Goal: Information Seeking & Learning: Learn about a topic

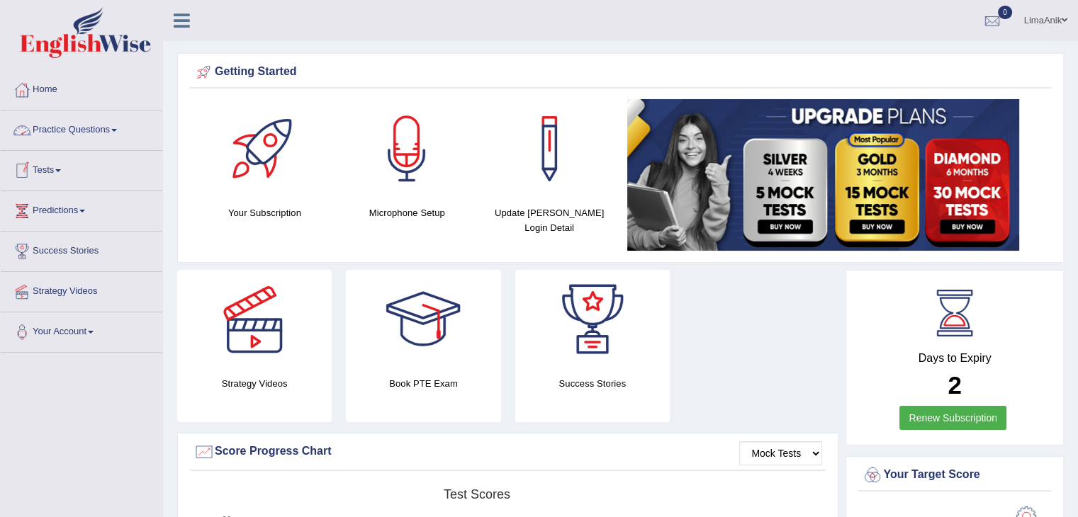
click at [74, 130] on link "Practice Questions" at bounding box center [82, 128] width 162 height 35
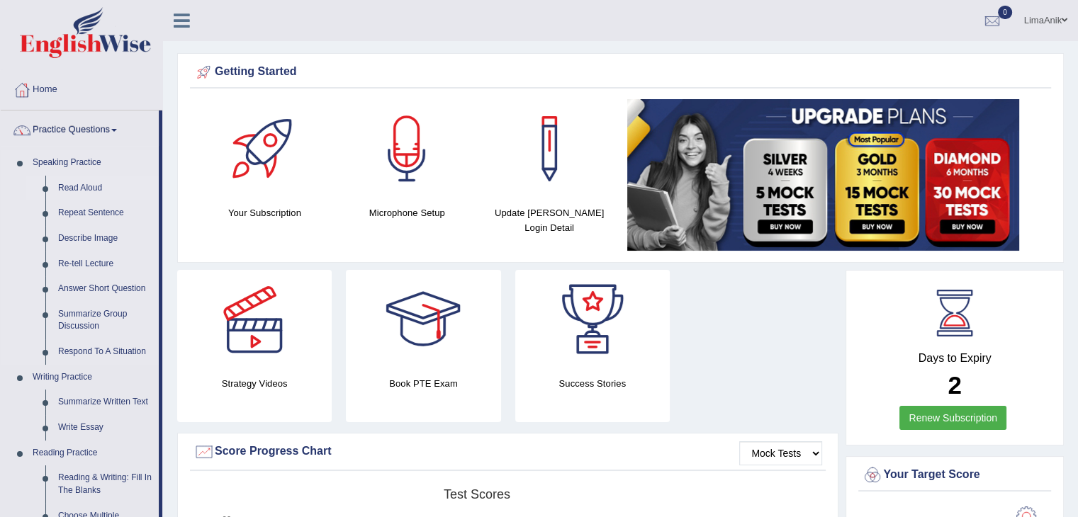
click at [82, 187] on link "Read Aloud" at bounding box center [105, 189] width 107 height 26
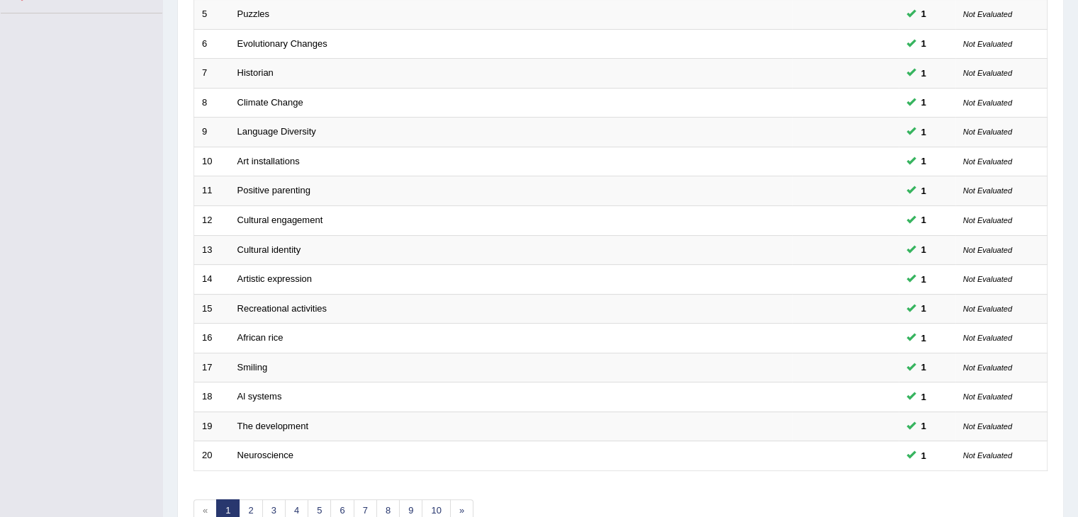
scroll to position [385, 0]
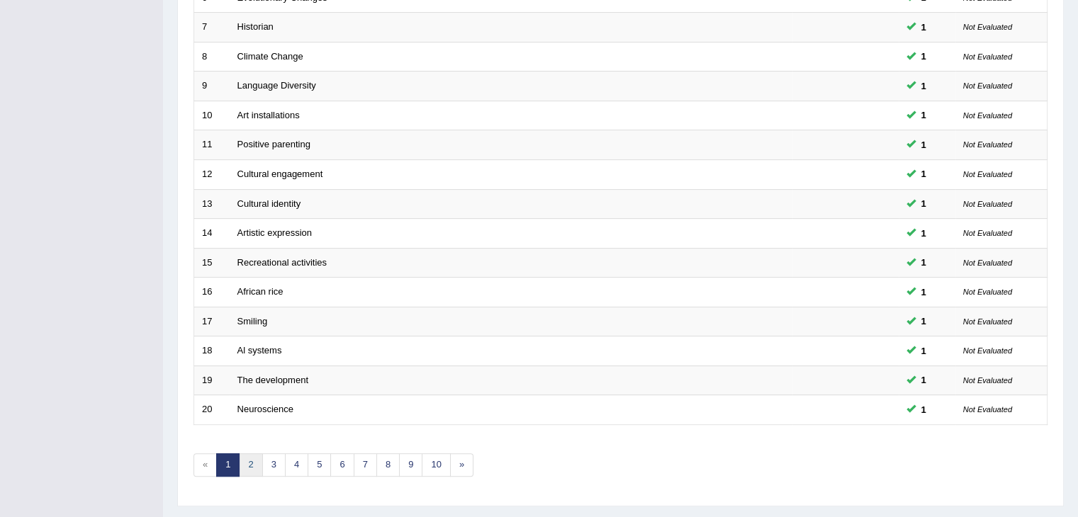
click at [246, 453] on link "2" at bounding box center [250, 464] width 23 height 23
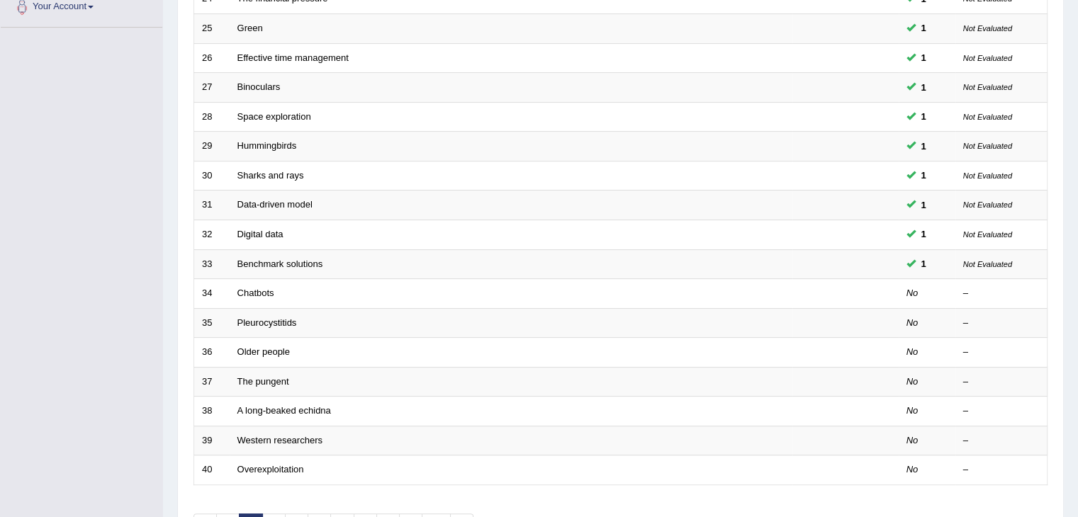
scroll to position [417, 0]
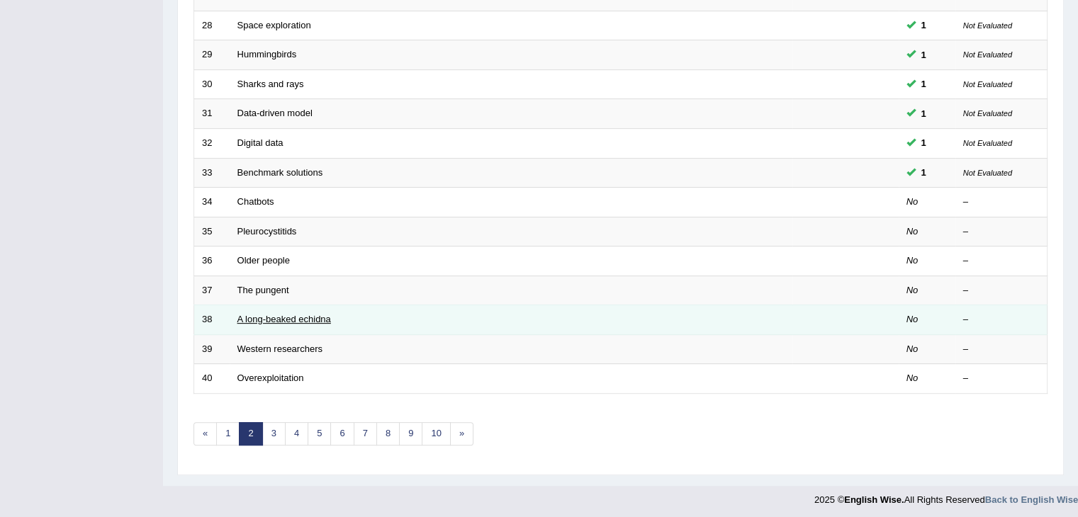
click at [283, 317] on link "A long-beaked echidna" at bounding box center [284, 319] width 94 height 11
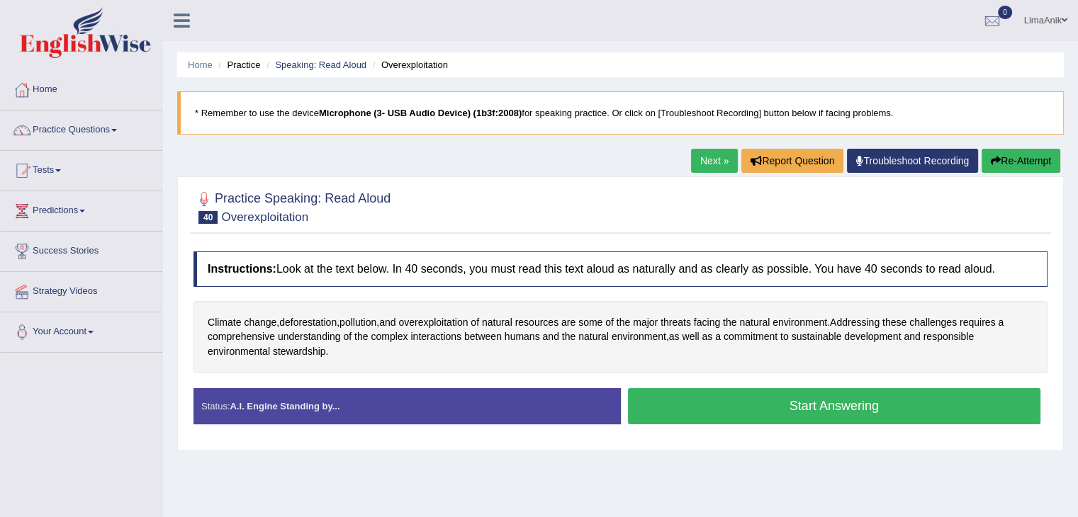
click at [734, 413] on button "Start Answering" at bounding box center [834, 406] width 413 height 36
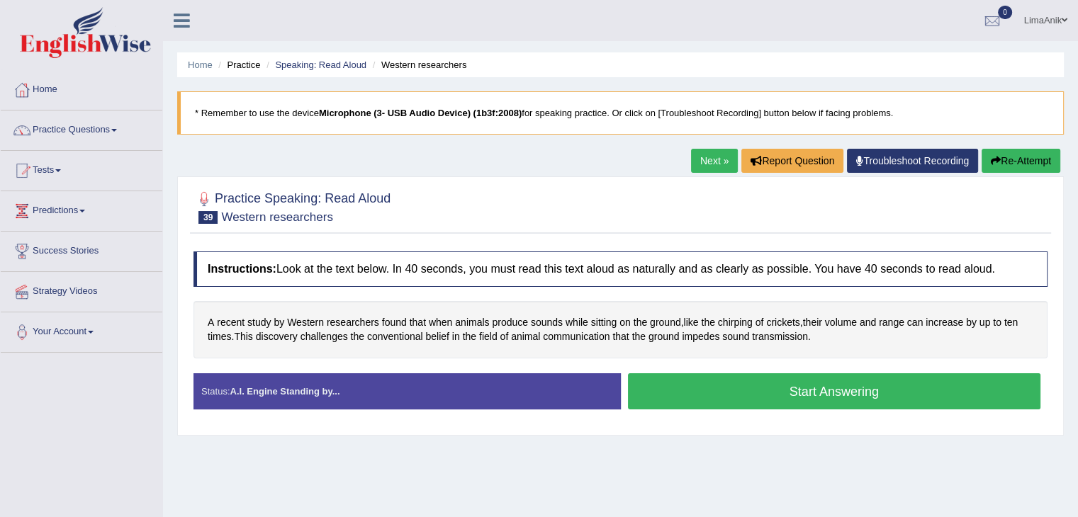
click at [688, 385] on button "Start Answering" at bounding box center [834, 391] width 413 height 36
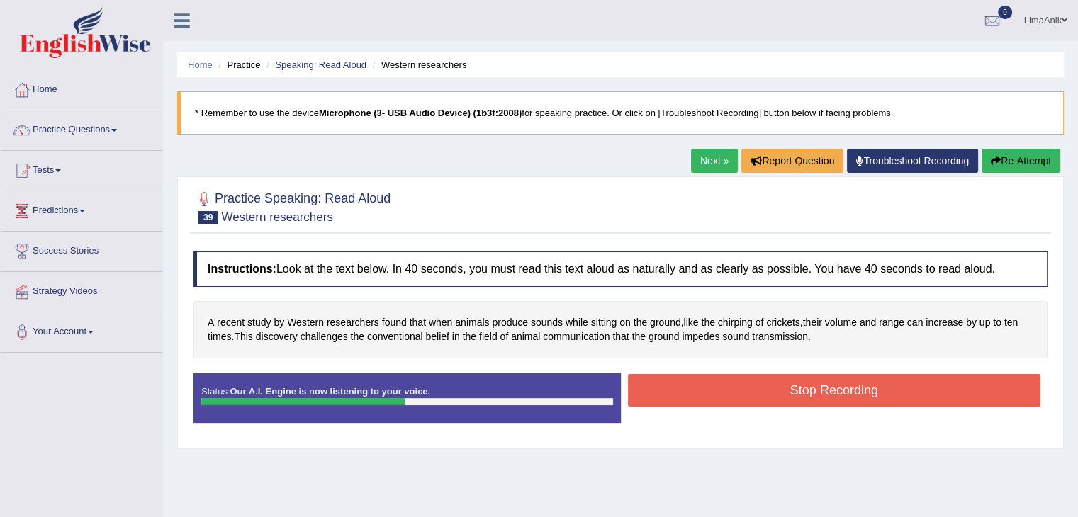
click at [726, 377] on button "Stop Recording" at bounding box center [834, 390] width 413 height 33
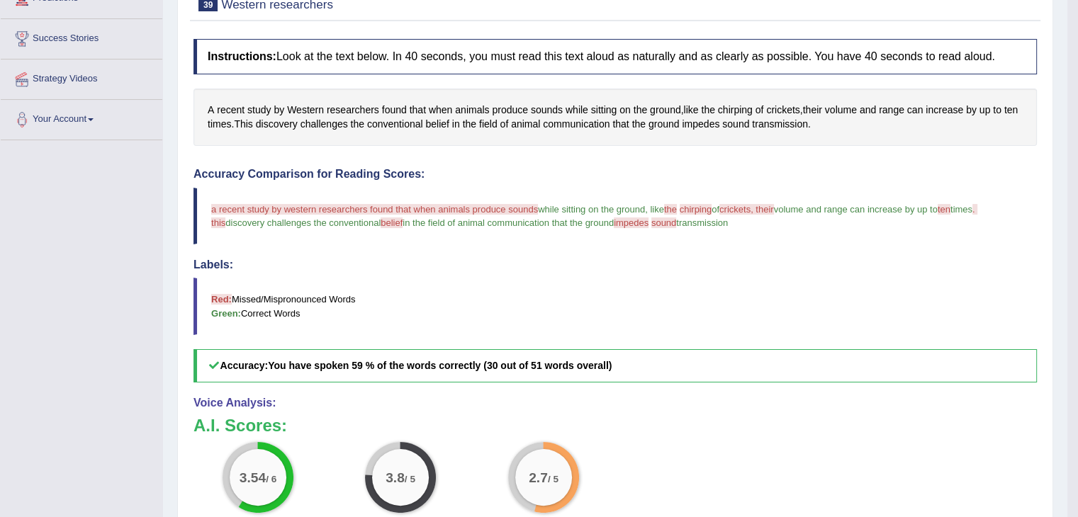
scroll to position [218, 0]
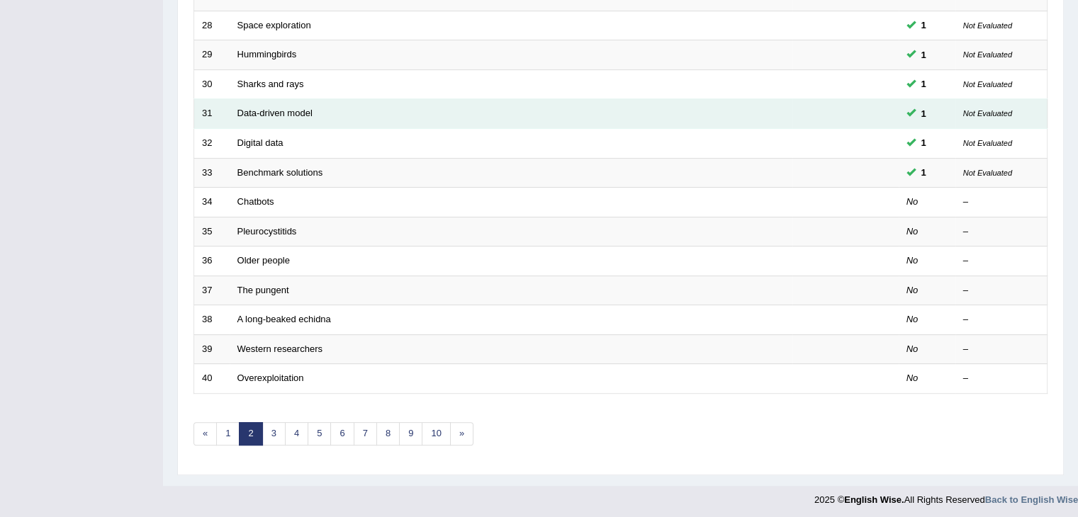
click at [719, 122] on td "Data-driven model" at bounding box center [511, 114] width 563 height 30
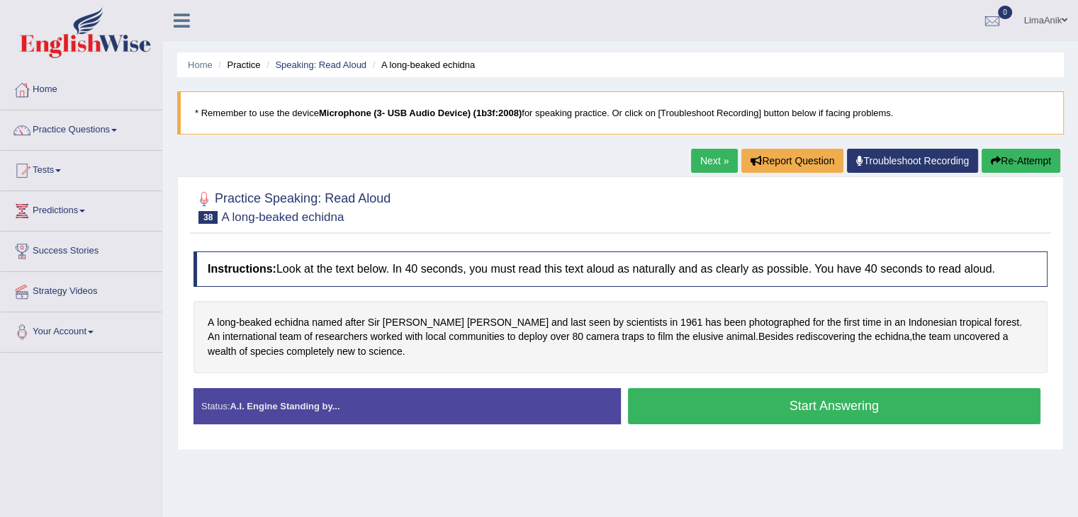
click at [673, 404] on button "Start Answering" at bounding box center [834, 406] width 413 height 36
click at [689, 395] on button "Start Answering" at bounding box center [834, 406] width 413 height 36
click at [690, 400] on button "Start Answering" at bounding box center [834, 406] width 413 height 36
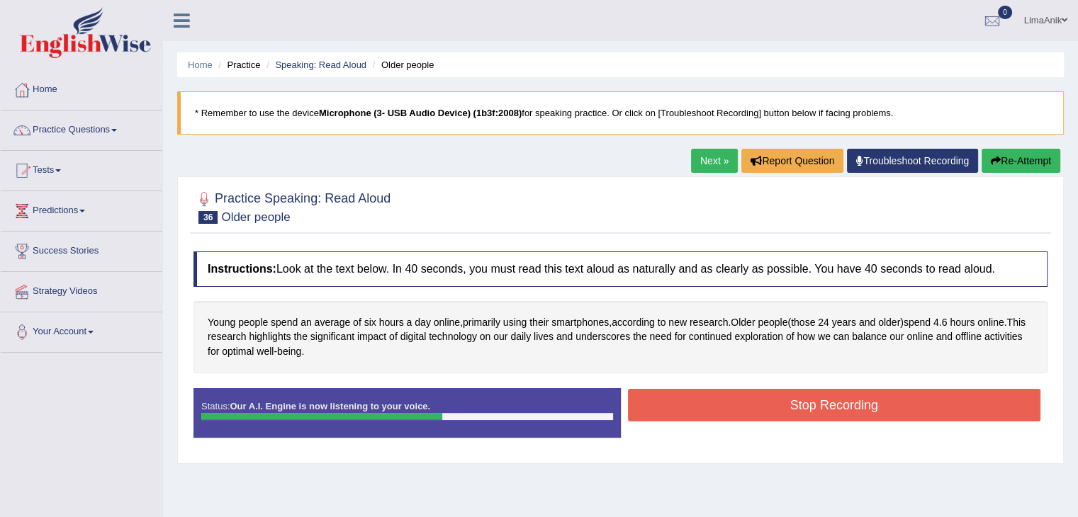
click at [690, 400] on button "Stop Recording" at bounding box center [834, 405] width 413 height 33
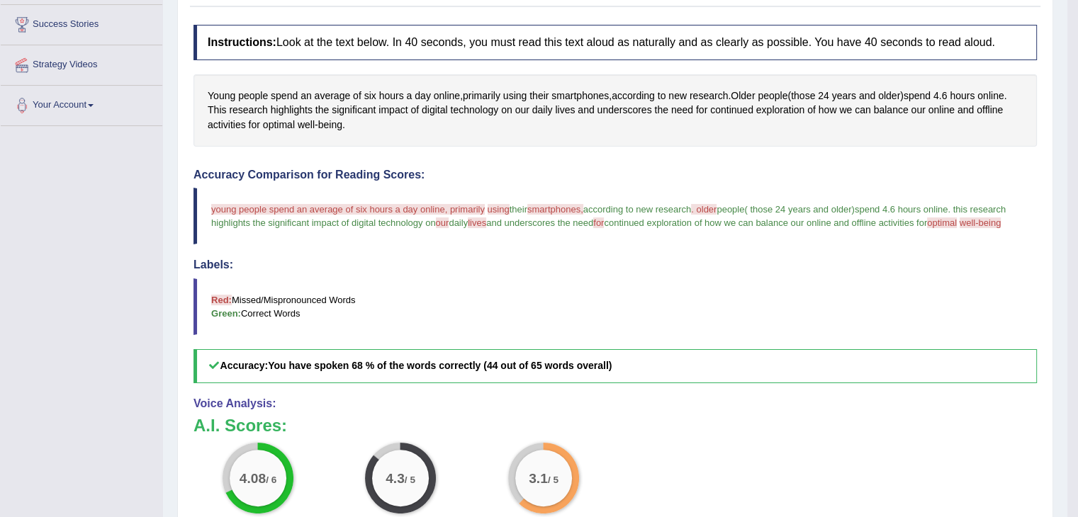
scroll to position [293, 0]
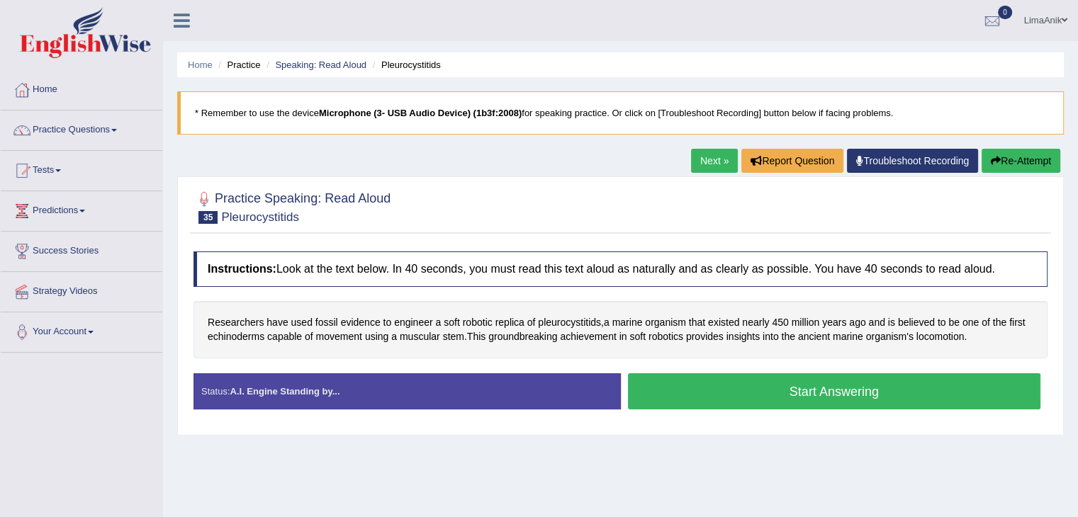
click at [686, 369] on div "Instructions: Look at the text below. In 40 seconds, you must read this text al…" at bounding box center [620, 336] width 861 height 184
click at [687, 382] on button "Start Answering" at bounding box center [834, 391] width 413 height 36
click at [760, 418] on div "Status: A.I. Engine Standing by... Start Answering Stop Recording" at bounding box center [620, 398] width 854 height 50
click at [779, 388] on button "Start Answering" at bounding box center [834, 391] width 413 height 36
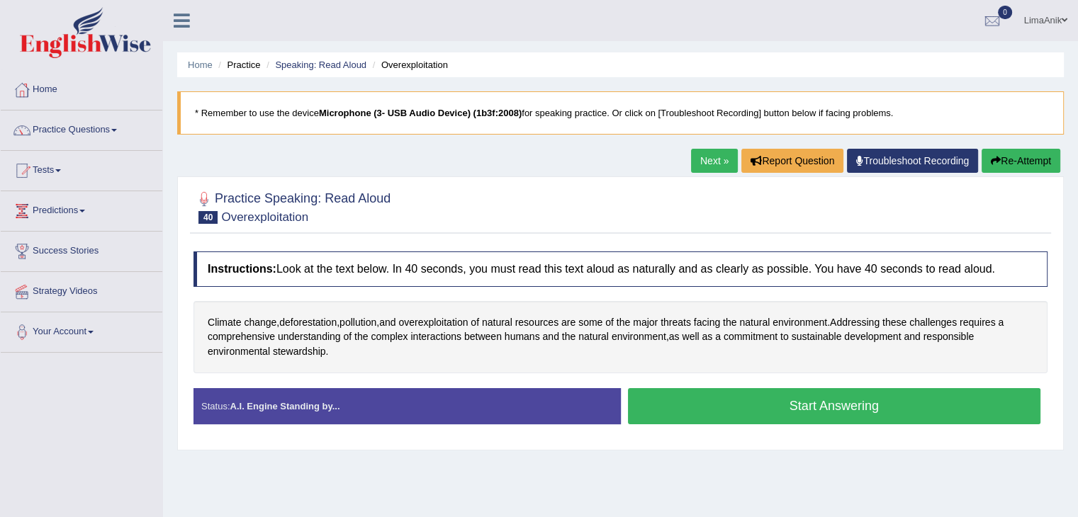
click at [811, 404] on button "Start Answering" at bounding box center [834, 406] width 413 height 36
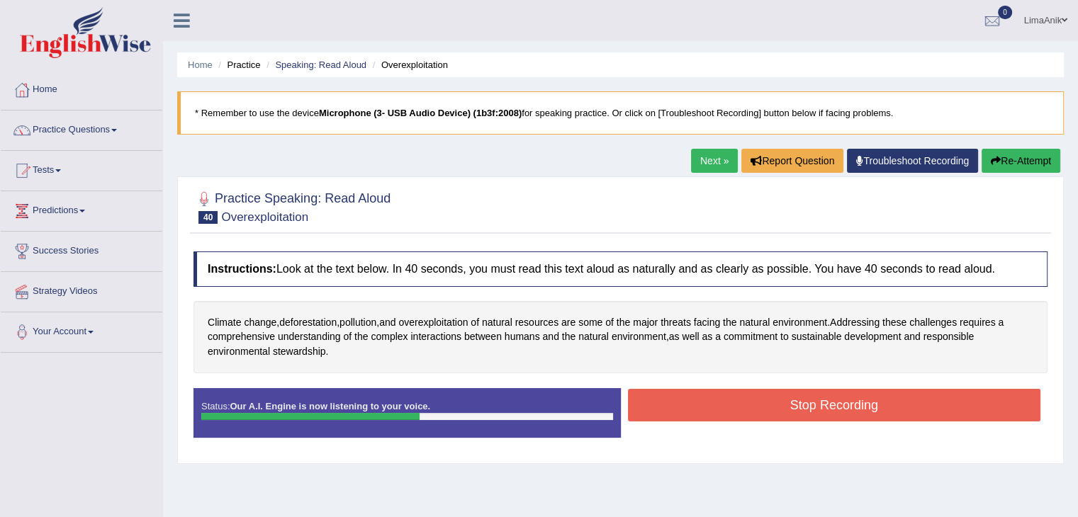
click at [811, 404] on button "Stop Recording" at bounding box center [834, 405] width 413 height 33
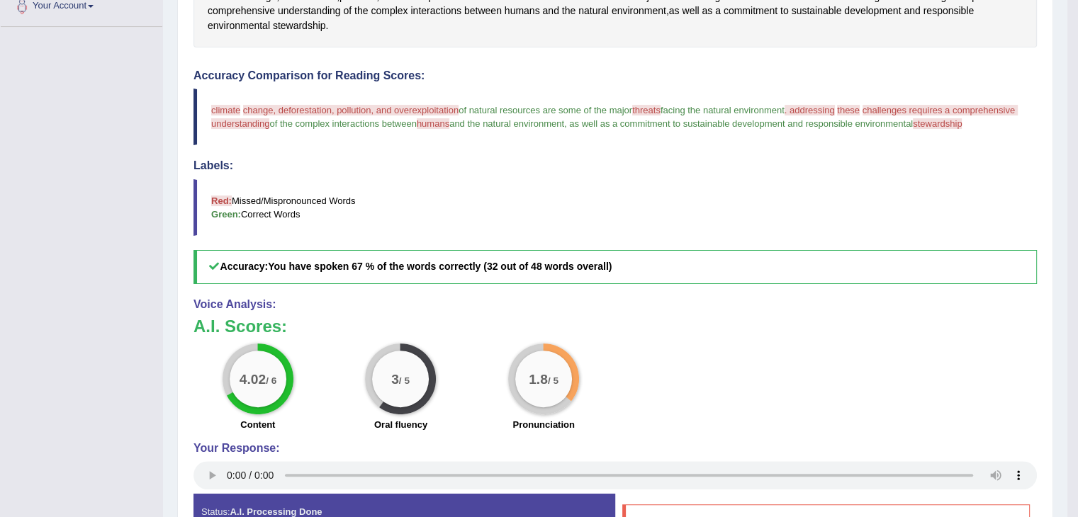
scroll to position [339, 0]
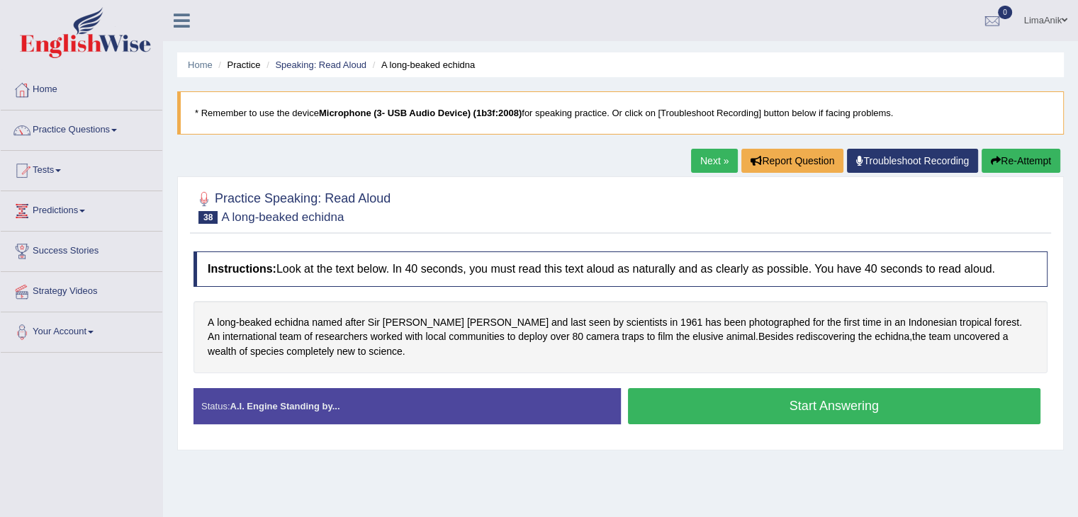
click at [677, 408] on button "Start Answering" at bounding box center [834, 406] width 413 height 36
click at [738, 413] on button "Start Answering" at bounding box center [834, 406] width 413 height 36
click at [706, 403] on button "Start Answering" at bounding box center [834, 406] width 413 height 36
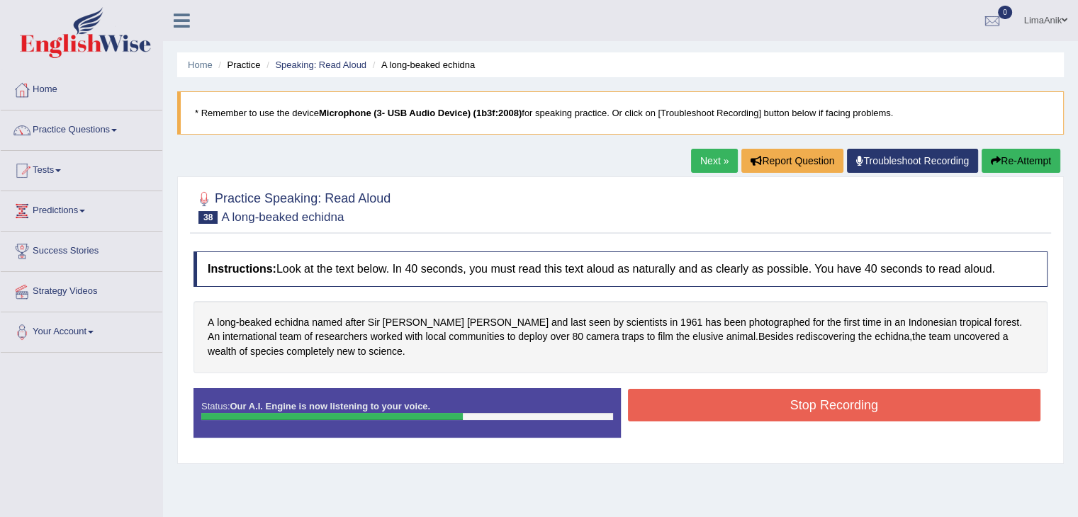
click at [706, 403] on button "Stop Recording" at bounding box center [834, 405] width 413 height 33
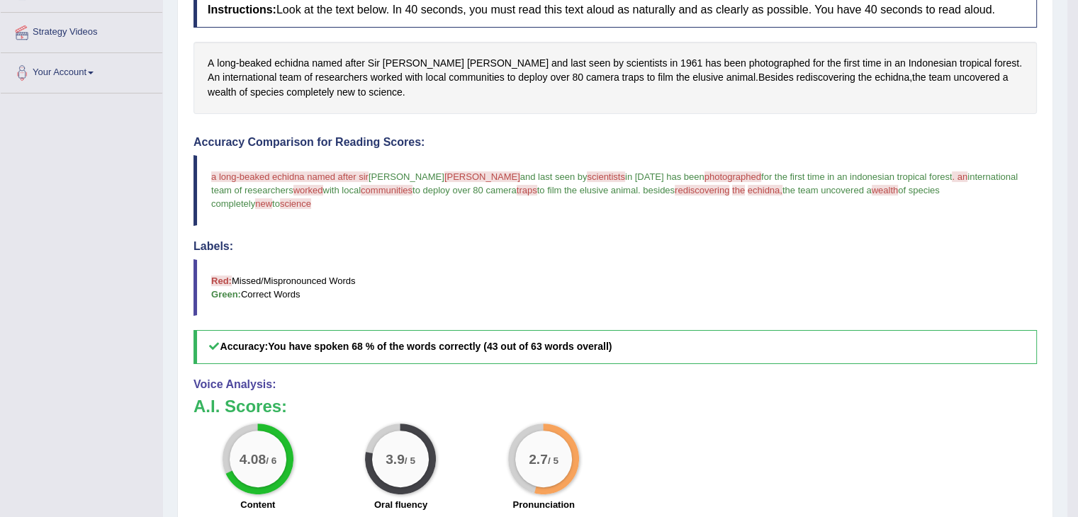
scroll to position [300, 0]
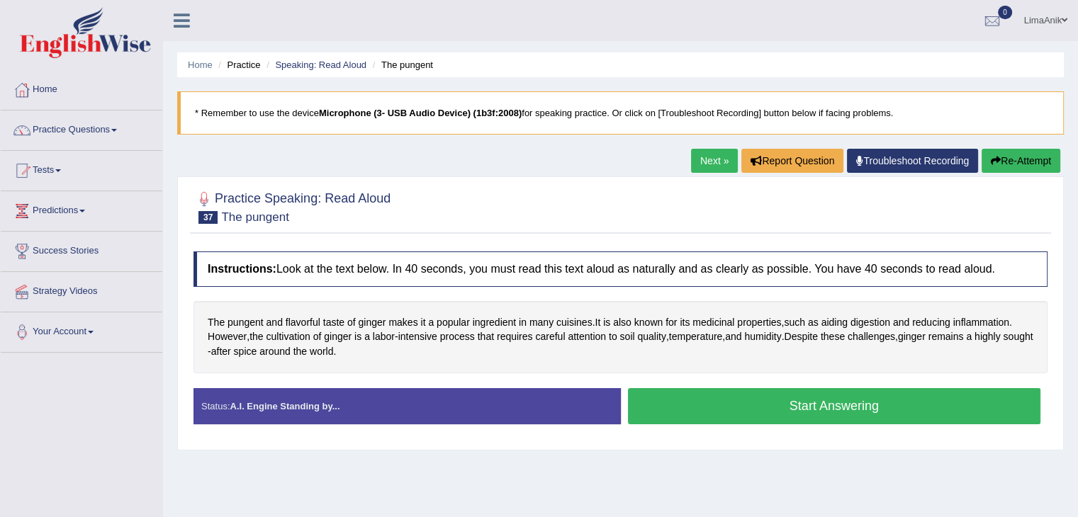
click at [661, 421] on button "Start Answering" at bounding box center [834, 406] width 413 height 36
click at [737, 411] on button "Start Answering" at bounding box center [834, 406] width 413 height 36
click at [669, 395] on button "Start Answering" at bounding box center [834, 406] width 413 height 36
click at [772, 422] on button "Start Answering" at bounding box center [834, 406] width 413 height 36
click at [699, 395] on button "Start Answering" at bounding box center [834, 406] width 413 height 36
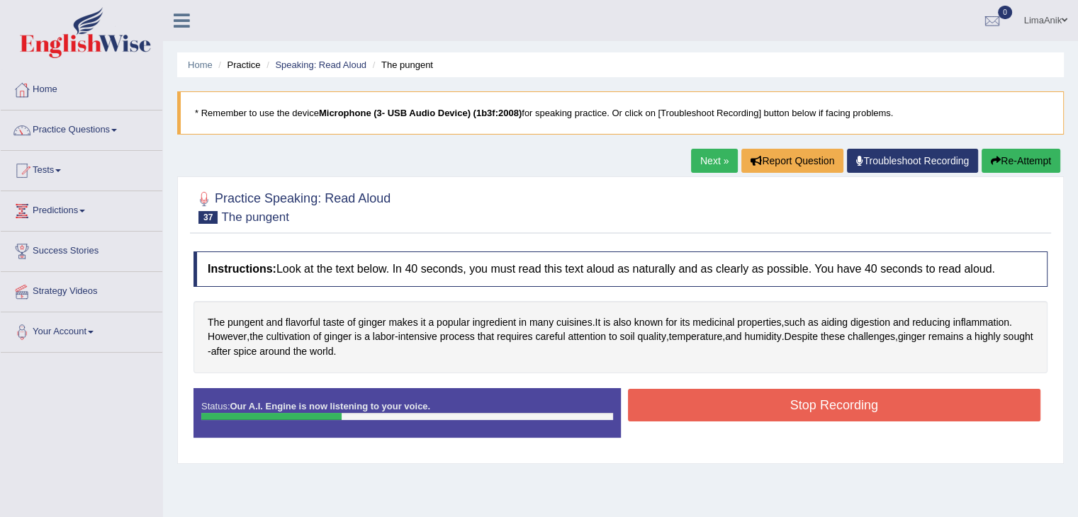
click at [82, 3] on div at bounding box center [81, 34] width 163 height 69
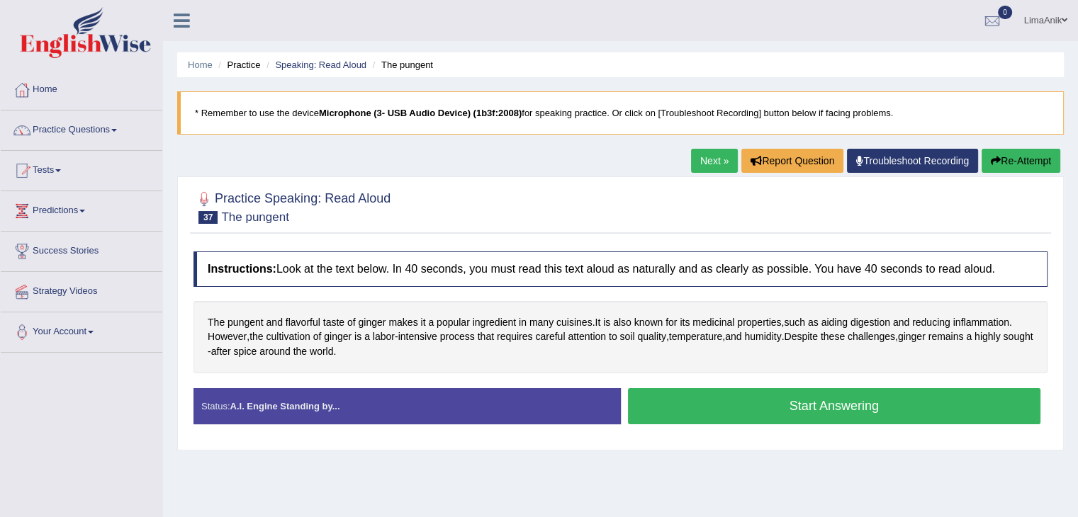
click at [772, 404] on button "Start Answering" at bounding box center [834, 406] width 413 height 36
click at [682, 395] on button "Start Answering" at bounding box center [834, 406] width 413 height 36
click at [694, 407] on button "Start Answering" at bounding box center [834, 406] width 413 height 36
click at [745, 395] on button "Start Answering" at bounding box center [834, 406] width 413 height 36
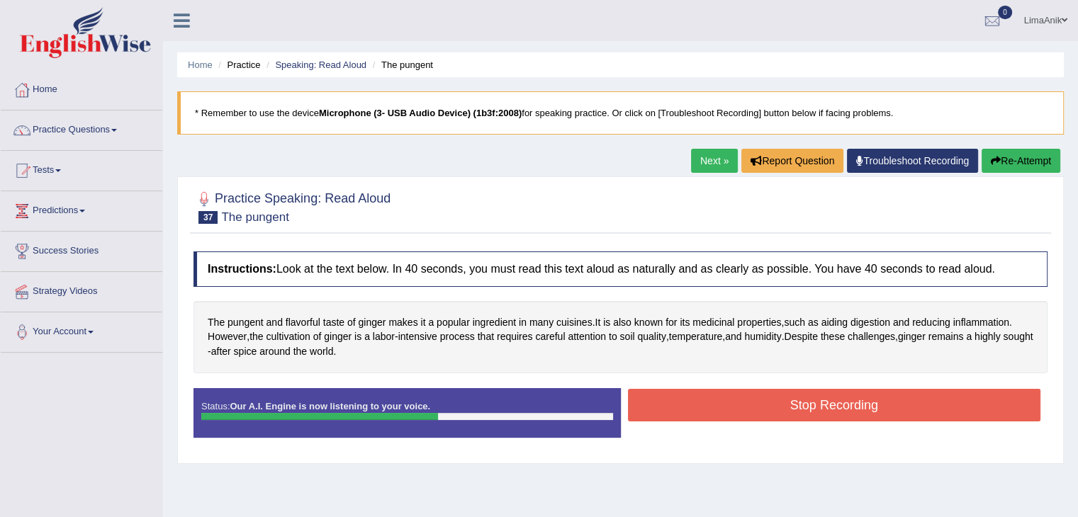
click at [745, 395] on button "Stop Recording" at bounding box center [834, 405] width 413 height 33
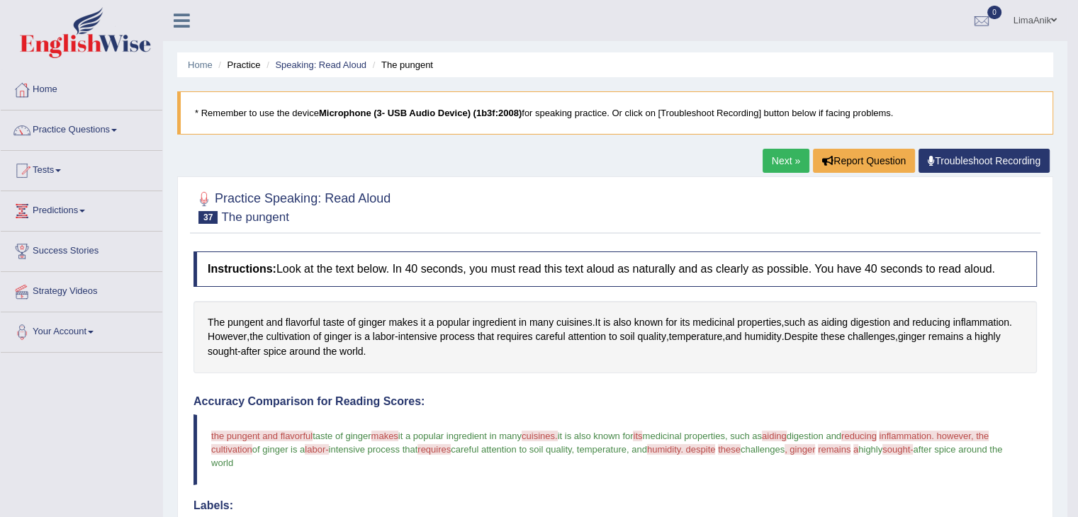
scroll to position [452, 0]
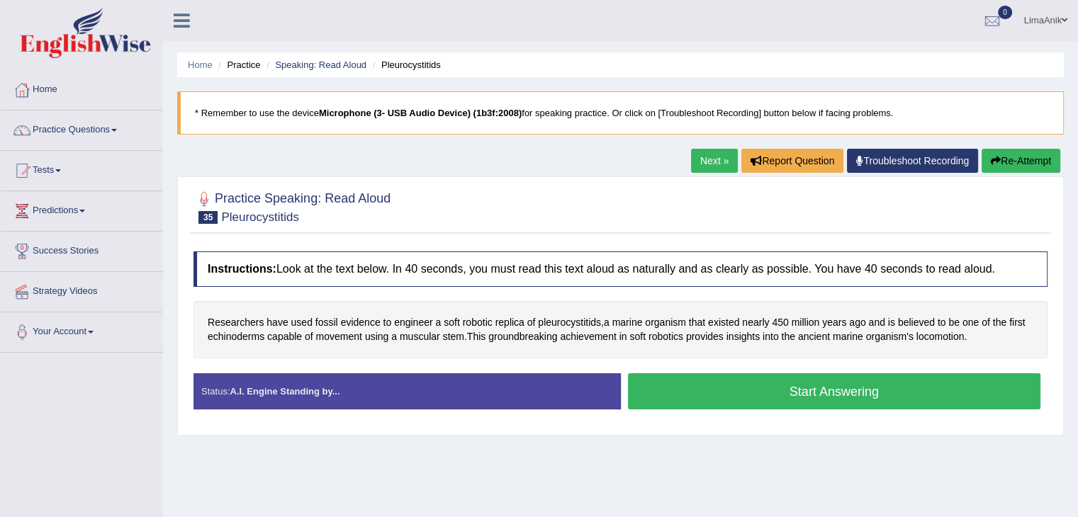
click at [669, 383] on button "Start Answering" at bounding box center [834, 391] width 413 height 36
click at [696, 381] on button "Start Answering" at bounding box center [834, 391] width 413 height 36
click at [734, 366] on div "Instructions: Look at the text below. In 40 seconds, you must read this text al…" at bounding box center [620, 336] width 861 height 184
drag, startPoint x: 734, startPoint y: 368, endPoint x: 730, endPoint y: 389, distance: 21.5
click at [730, 389] on div "Instructions: Look at the text below. In 40 seconds, you must read this text al…" at bounding box center [620, 336] width 861 height 184
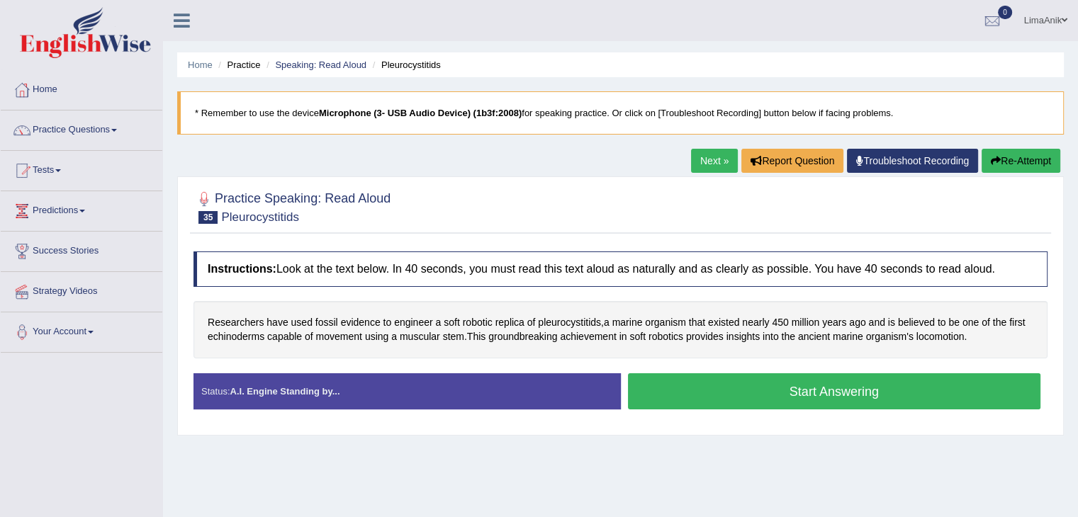
click at [730, 389] on button "Start Answering" at bounding box center [834, 391] width 413 height 36
click at [694, 380] on button "Start Answering" at bounding box center [834, 391] width 413 height 36
click at [745, 397] on button "Start Answering" at bounding box center [834, 391] width 413 height 36
click at [779, 400] on button "Start Answering" at bounding box center [834, 391] width 413 height 36
click at [755, 395] on button "Start Answering" at bounding box center [834, 391] width 413 height 36
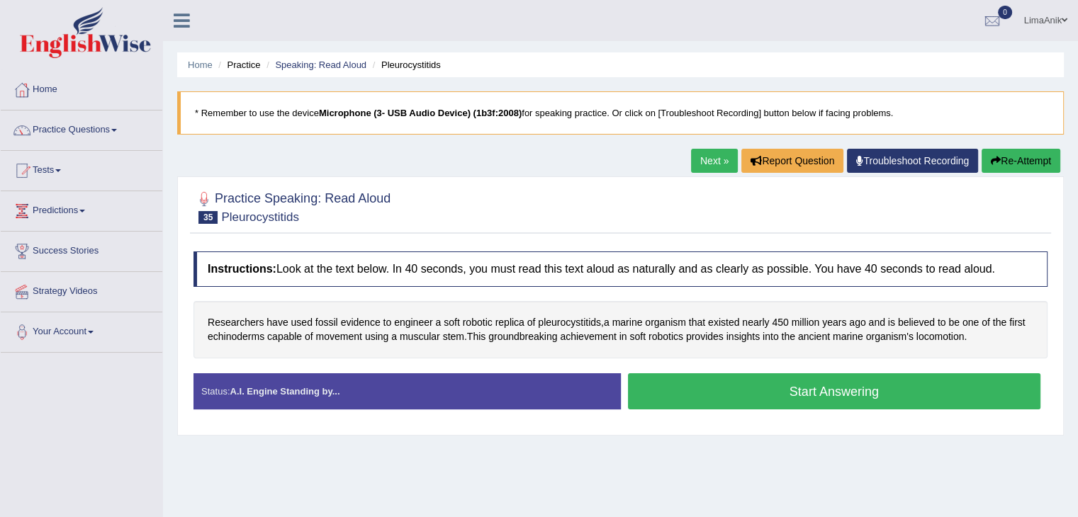
click at [662, 383] on button "Start Answering" at bounding box center [834, 391] width 413 height 36
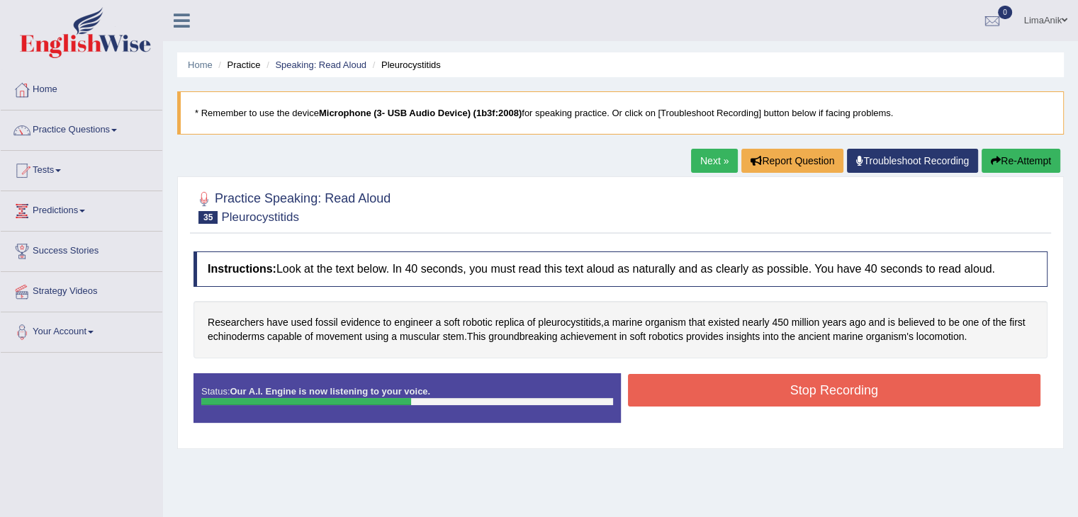
click at [768, 380] on button "Stop Recording" at bounding box center [834, 390] width 413 height 33
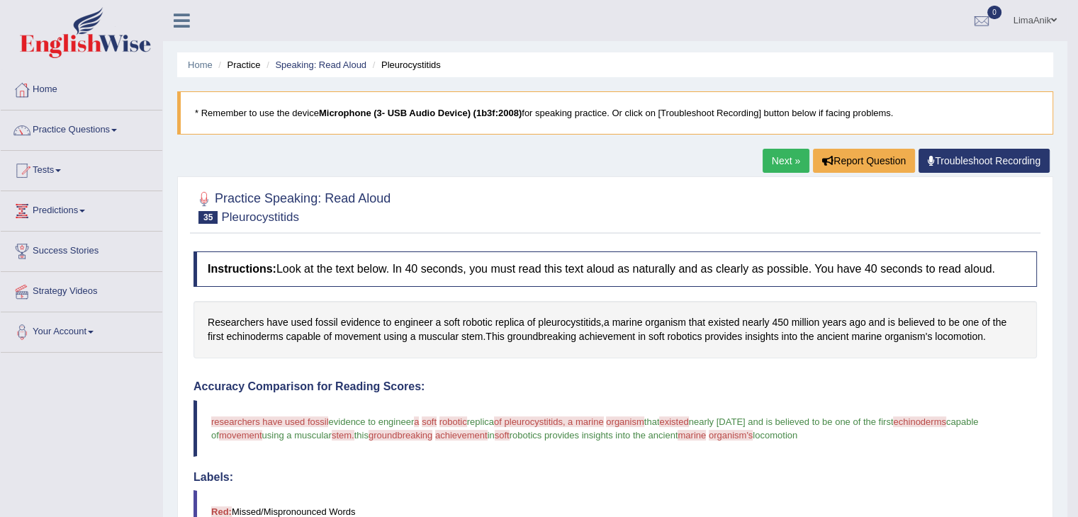
scroll to position [427, 0]
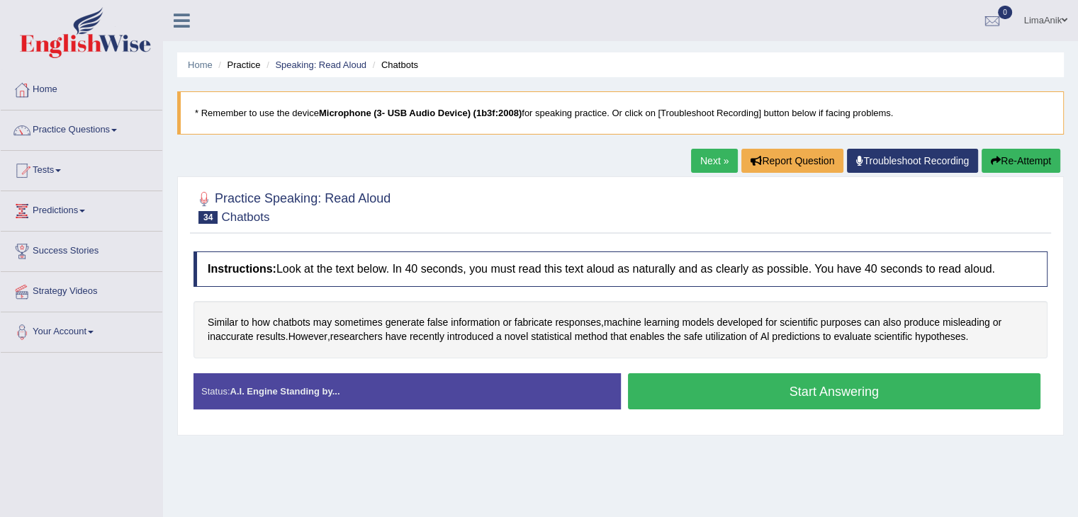
click at [743, 384] on button "Start Answering" at bounding box center [834, 391] width 413 height 36
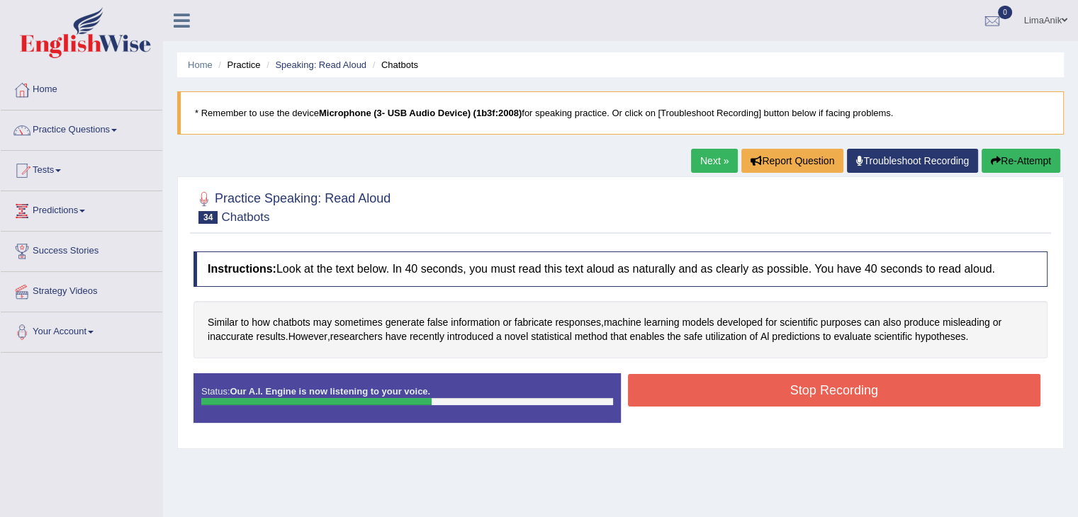
click at [774, 401] on button "Stop Recording" at bounding box center [834, 390] width 413 height 33
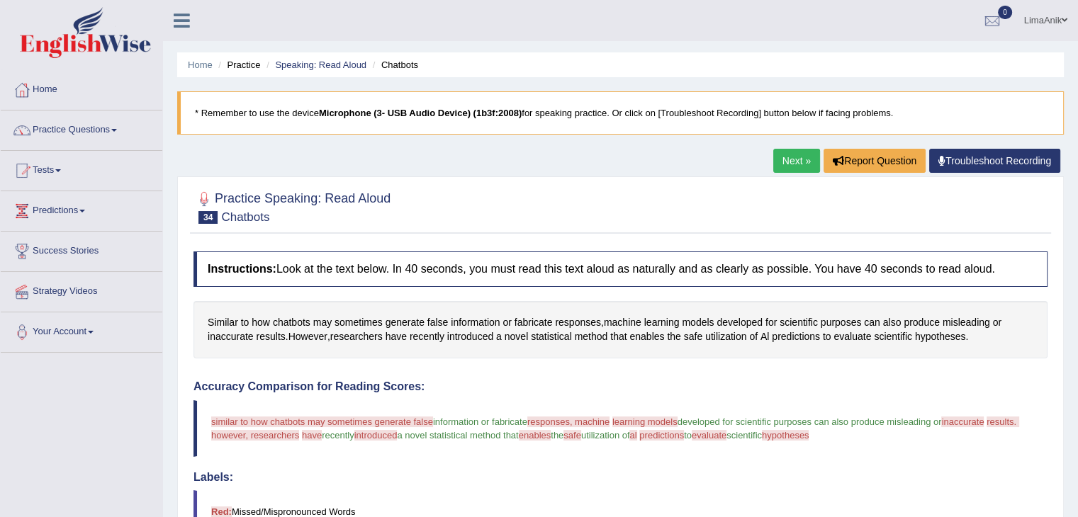
click at [1066, 212] on div "Home Practice Speaking: Read Aloud Chatbots * Remember to use the device Microp…" at bounding box center [620, 455] width 915 height 910
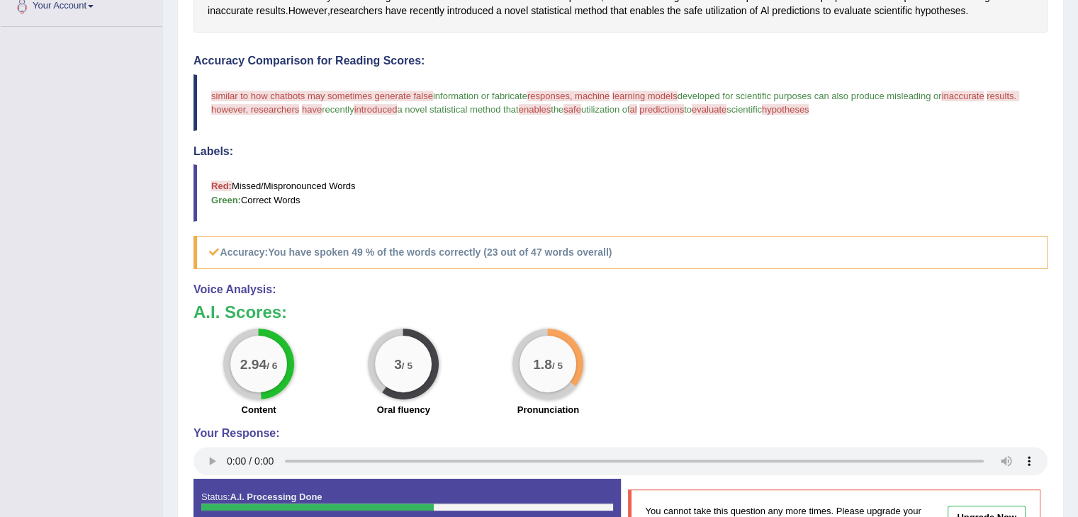
scroll to position [351, 0]
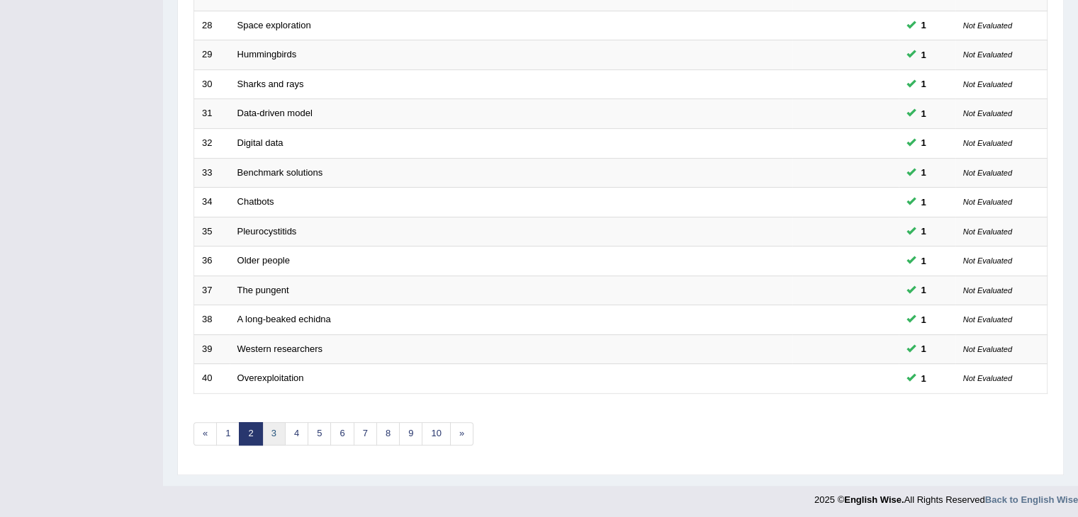
click at [269, 437] on link "3" at bounding box center [273, 433] width 23 height 23
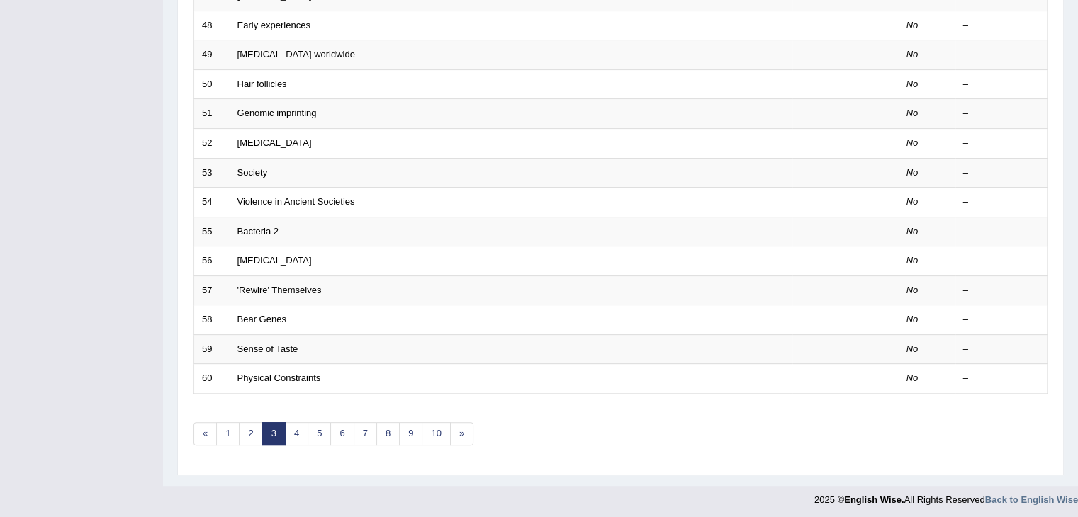
scroll to position [11, 0]
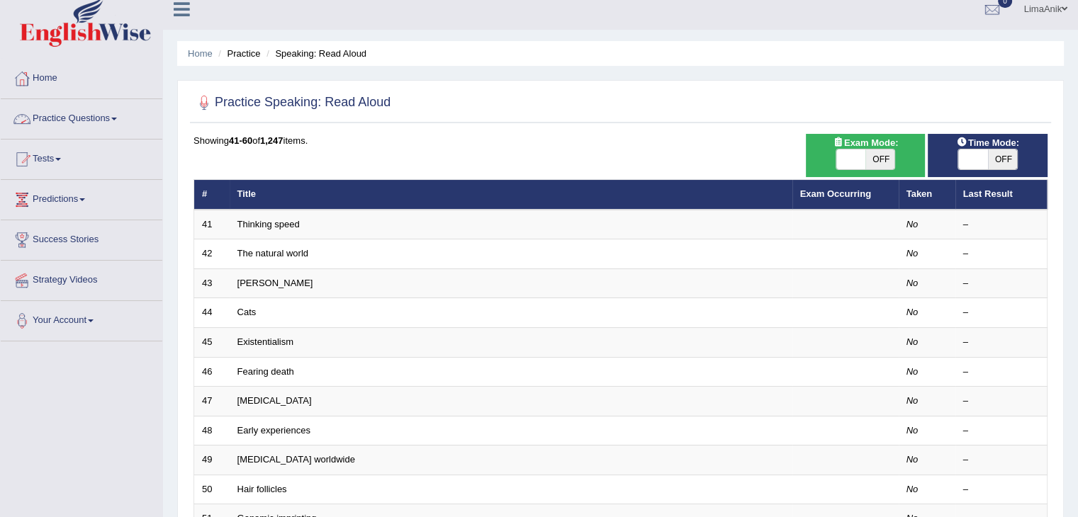
click at [99, 113] on link "Practice Questions" at bounding box center [82, 116] width 162 height 35
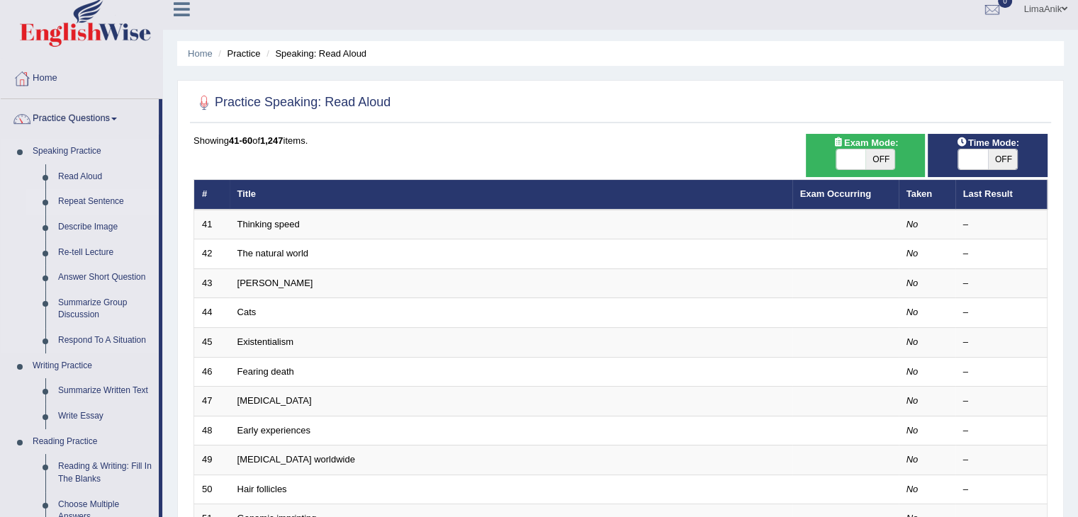
click at [93, 195] on link "Repeat Sentence" at bounding box center [105, 202] width 107 height 26
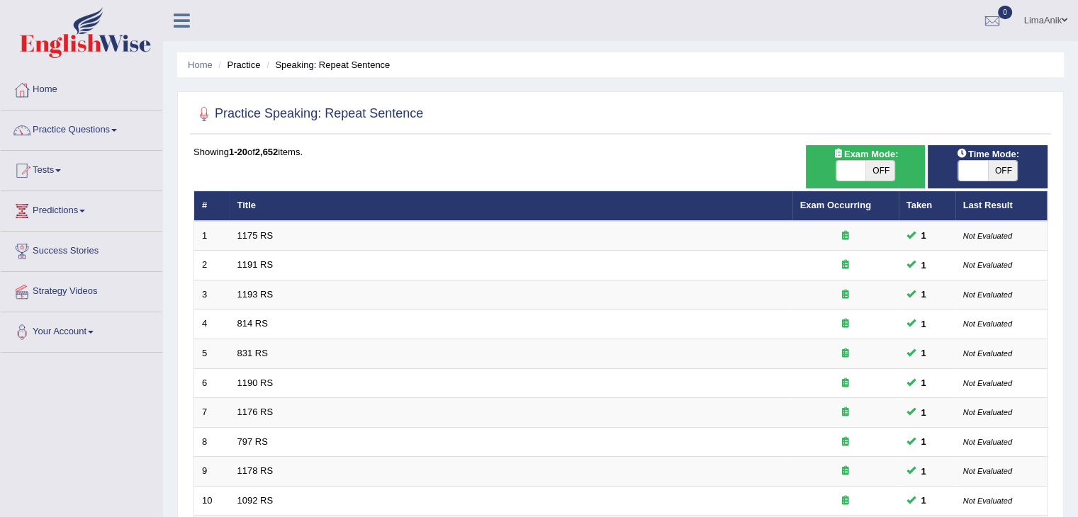
scroll to position [417, 0]
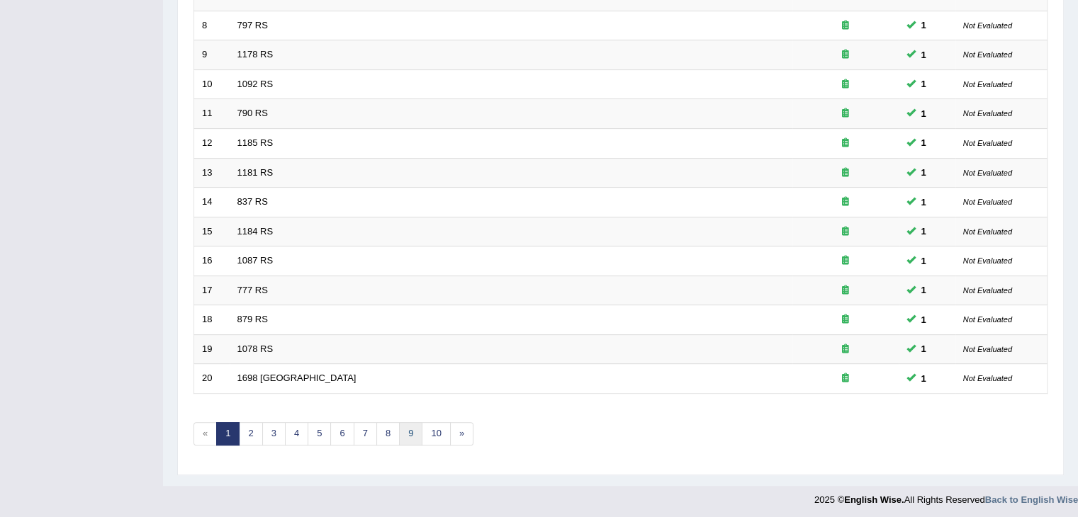
click at [410, 429] on link "9" at bounding box center [410, 433] width 23 height 23
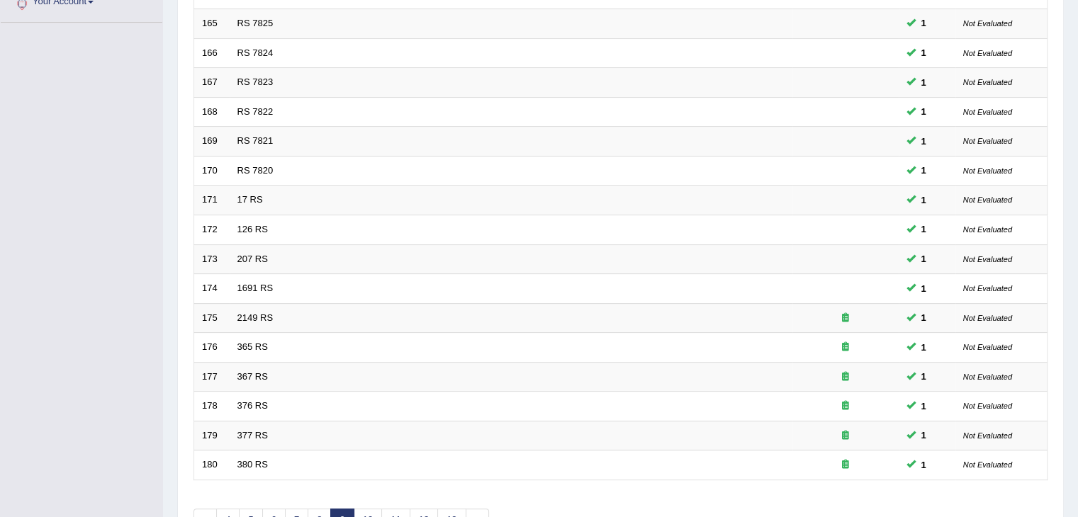
scroll to position [417, 0]
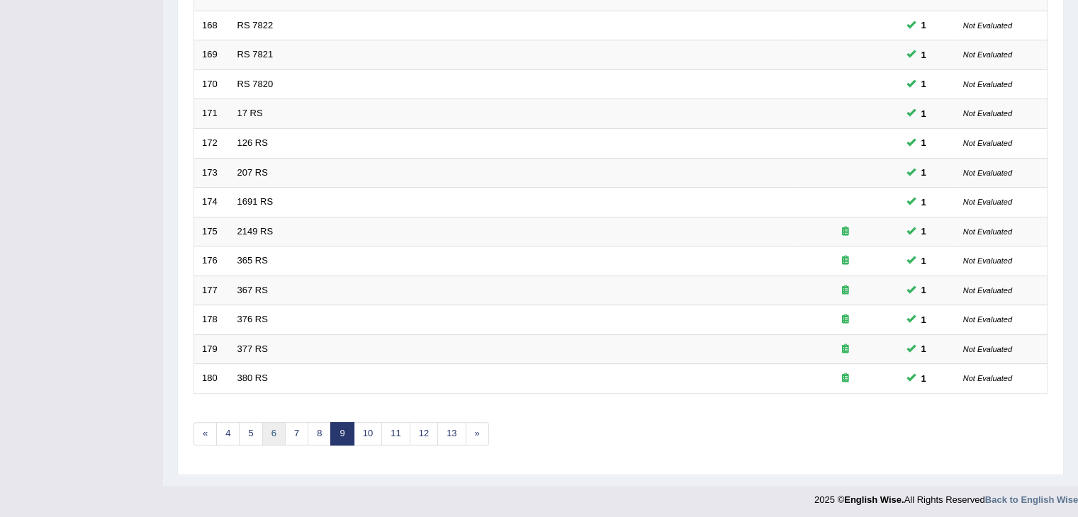
click at [280, 422] on link "6" at bounding box center [273, 433] width 23 height 23
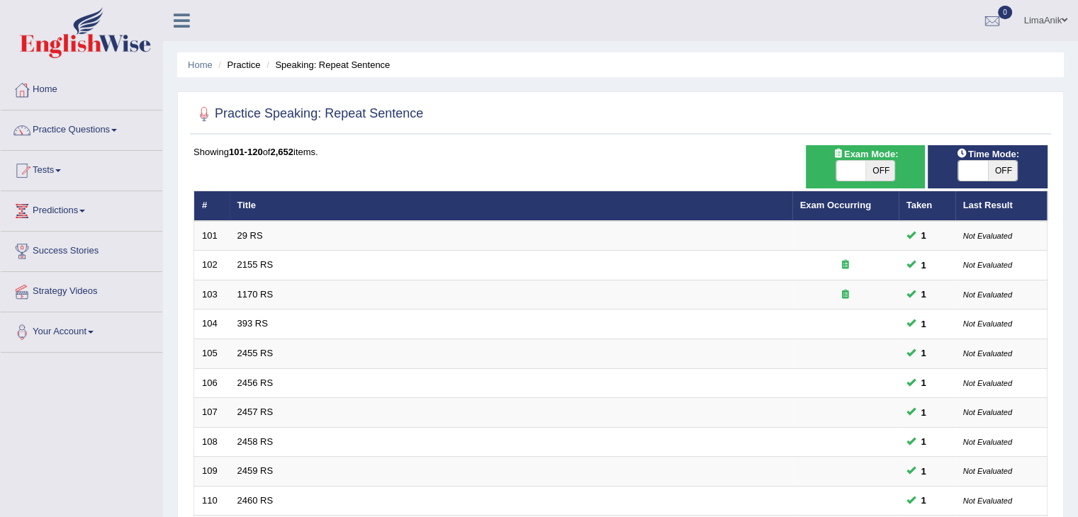
click at [280, 417] on td "2457 RS" at bounding box center [511, 413] width 563 height 30
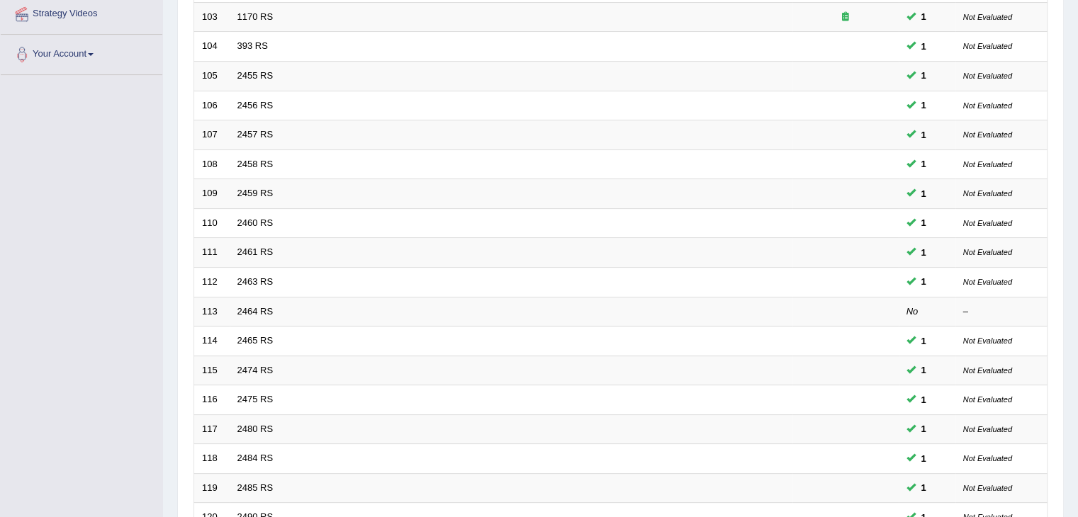
scroll to position [417, 0]
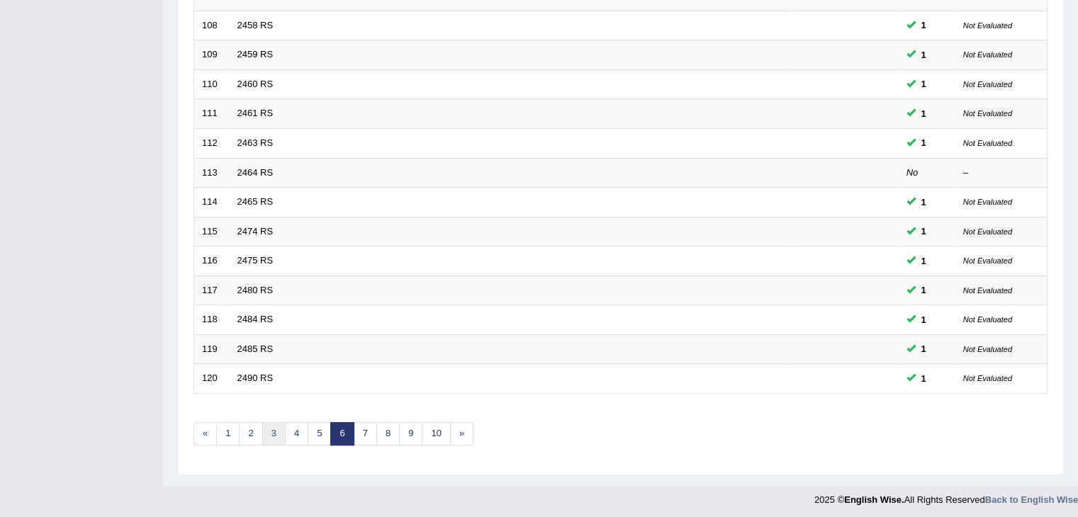
click at [273, 436] on link "3" at bounding box center [273, 433] width 23 height 23
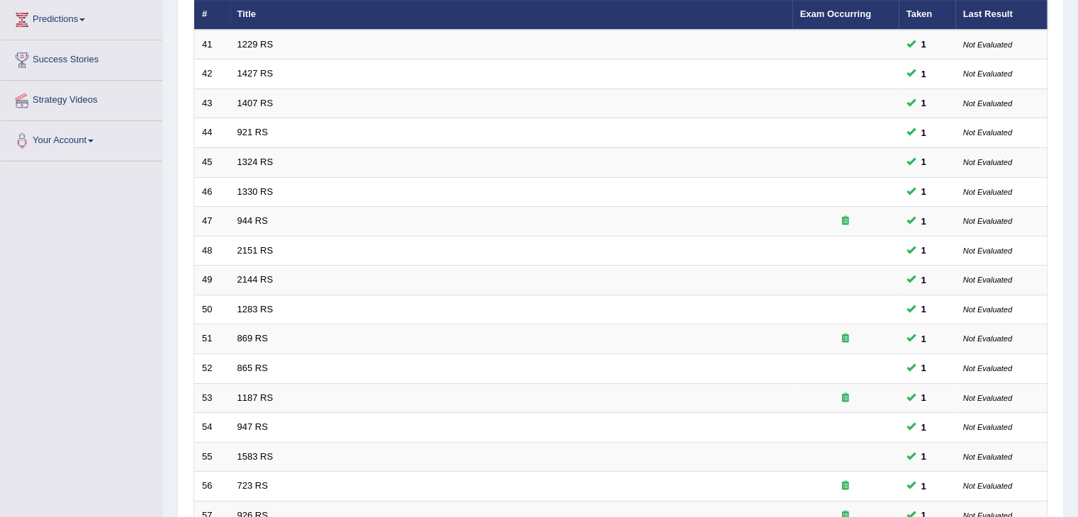
scroll to position [417, 0]
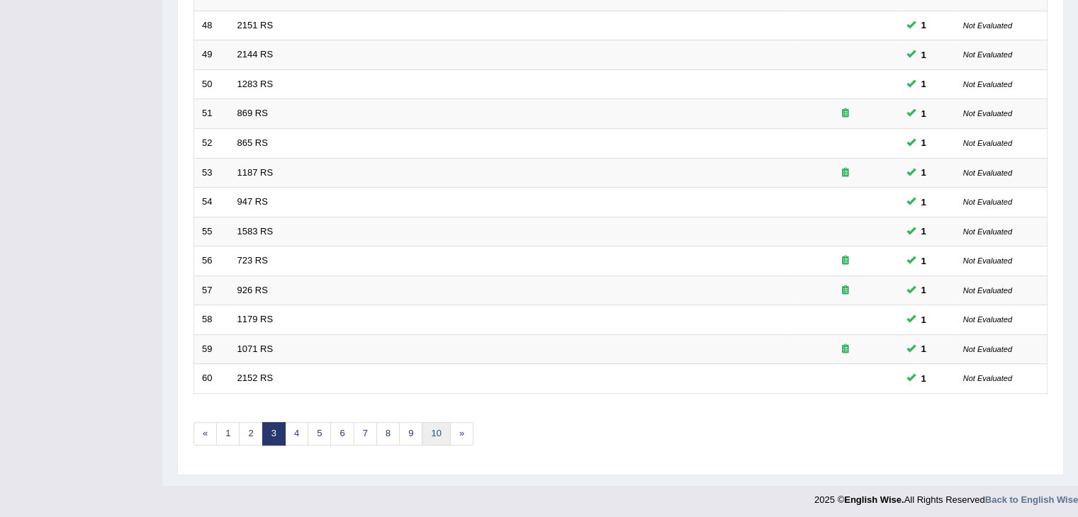
click at [435, 429] on link "10" at bounding box center [436, 433] width 28 height 23
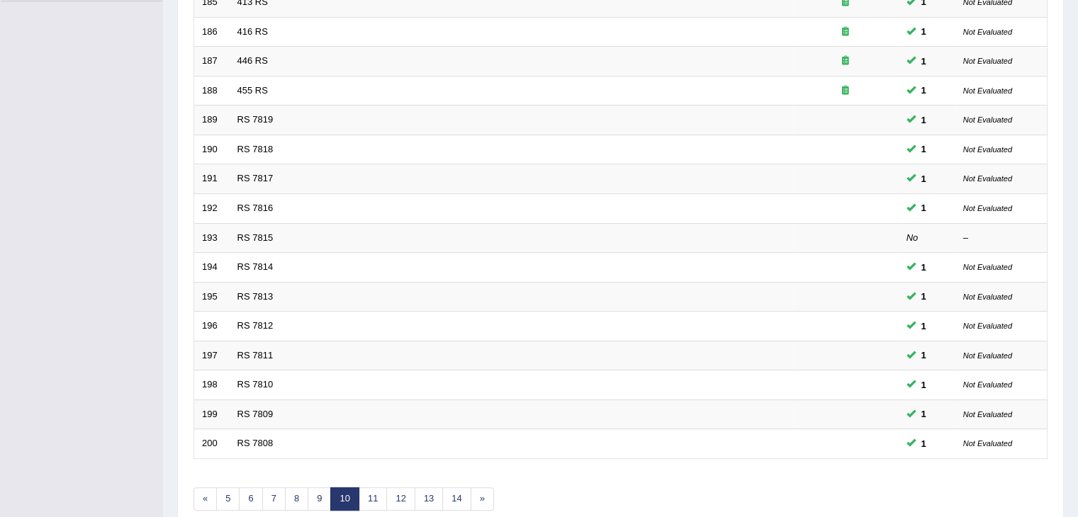
scroll to position [386, 0]
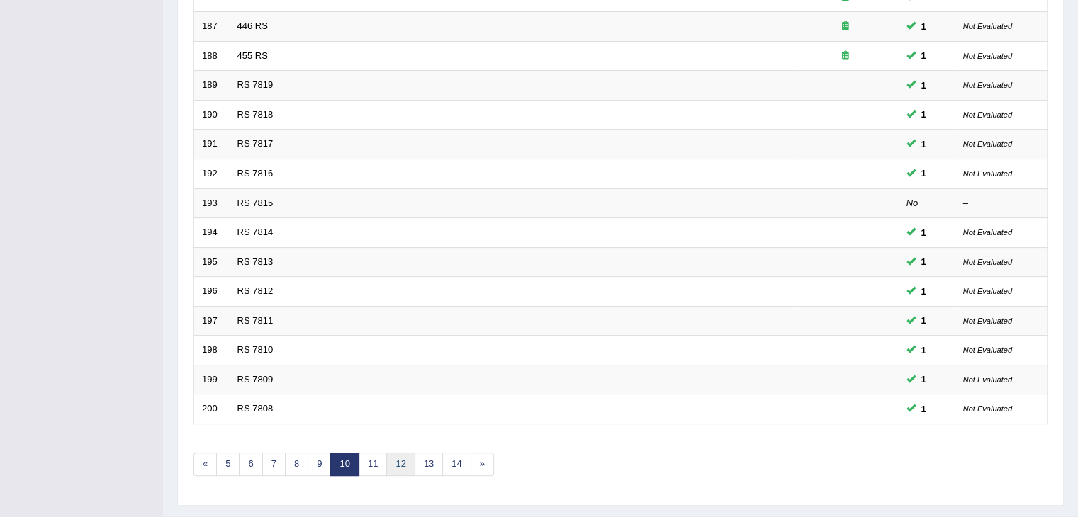
click at [398, 457] on link "12" at bounding box center [400, 464] width 28 height 23
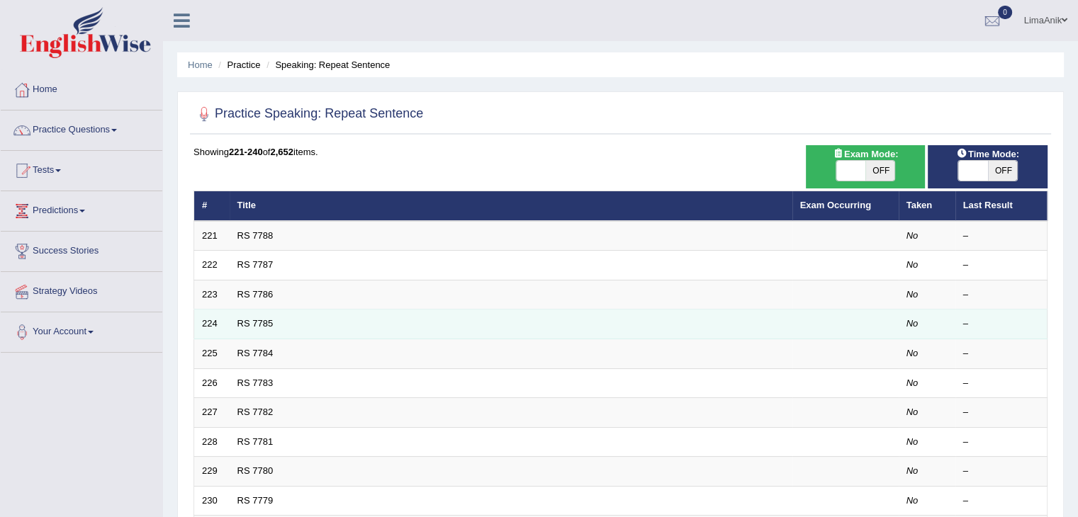
click at [430, 317] on td "RS 7785" at bounding box center [511, 325] width 563 height 30
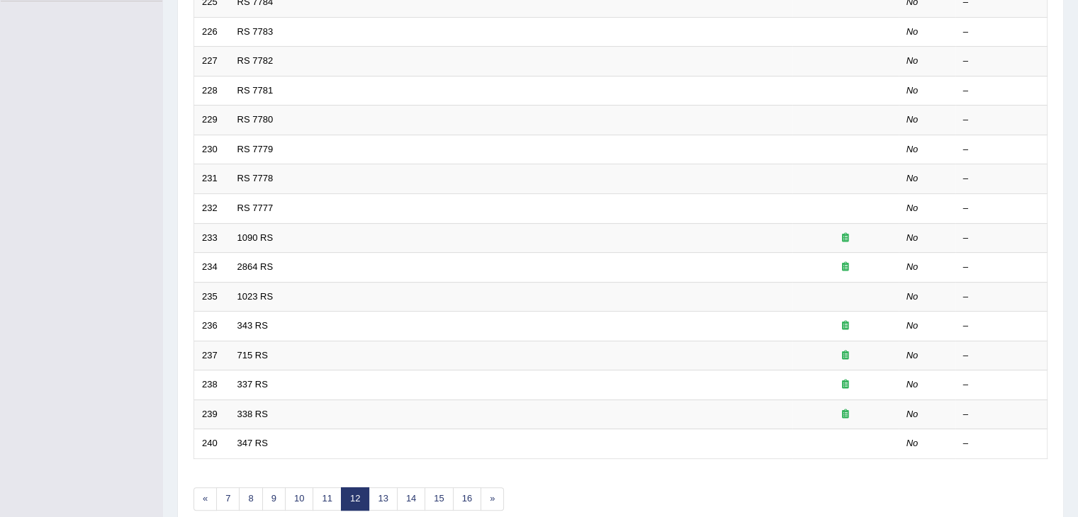
scroll to position [365, 0]
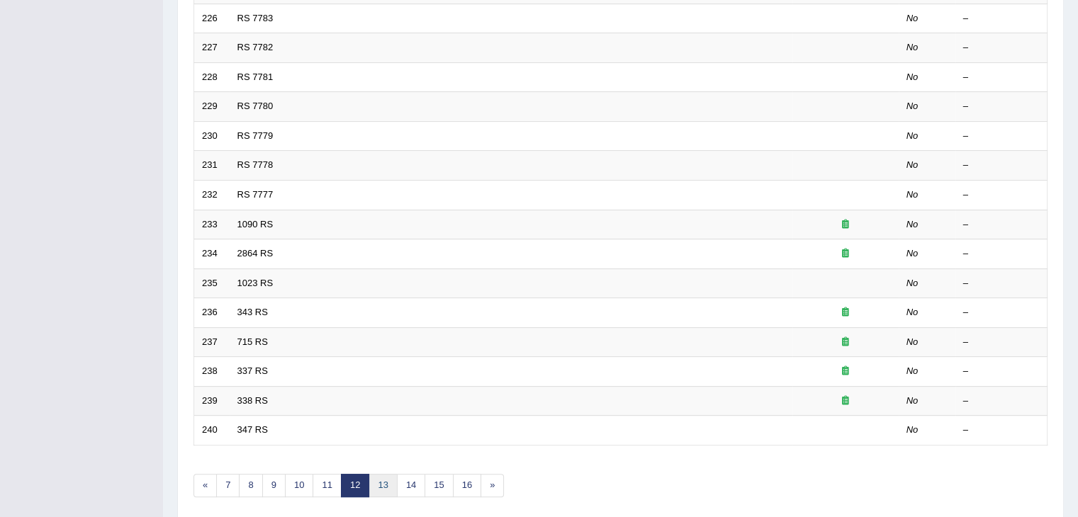
click at [380, 482] on link "13" at bounding box center [382, 485] width 28 height 23
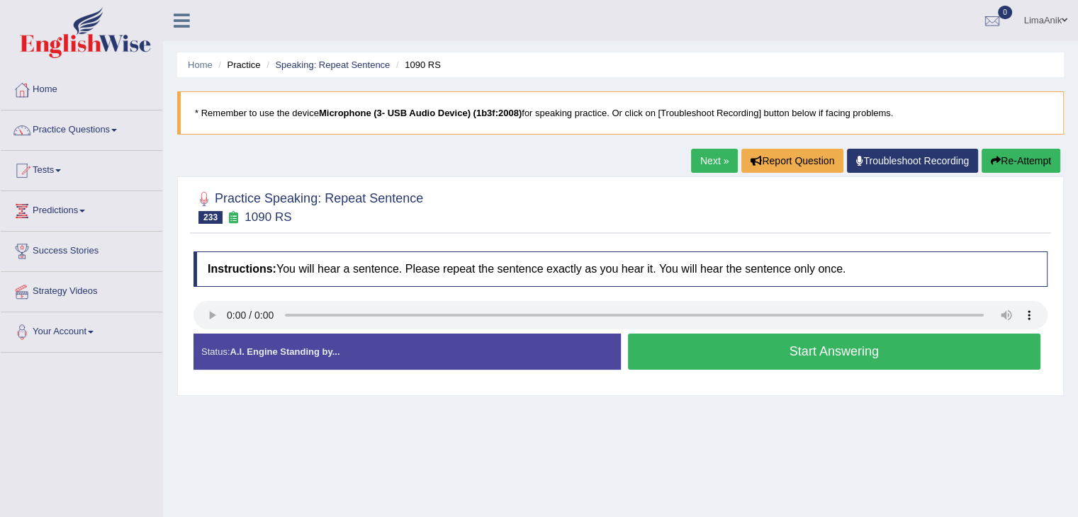
click at [703, 340] on button "Start Answering" at bounding box center [834, 352] width 413 height 36
click at [730, 346] on button "Start Answering" at bounding box center [834, 352] width 413 height 36
click at [704, 334] on button "Start Answering" at bounding box center [834, 352] width 413 height 36
click at [694, 347] on button "Start Answering" at bounding box center [834, 352] width 413 height 36
click at [711, 354] on button "Start Answering" at bounding box center [834, 352] width 413 height 36
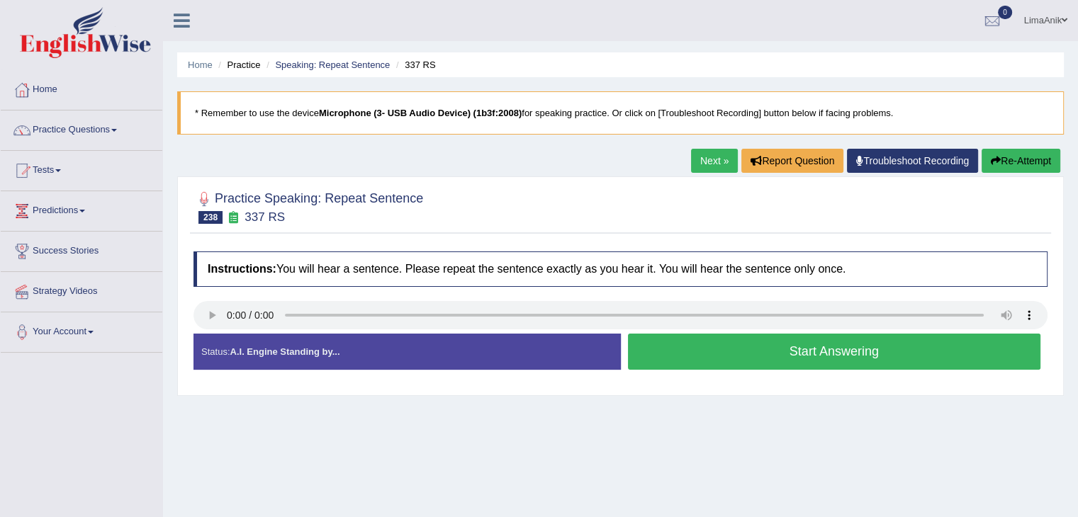
click at [699, 347] on button "Start Answering" at bounding box center [834, 352] width 413 height 36
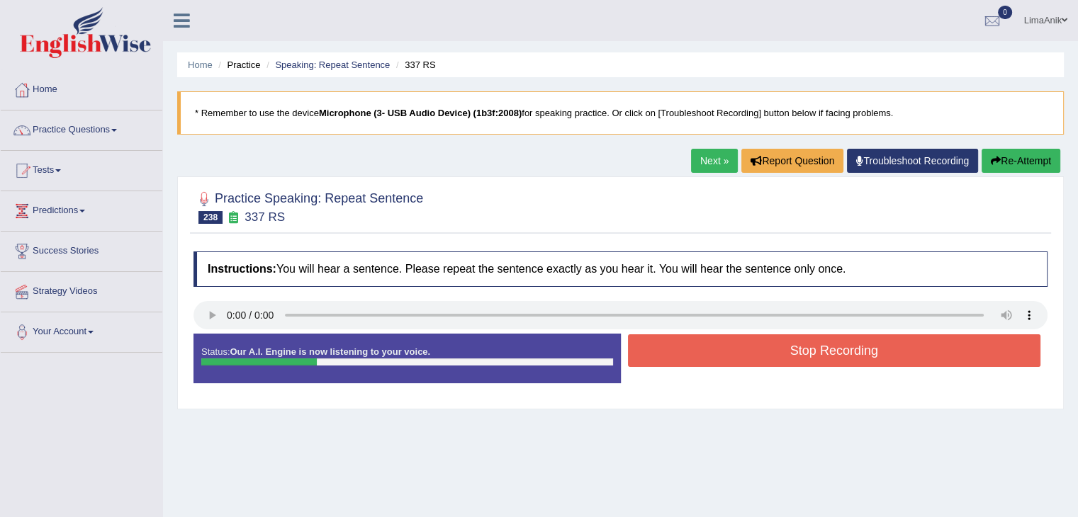
click at [699, 347] on button "Stop Recording" at bounding box center [834, 350] width 413 height 33
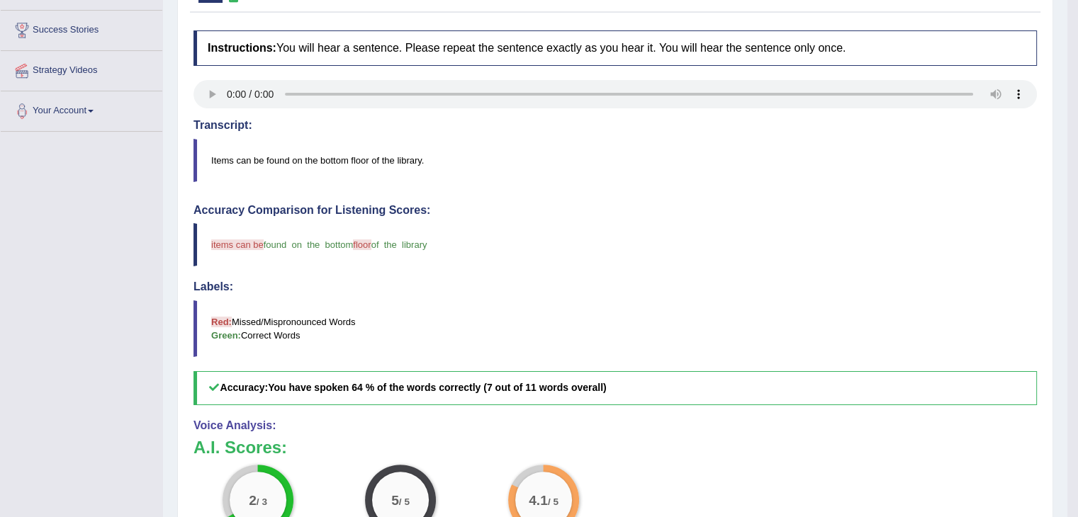
scroll to position [239, 0]
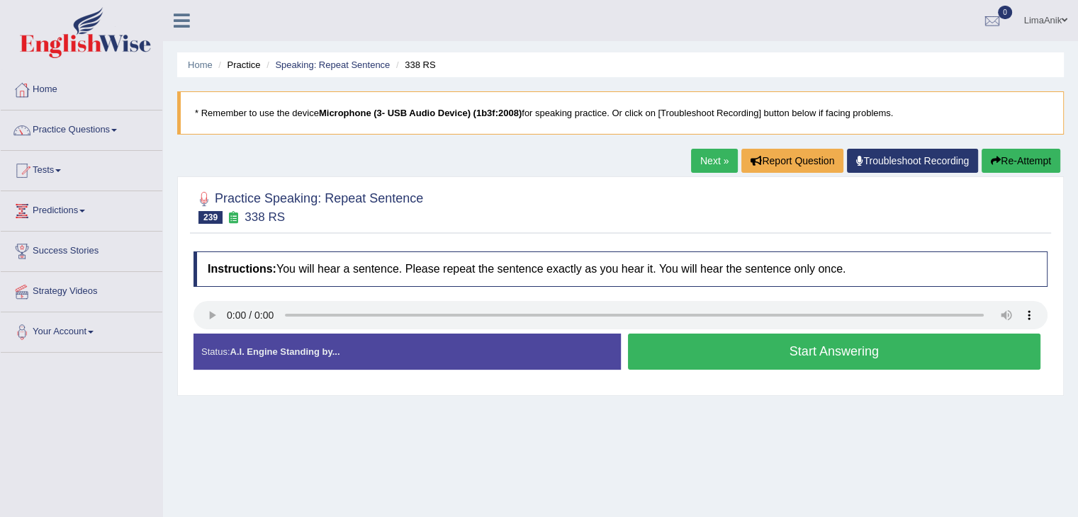
click at [666, 345] on button "Start Answering" at bounding box center [834, 352] width 413 height 36
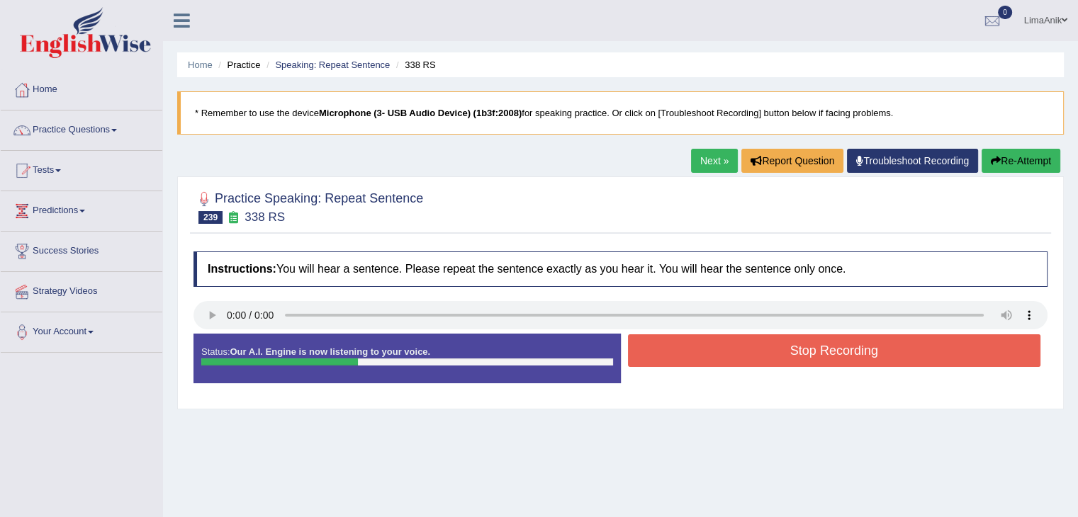
click at [711, 344] on button "Stop Recording" at bounding box center [834, 350] width 413 height 33
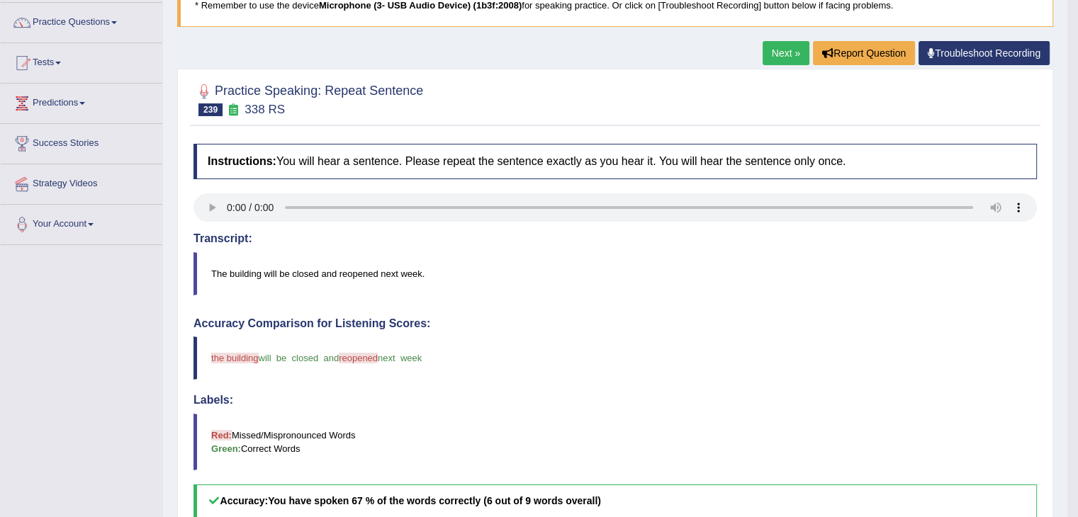
scroll to position [261, 0]
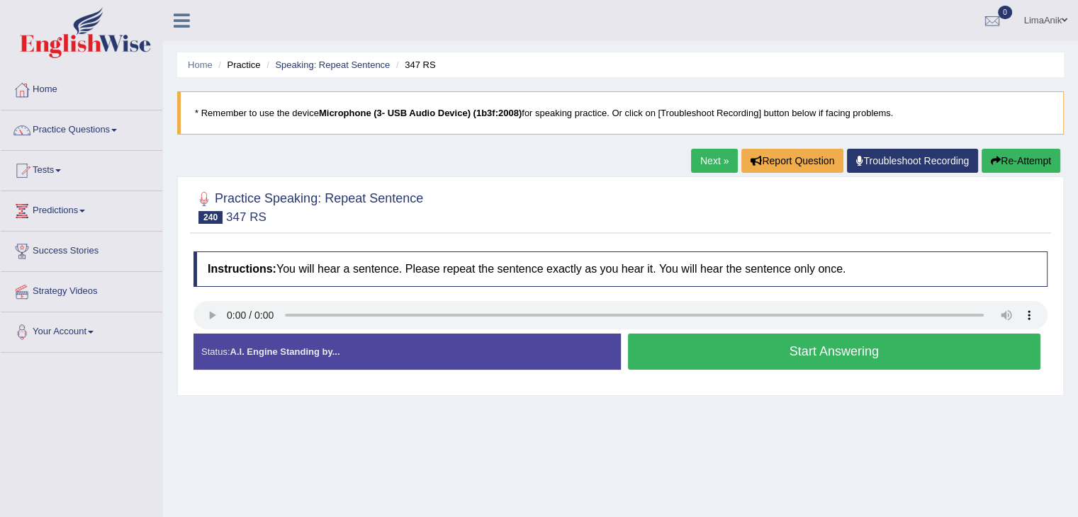
click at [711, 361] on button "Start Answering" at bounding box center [834, 352] width 413 height 36
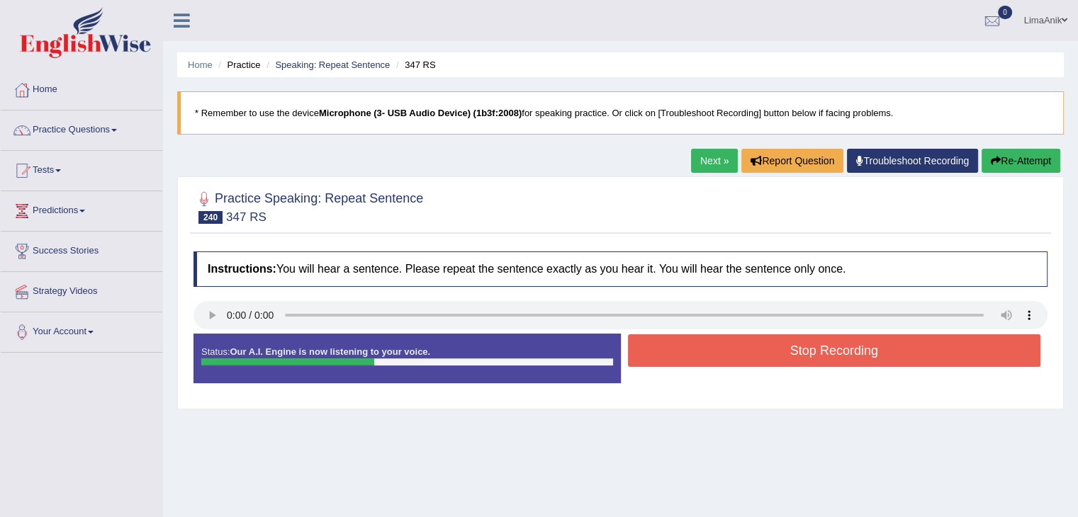
click at [714, 358] on button "Stop Recording" at bounding box center [834, 350] width 413 height 33
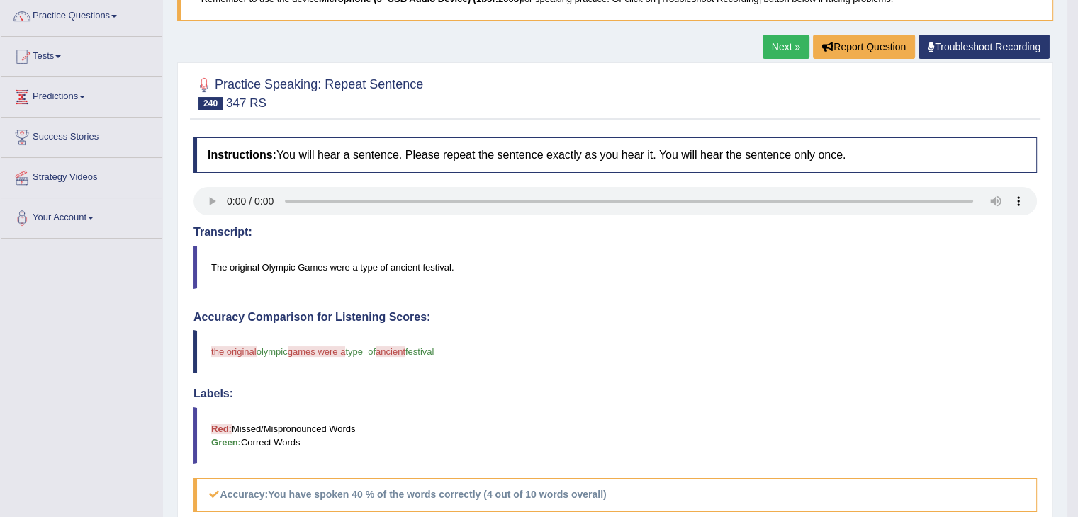
scroll to position [211, 0]
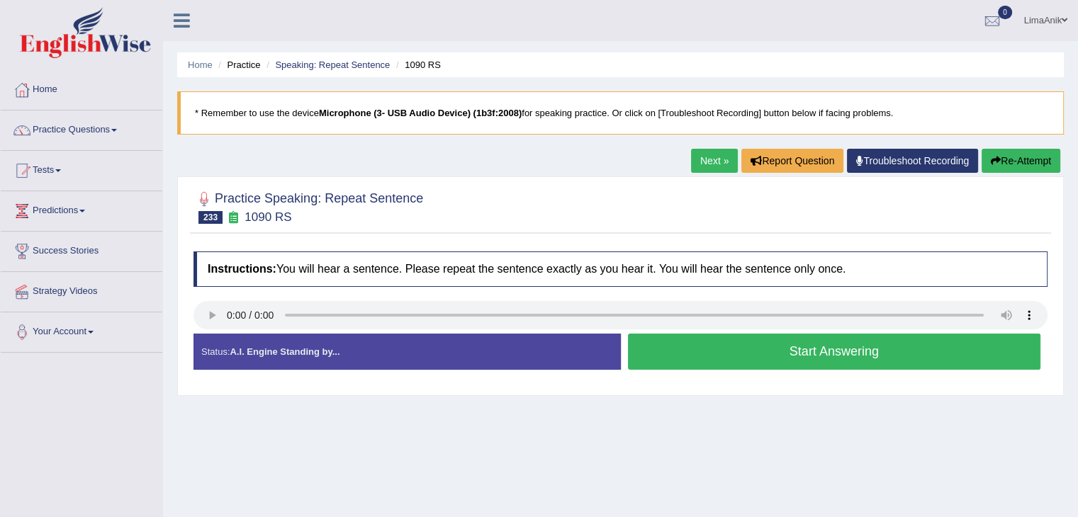
click at [711, 354] on button "Start Answering" at bounding box center [834, 352] width 413 height 36
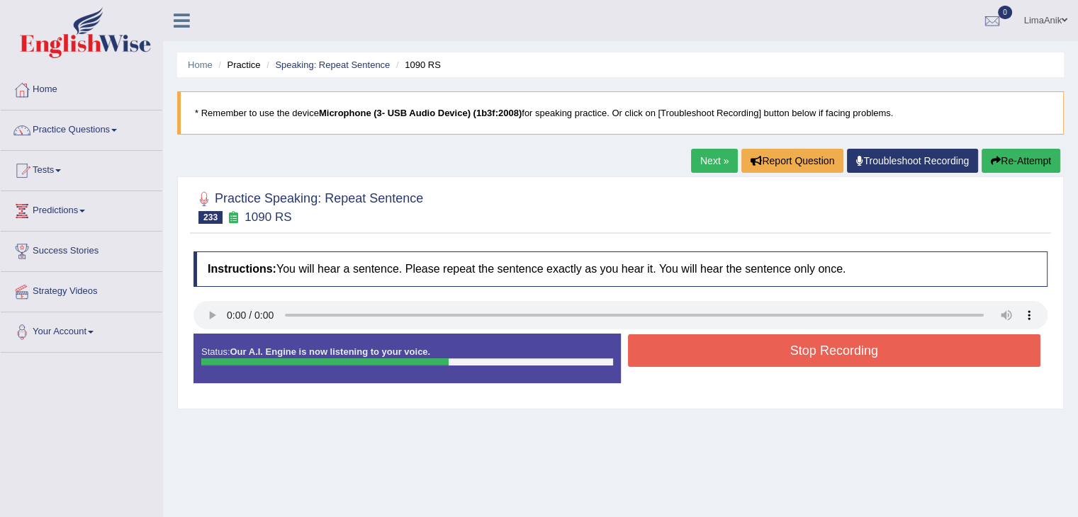
click at [716, 343] on button "Stop Recording" at bounding box center [834, 350] width 413 height 33
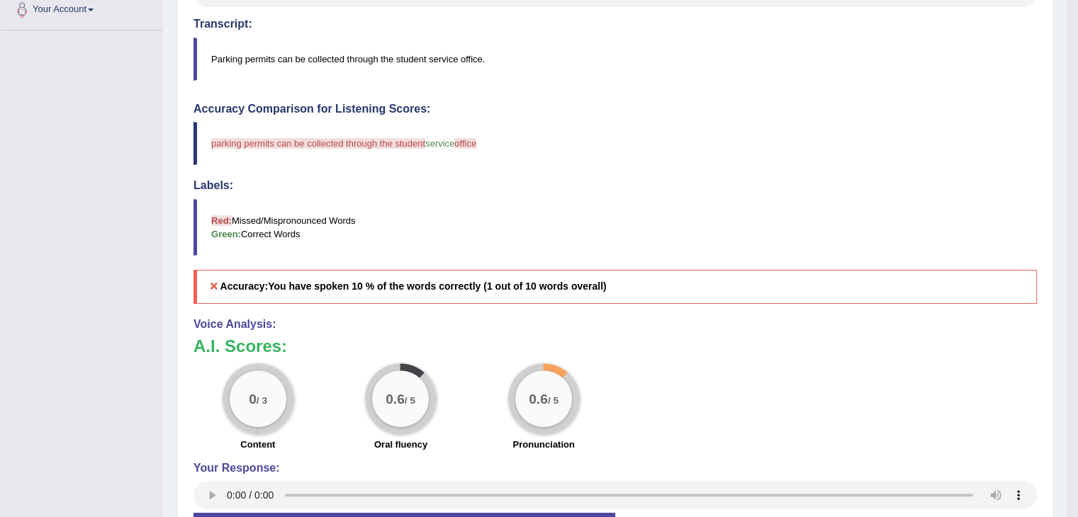
scroll to position [355, 0]
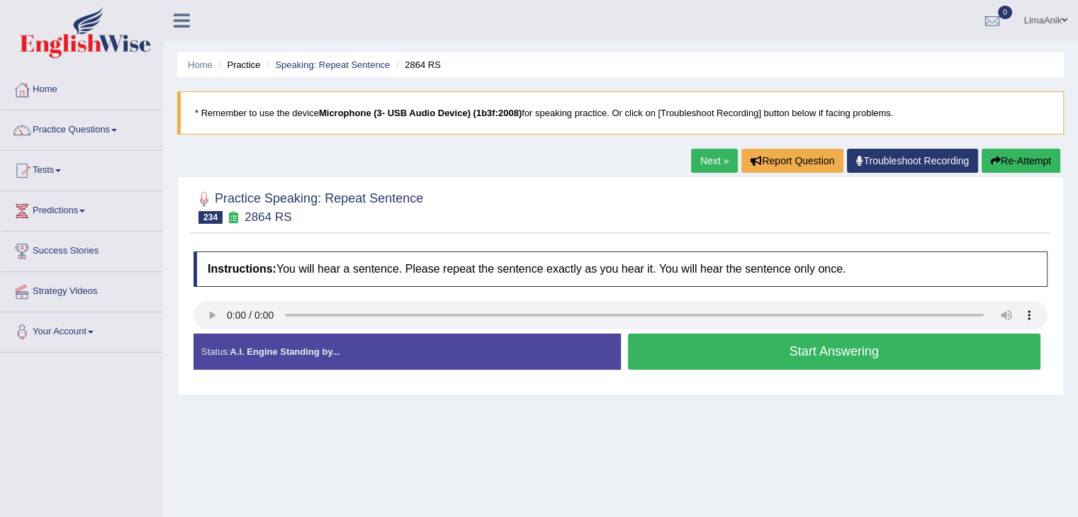
click at [837, 341] on button "Start Answering" at bounding box center [834, 352] width 413 height 36
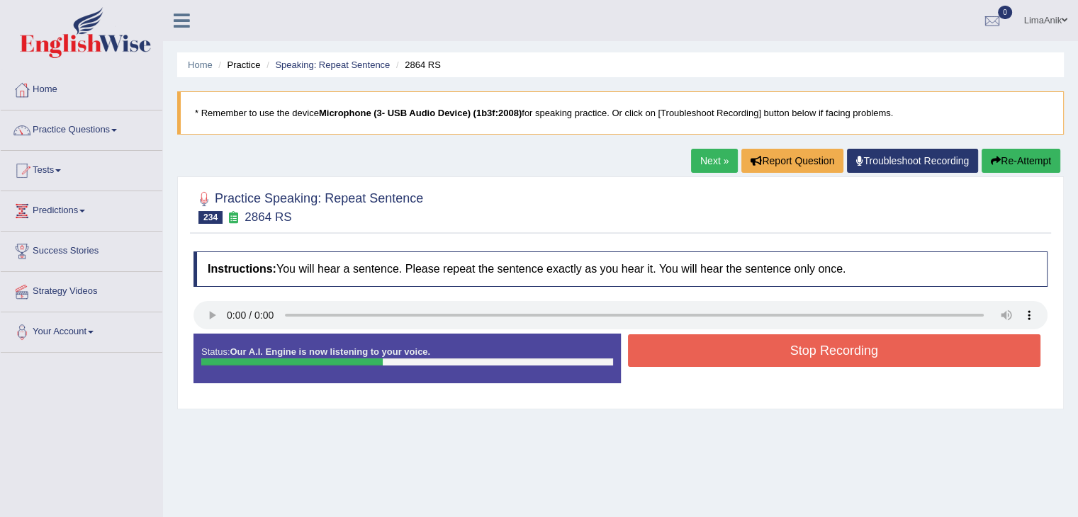
click at [837, 341] on button "Stop Recording" at bounding box center [834, 350] width 413 height 33
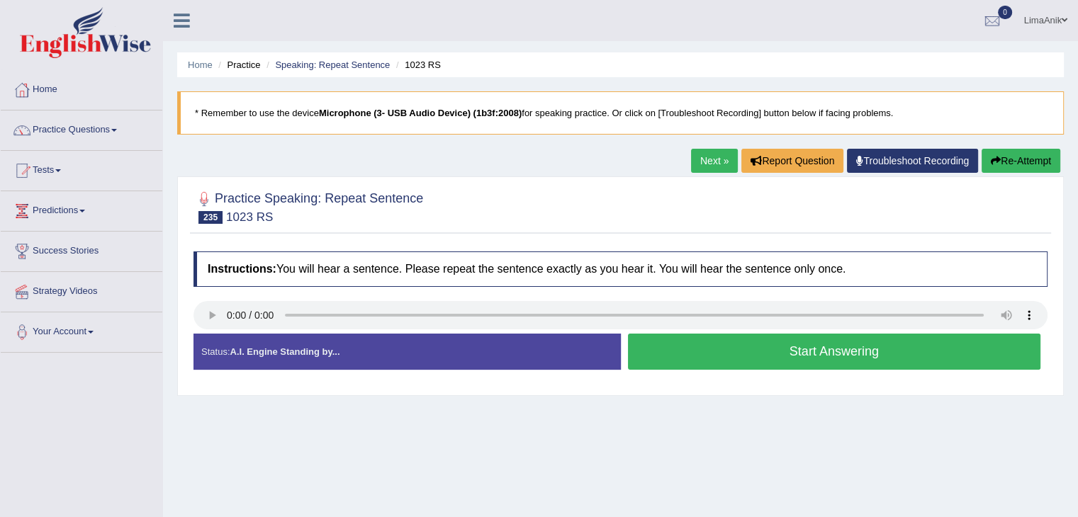
click at [734, 358] on button "Start Answering" at bounding box center [834, 352] width 413 height 36
click at [682, 358] on button "Start Answering" at bounding box center [834, 352] width 413 height 36
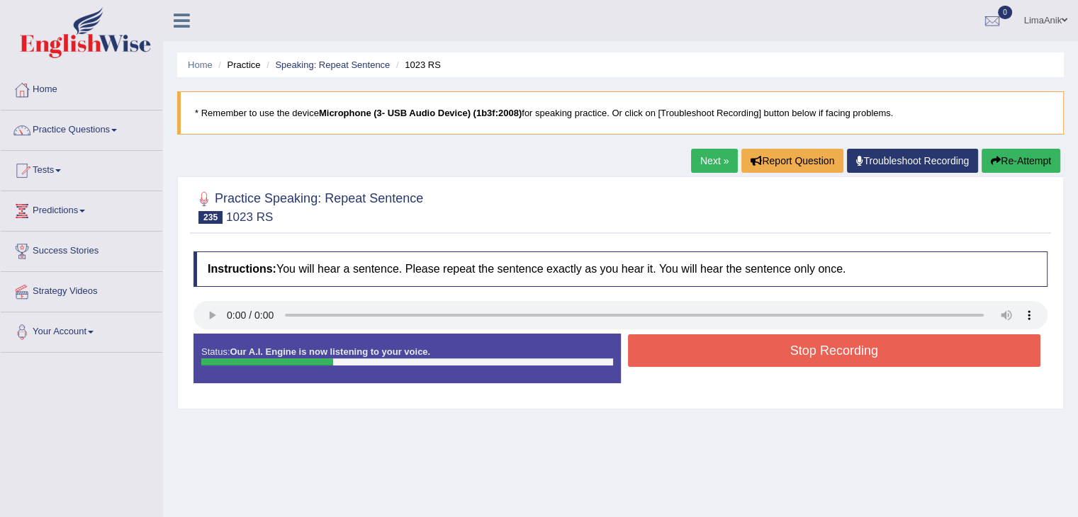
click at [794, 351] on button "Stop Recording" at bounding box center [834, 350] width 413 height 33
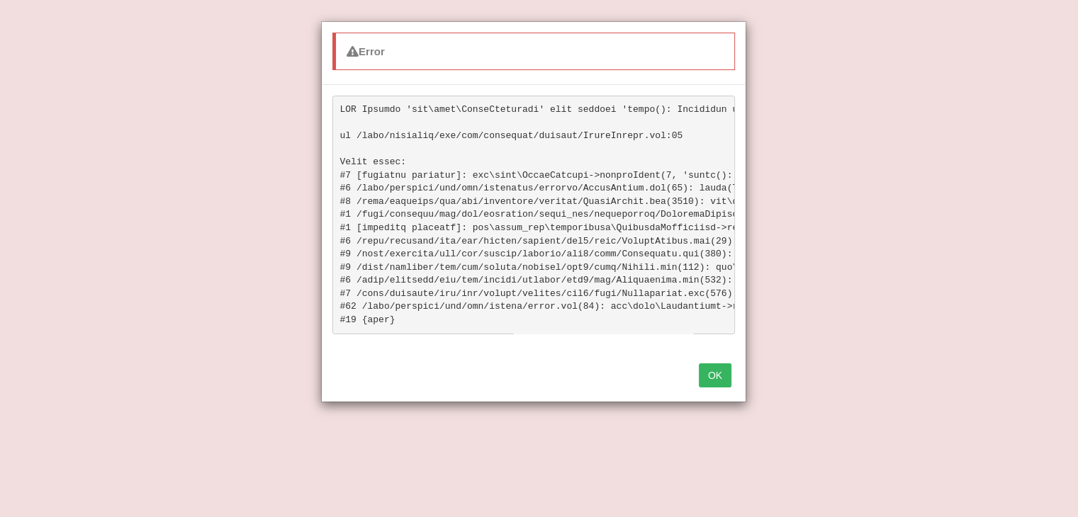
click at [724, 378] on button "OK" at bounding box center [715, 375] width 33 height 24
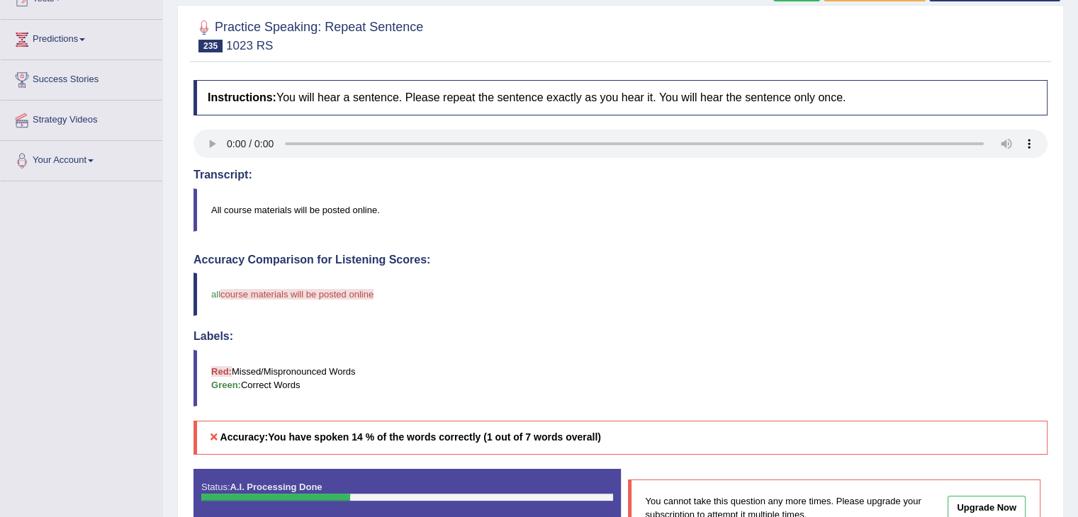
scroll to position [248, 0]
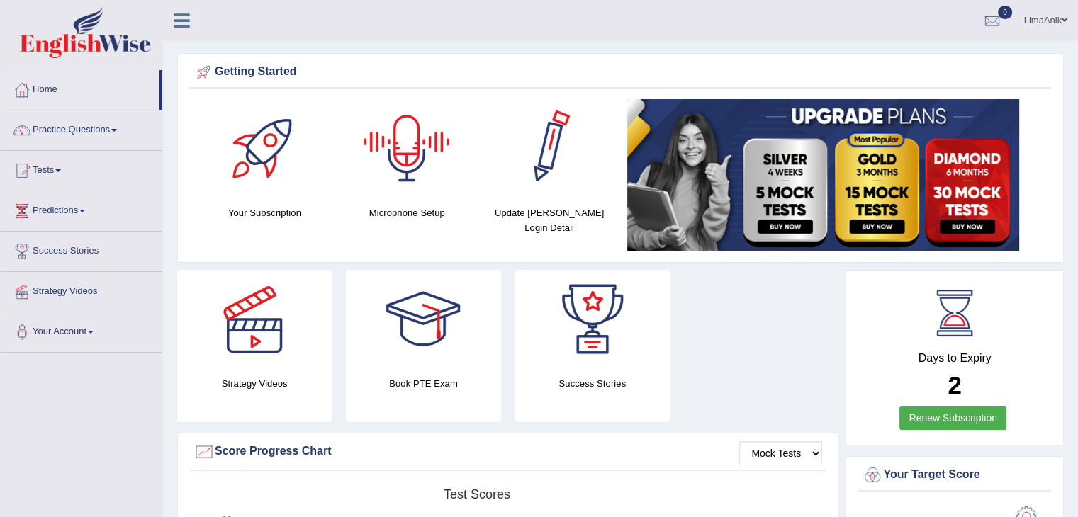
click at [411, 176] on div at bounding box center [406, 148] width 99 height 99
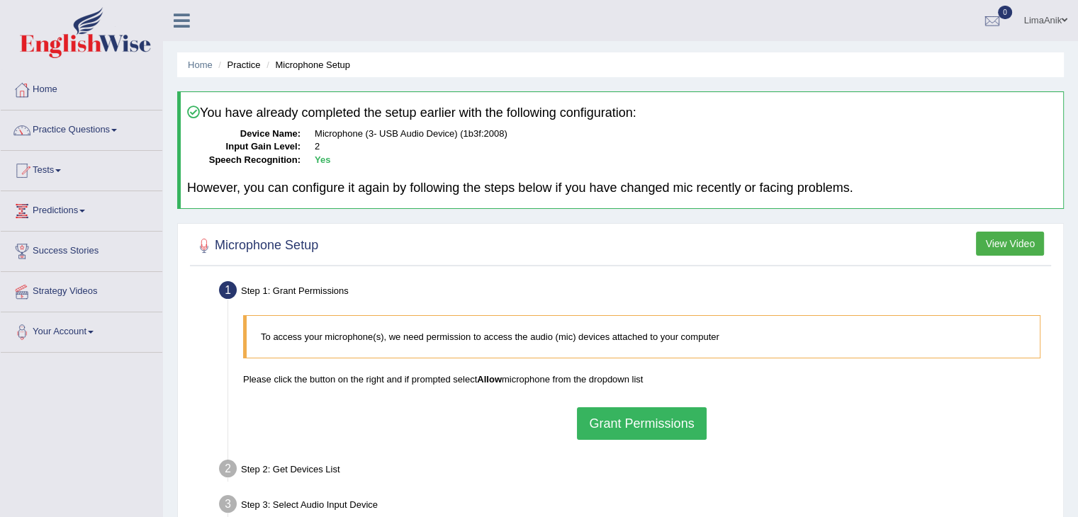
click at [606, 417] on button "Grant Permissions" at bounding box center [641, 423] width 129 height 33
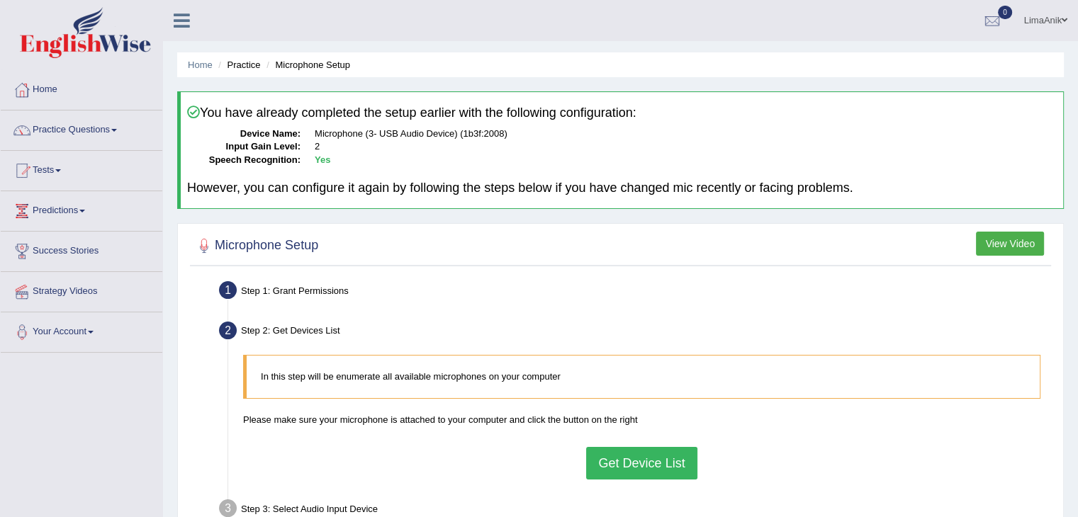
click at [638, 451] on button "Get Device List" at bounding box center [641, 463] width 111 height 33
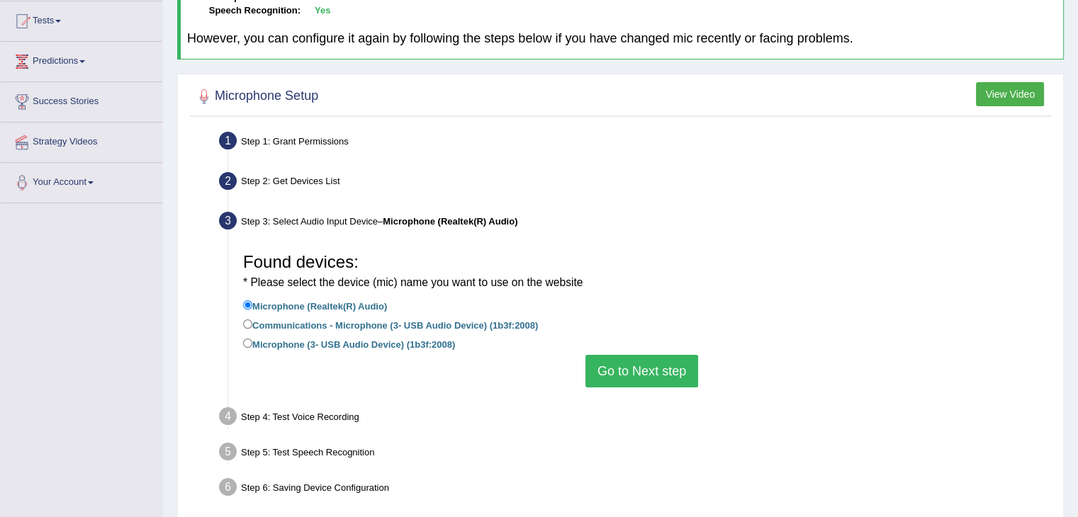
scroll to position [227, 0]
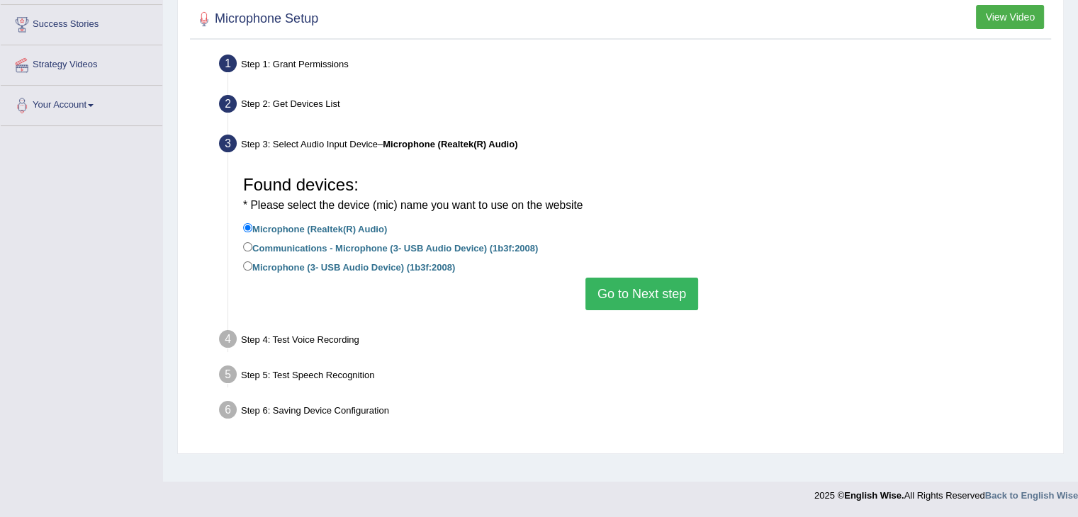
click at [643, 284] on button "Go to Next step" at bounding box center [641, 294] width 113 height 33
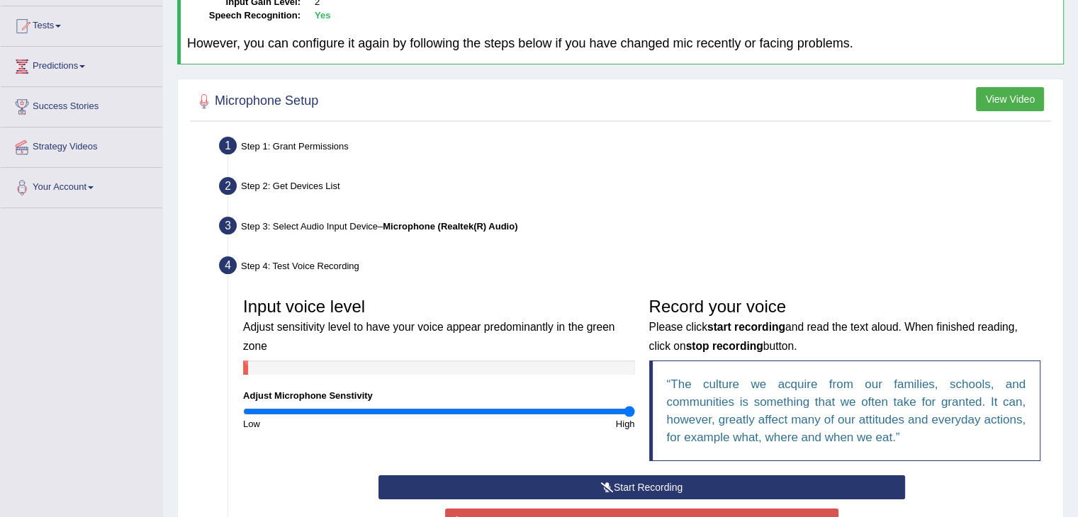
scroll to position [303, 0]
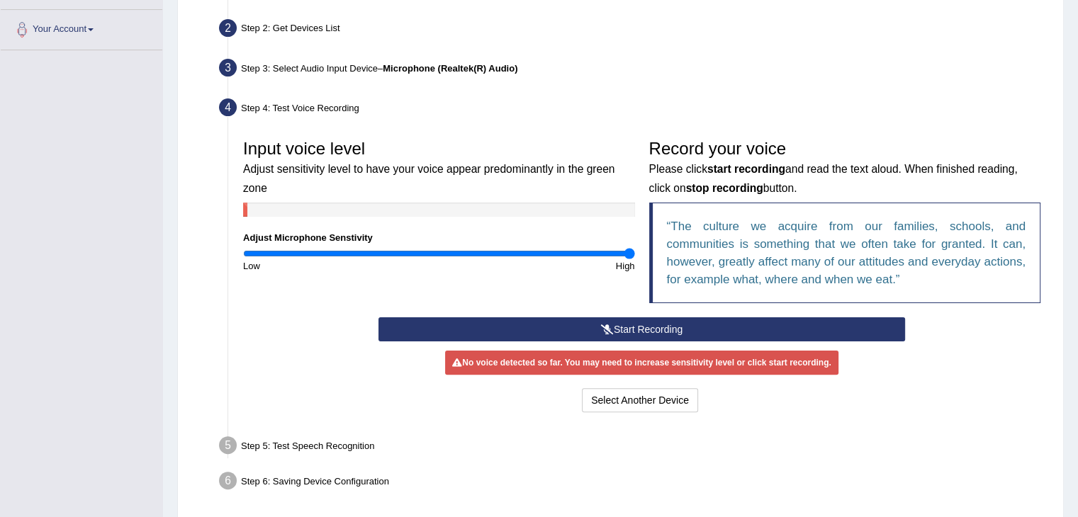
click at [670, 327] on button "Start Recording" at bounding box center [641, 329] width 526 height 24
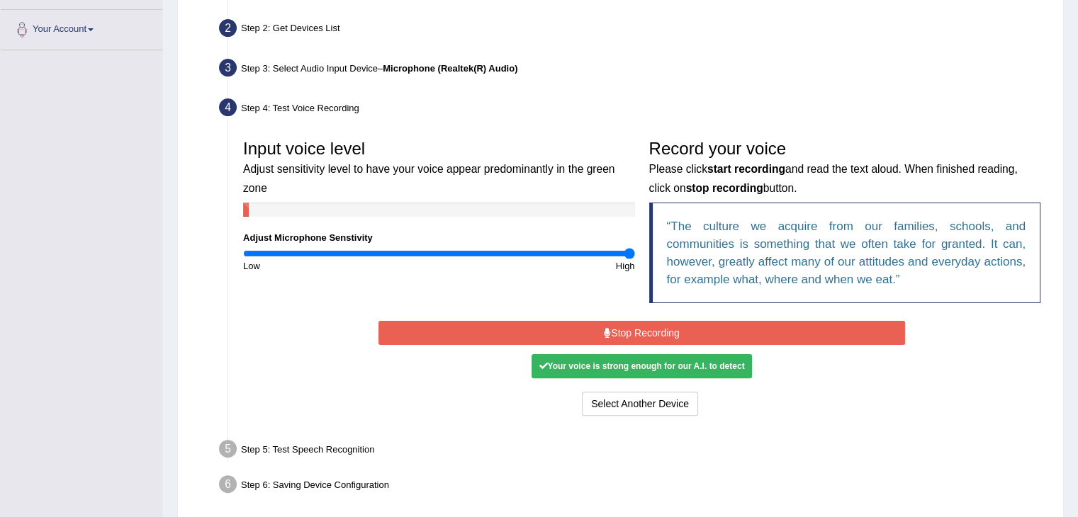
click at [660, 332] on button "Stop Recording" at bounding box center [641, 333] width 526 height 24
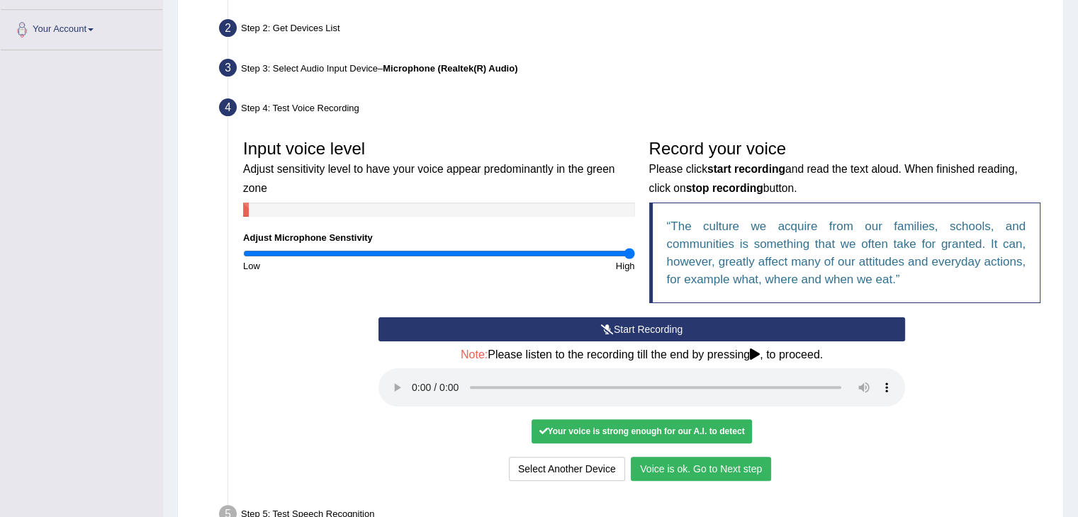
click at [709, 423] on div "Your voice is strong enough for our A.I. to detect" at bounding box center [641, 431] width 220 height 24
click at [710, 468] on button "Voice is ok. Go to Next step" at bounding box center [701, 469] width 140 height 24
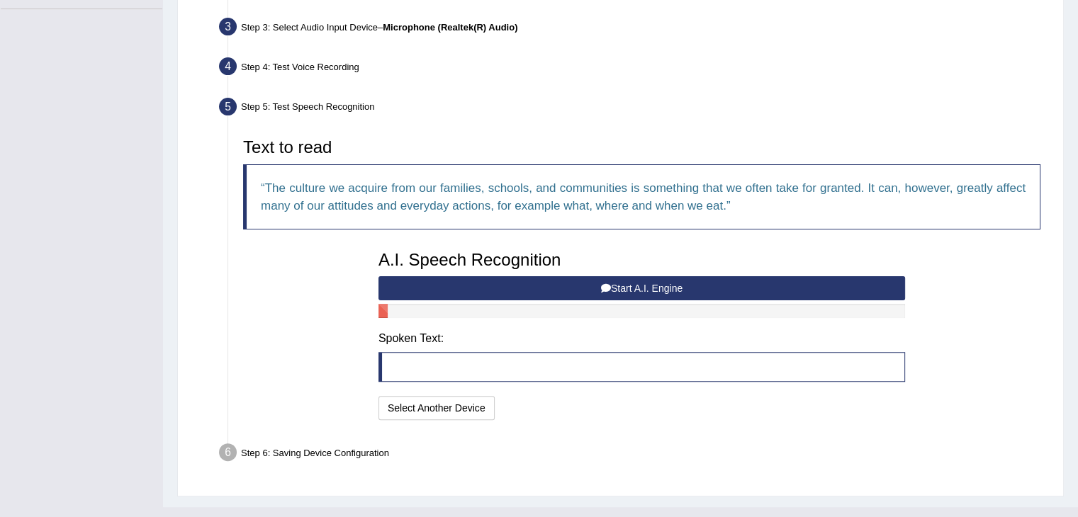
scroll to position [348, 0]
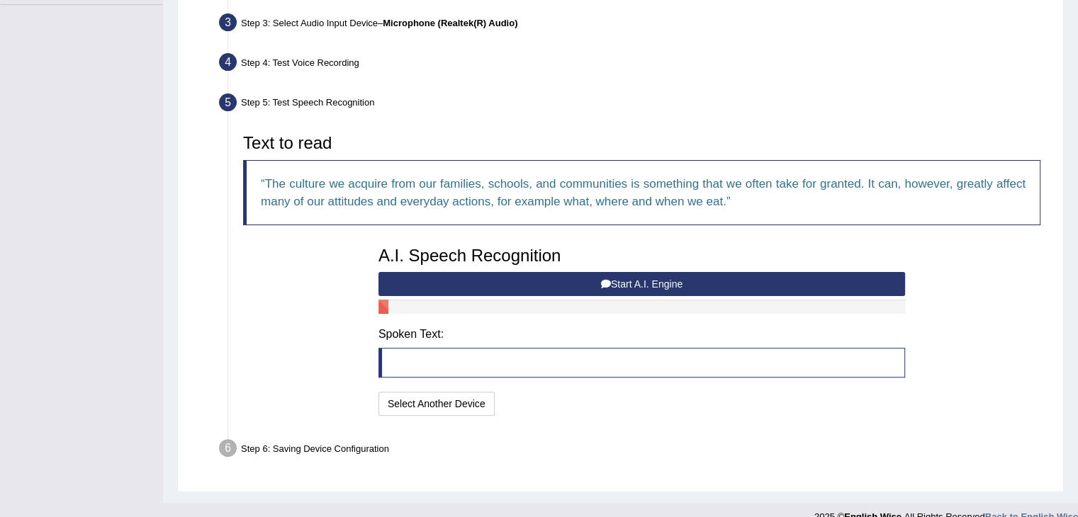
click at [668, 295] on div "A.I. Speech Recognition Start A.I. Engine Stop A.I. Engine Note: Please listen …" at bounding box center [641, 329] width 541 height 180
click at [653, 278] on button "Start A.I. Engine" at bounding box center [641, 284] width 526 height 24
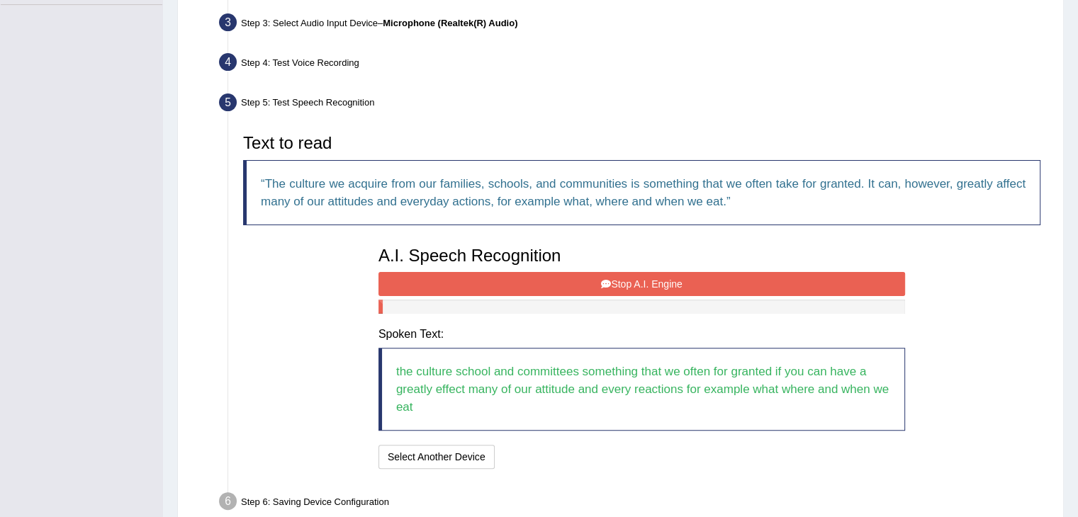
click at [674, 286] on button "Stop A.I. Engine" at bounding box center [641, 284] width 526 height 24
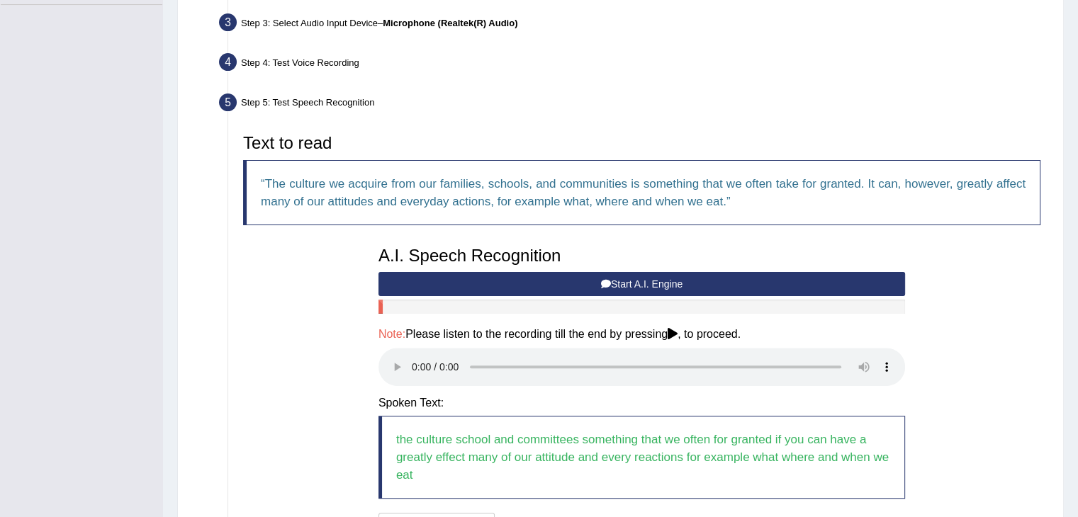
click at [677, 336] on icon at bounding box center [672, 333] width 10 height 11
click at [677, 333] on icon at bounding box center [672, 333] width 10 height 11
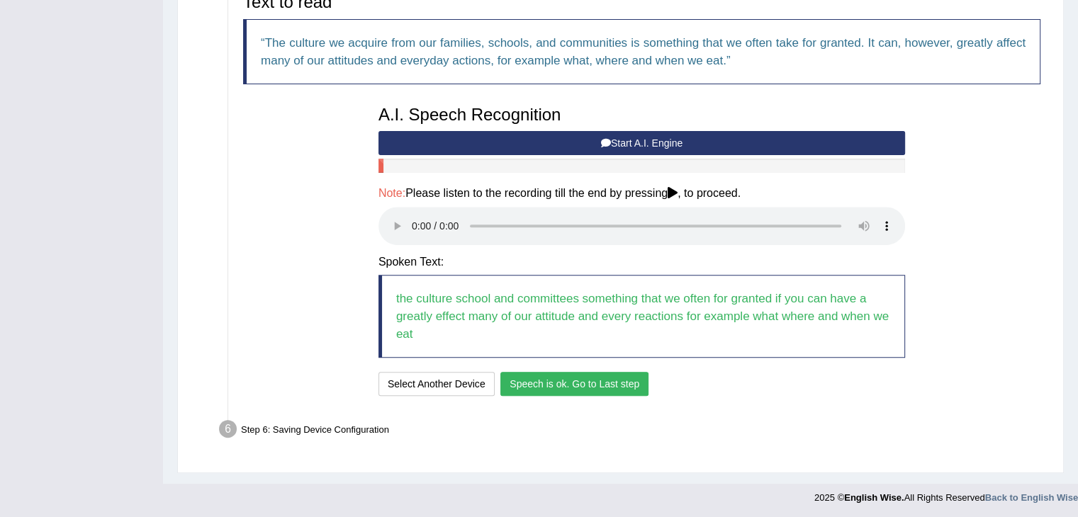
click at [606, 374] on button "Speech is ok. Go to Last step" at bounding box center [574, 384] width 148 height 24
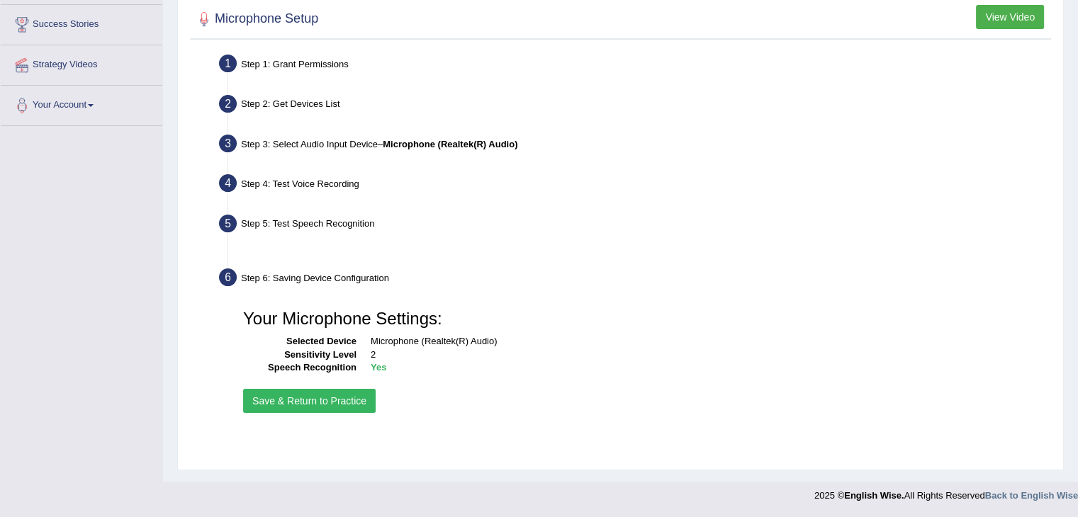
scroll to position [227, 0]
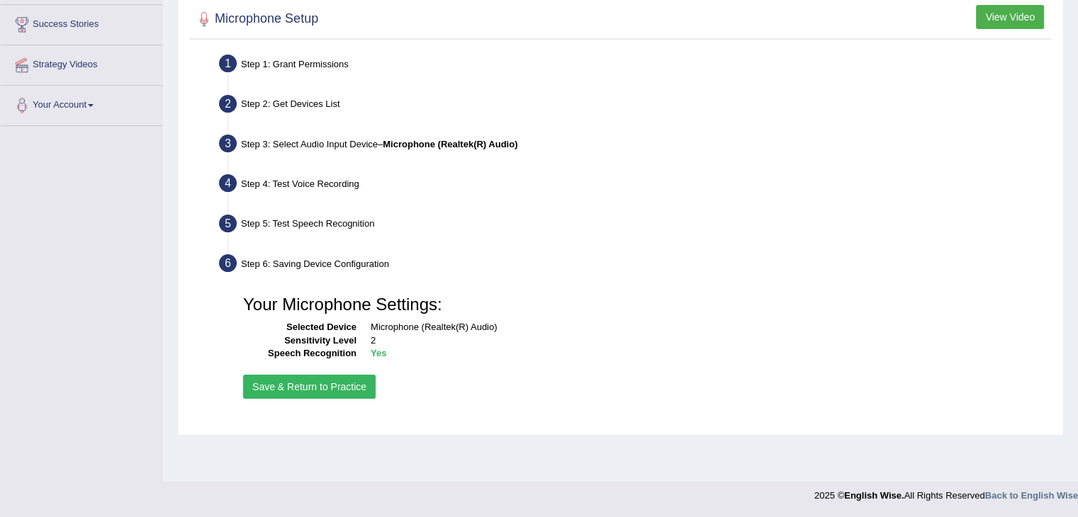
click at [312, 390] on button "Save & Return to Practice" at bounding box center [309, 387] width 132 height 24
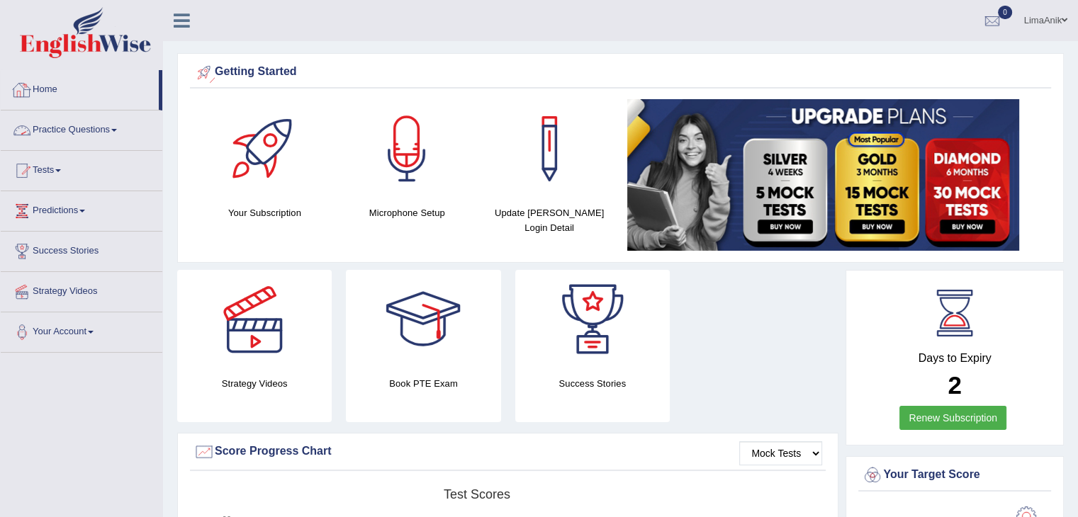
click at [88, 119] on link "Practice Questions" at bounding box center [82, 128] width 162 height 35
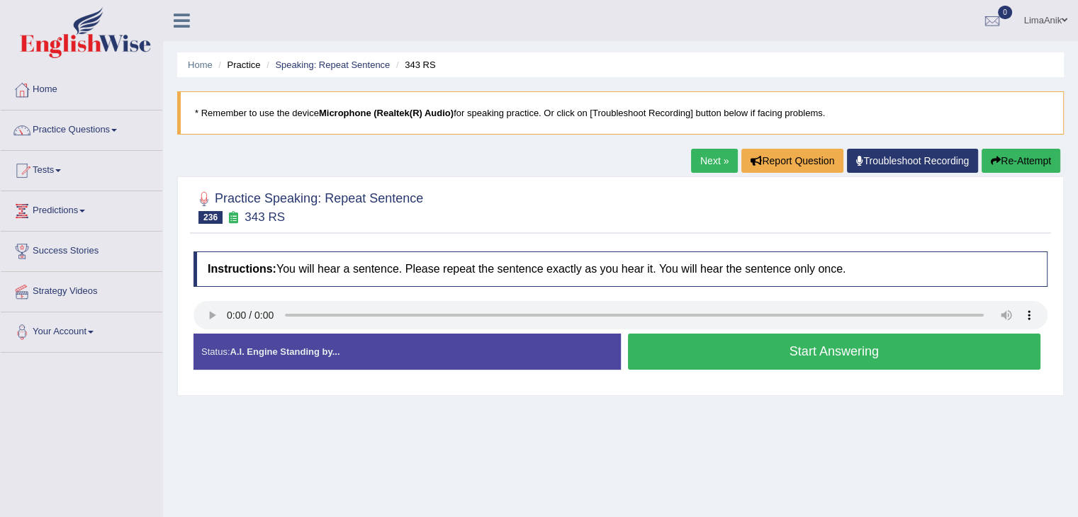
click at [656, 358] on button "Start Answering" at bounding box center [834, 352] width 413 height 36
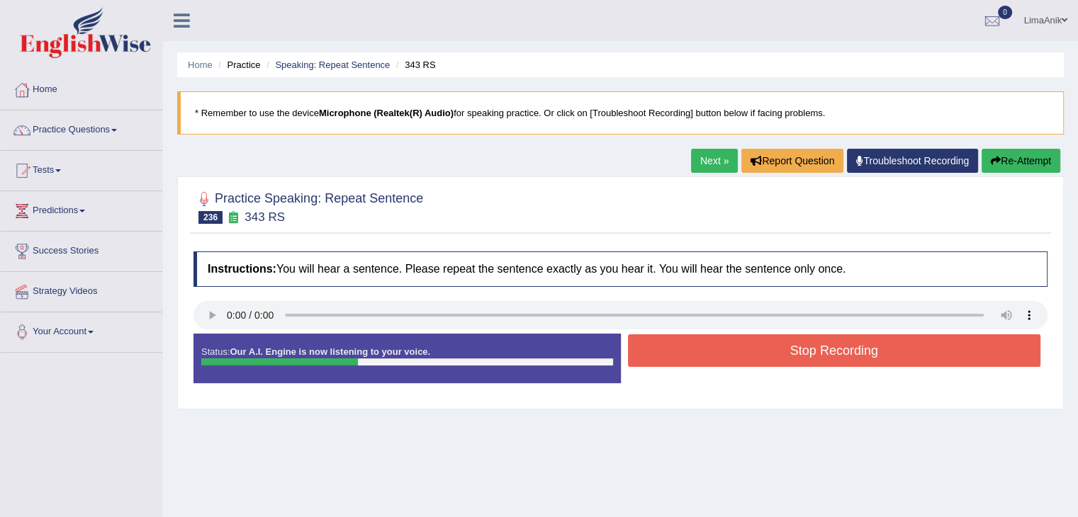
click at [752, 351] on button "Stop Recording" at bounding box center [834, 350] width 413 height 33
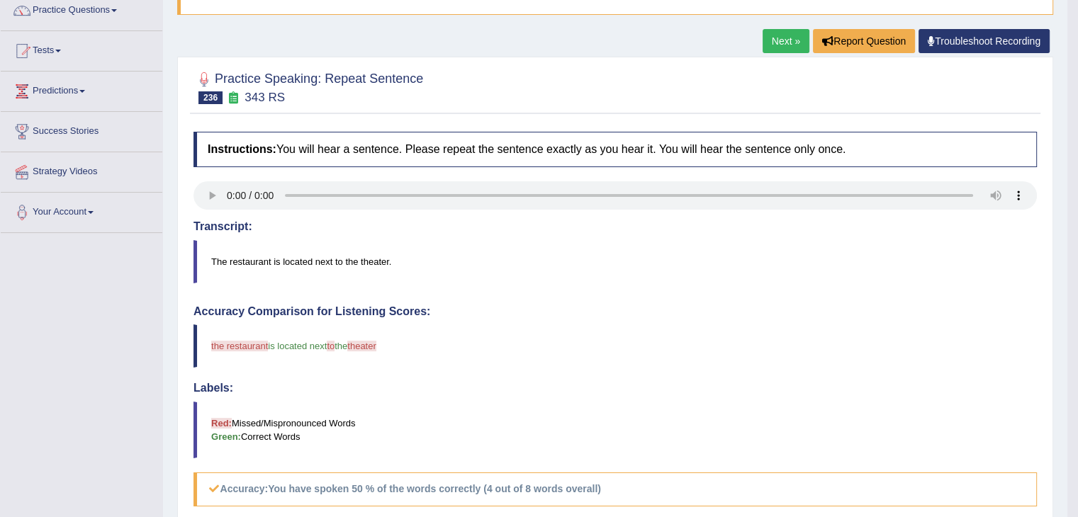
scroll to position [258, 0]
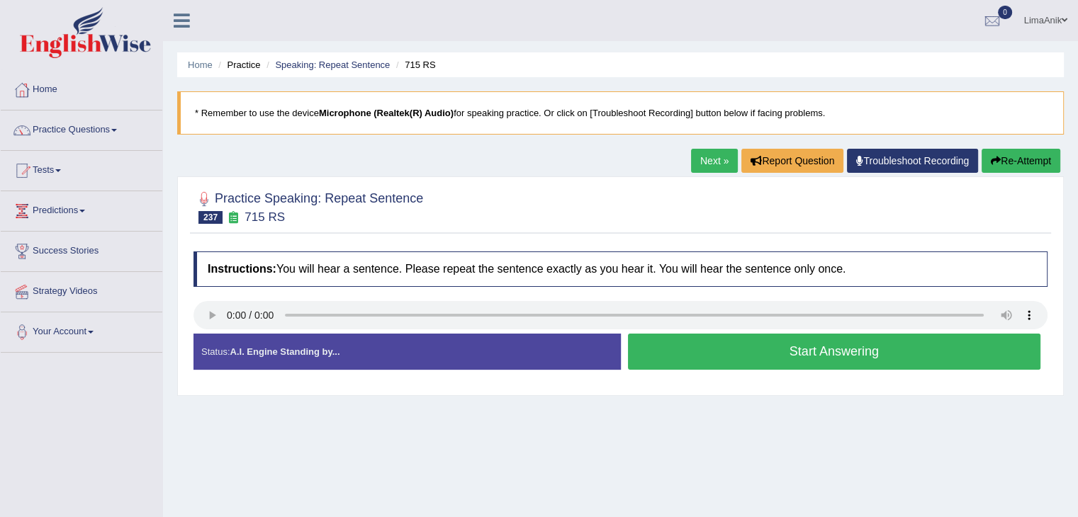
click at [723, 361] on button "Start Answering" at bounding box center [834, 352] width 413 height 36
click at [688, 337] on button "Start Answering" at bounding box center [834, 352] width 413 height 36
click at [667, 343] on button "Start Answering" at bounding box center [834, 352] width 413 height 36
click at [649, 364] on button "Start Answering" at bounding box center [834, 352] width 413 height 36
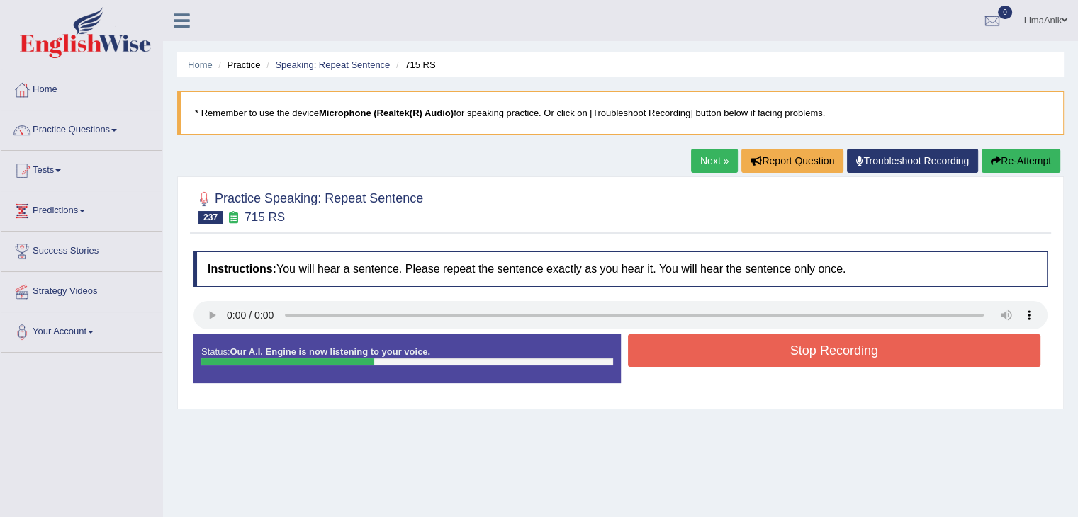
click at [696, 355] on button "Stop Recording" at bounding box center [834, 350] width 413 height 33
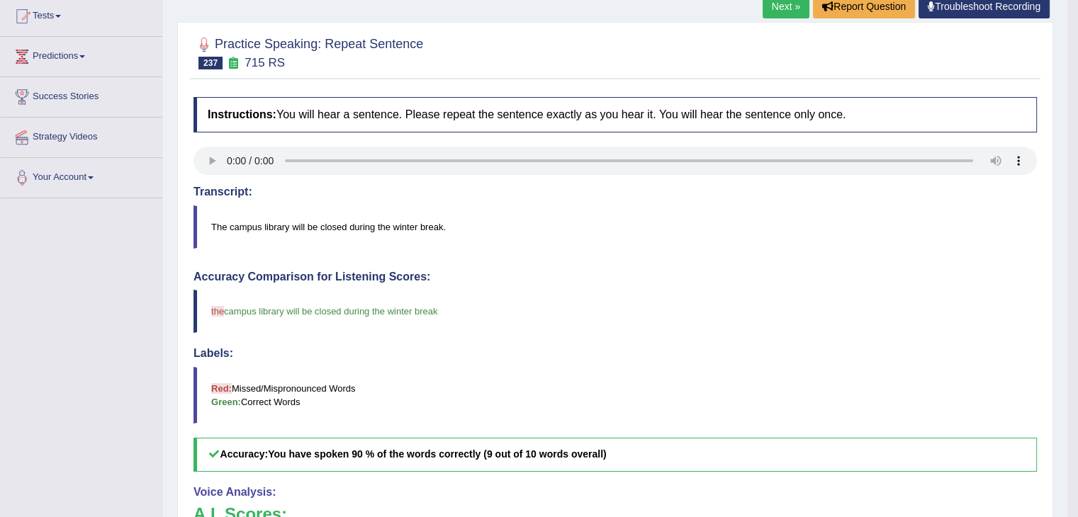
scroll to position [261, 0]
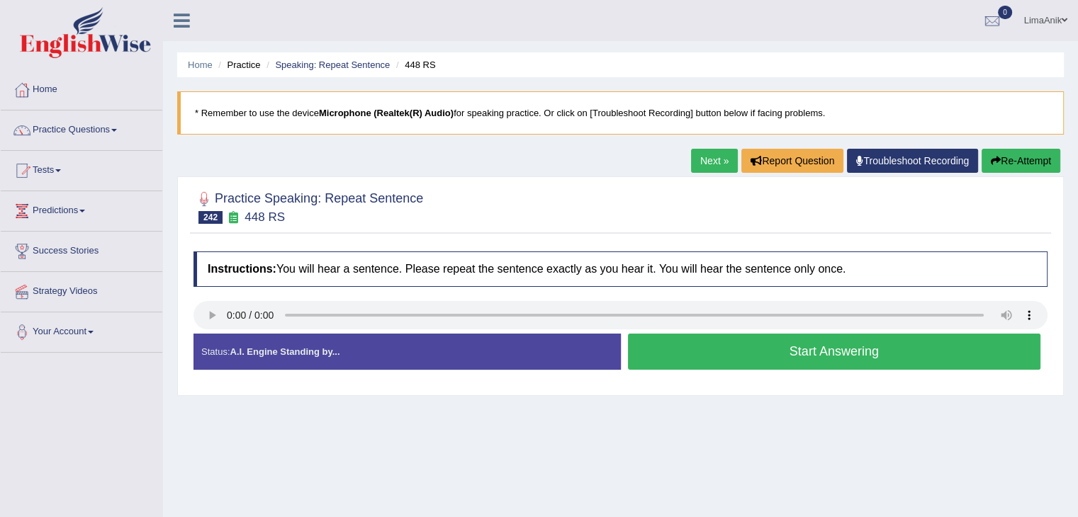
click at [681, 346] on button "Start Answering" at bounding box center [834, 352] width 413 height 36
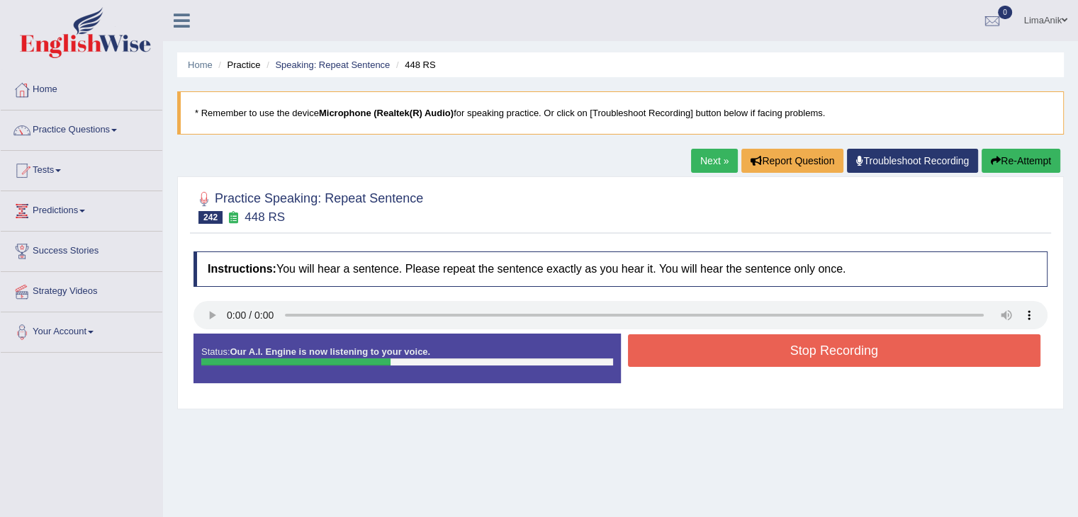
click at [730, 353] on button "Stop Recording" at bounding box center [834, 350] width 413 height 33
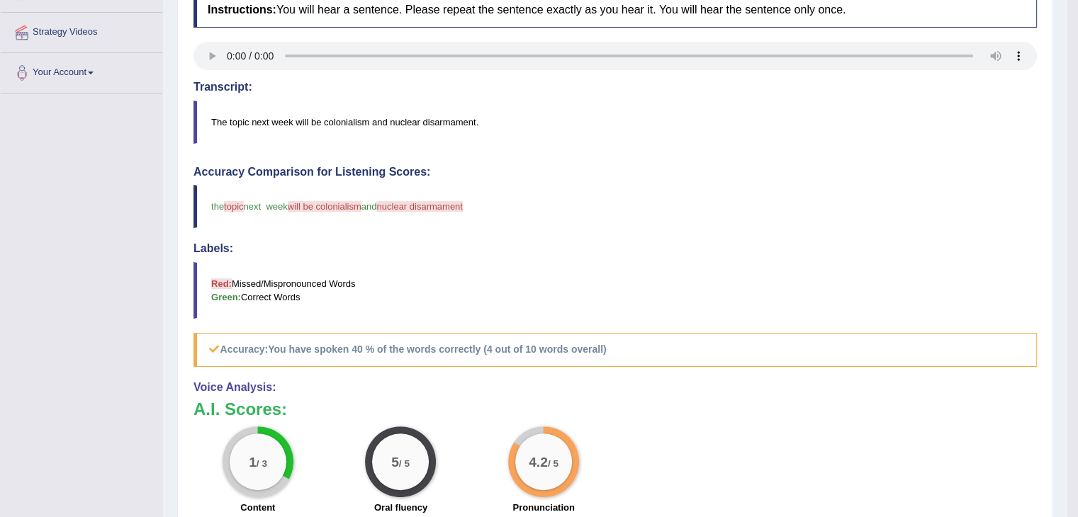
scroll to position [265, 0]
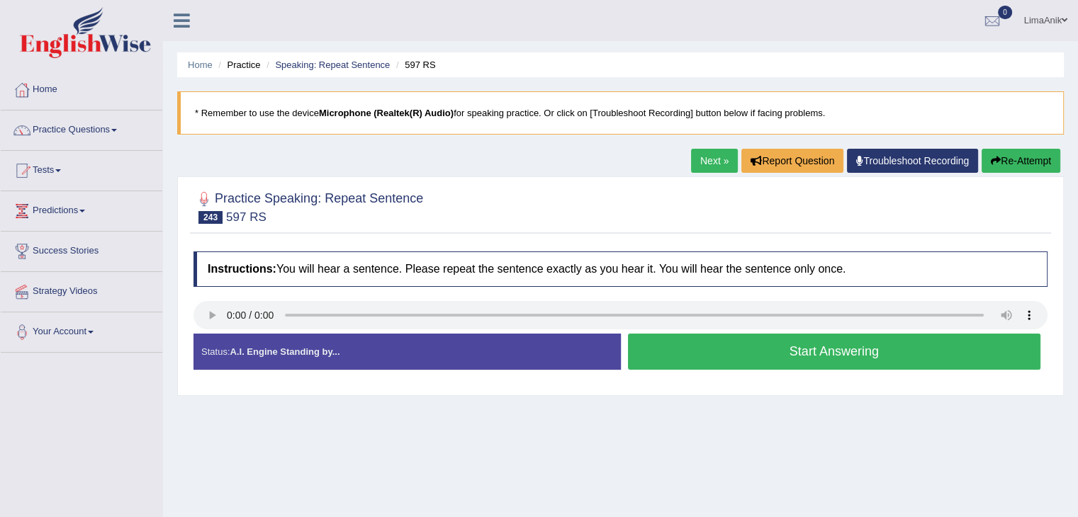
click at [673, 346] on button "Start Answering" at bounding box center [834, 352] width 413 height 36
click at [694, 347] on button "Start Answering" at bounding box center [834, 352] width 413 height 36
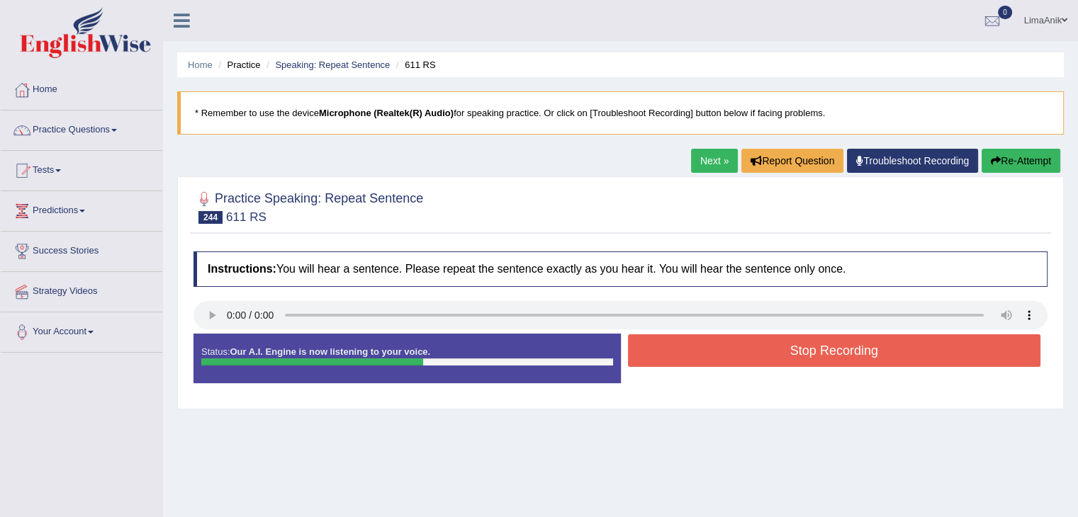
click at [707, 341] on button "Stop Recording" at bounding box center [834, 350] width 413 height 33
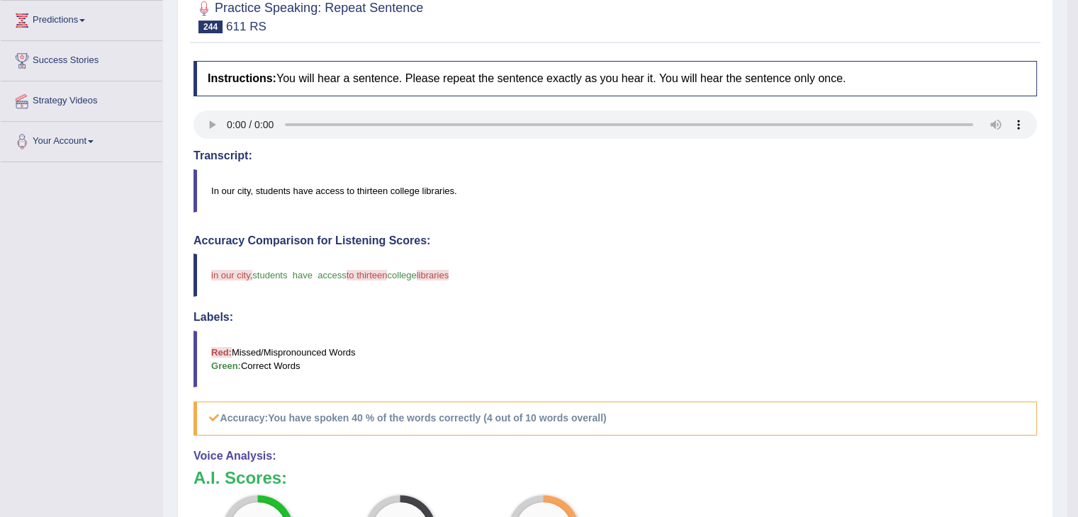
scroll to position [281, 0]
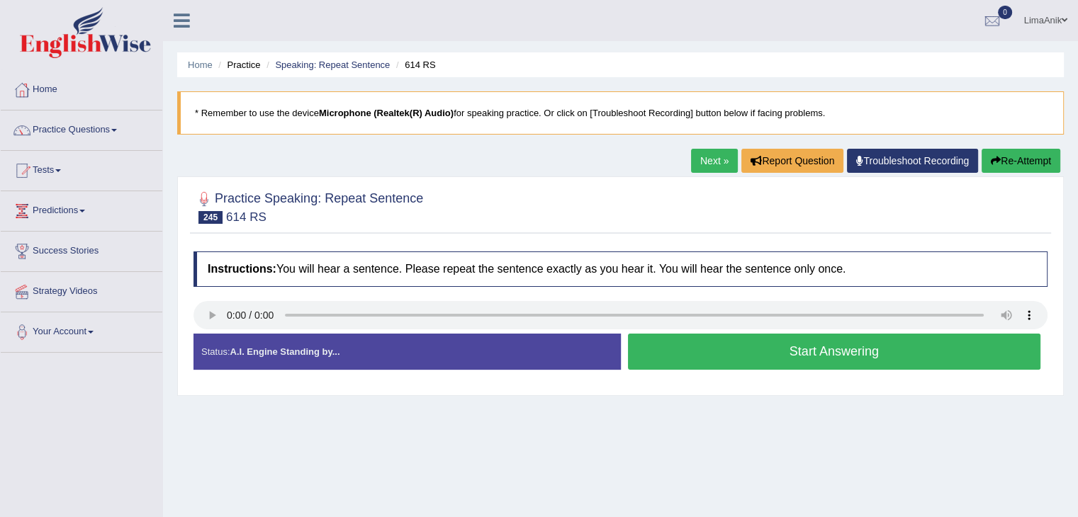
click at [735, 343] on button "Start Answering" at bounding box center [834, 352] width 413 height 36
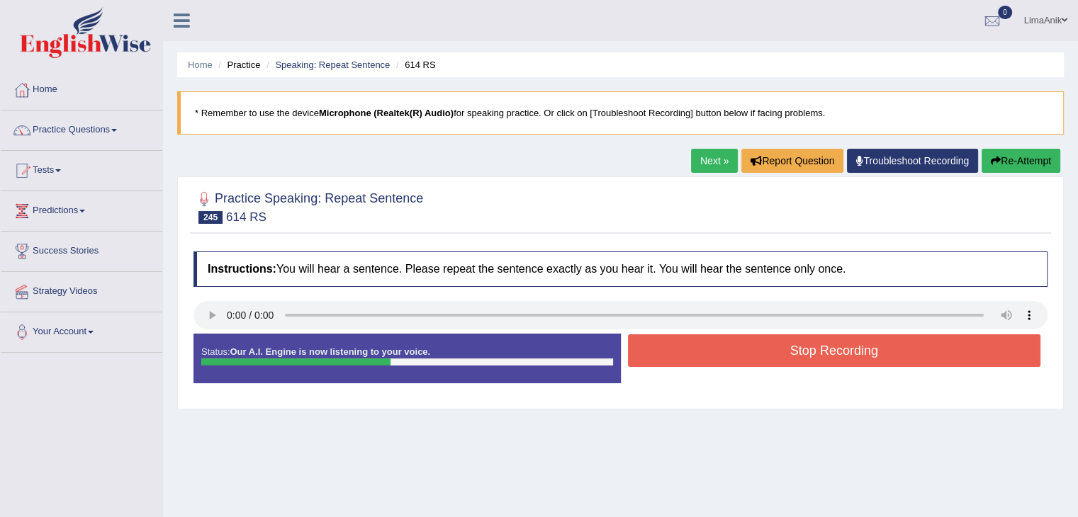
click at [717, 335] on button "Stop Recording" at bounding box center [834, 350] width 413 height 33
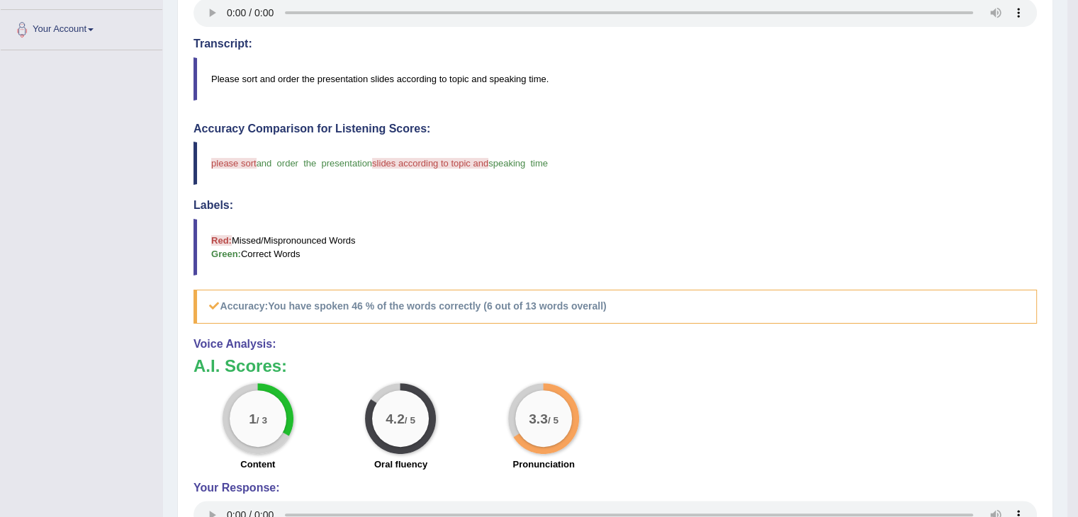
scroll to position [329, 0]
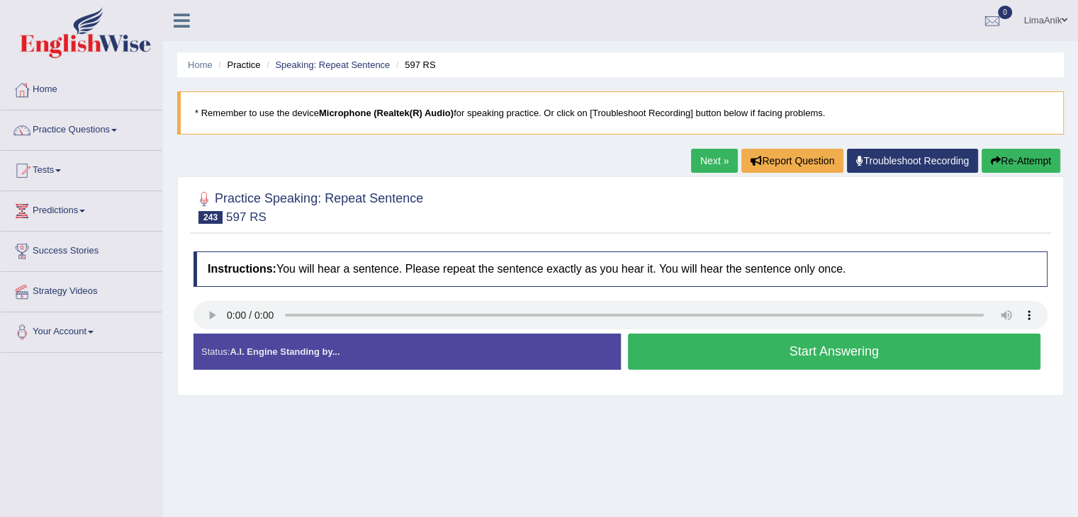
click at [604, 211] on div at bounding box center [620, 206] width 854 height 43
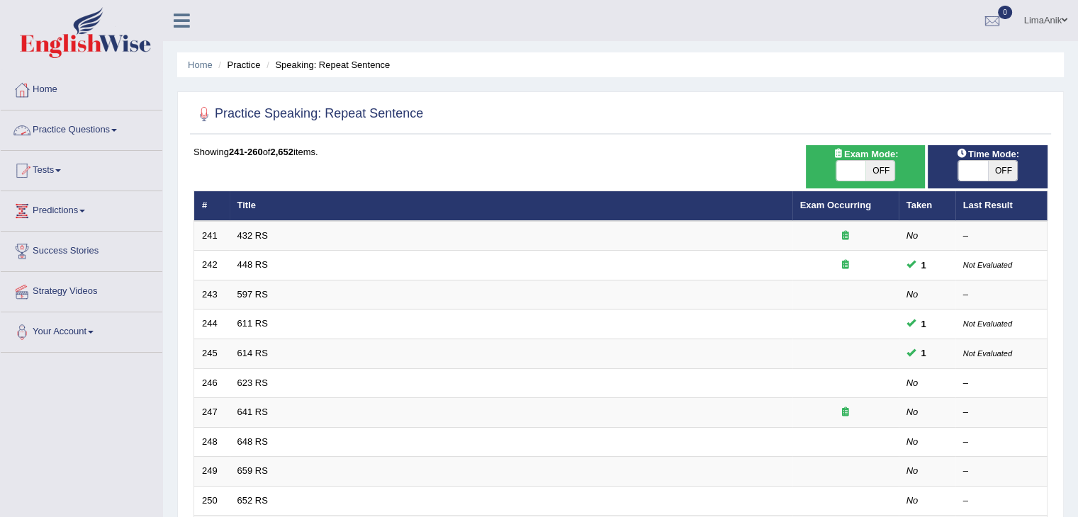
click at [93, 129] on link "Practice Questions" at bounding box center [82, 128] width 162 height 35
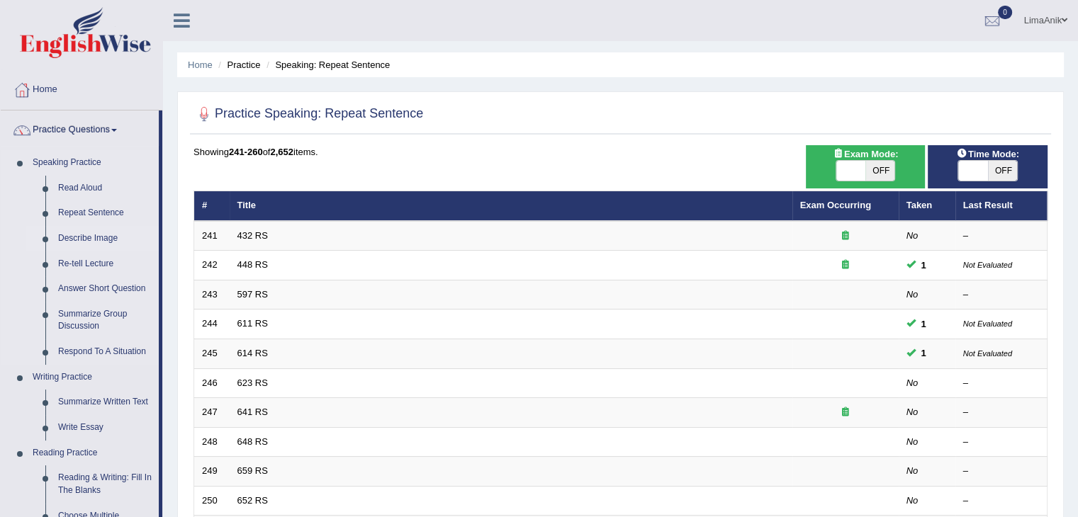
click at [77, 237] on link "Describe Image" at bounding box center [105, 239] width 107 height 26
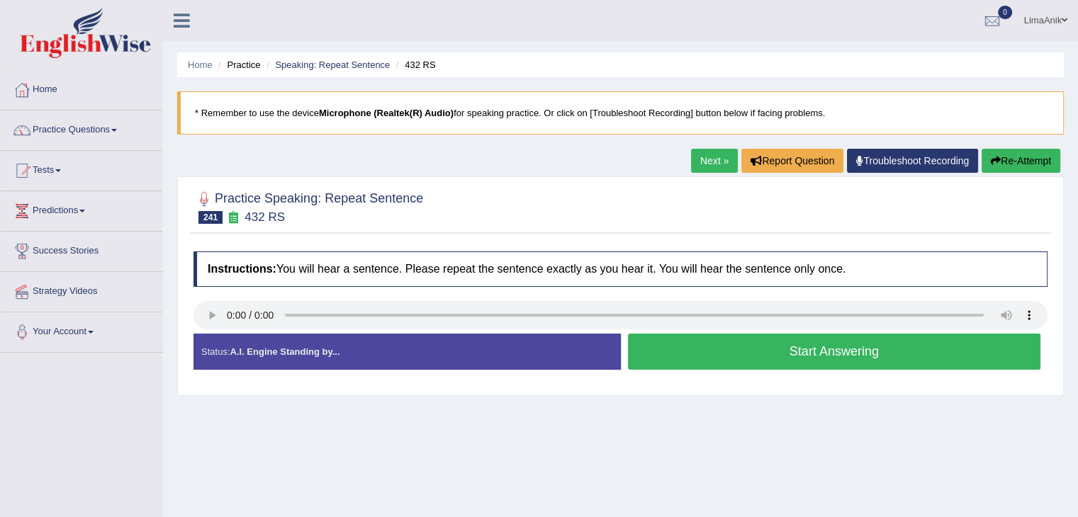
click at [736, 362] on button "Start Answering" at bounding box center [834, 352] width 413 height 36
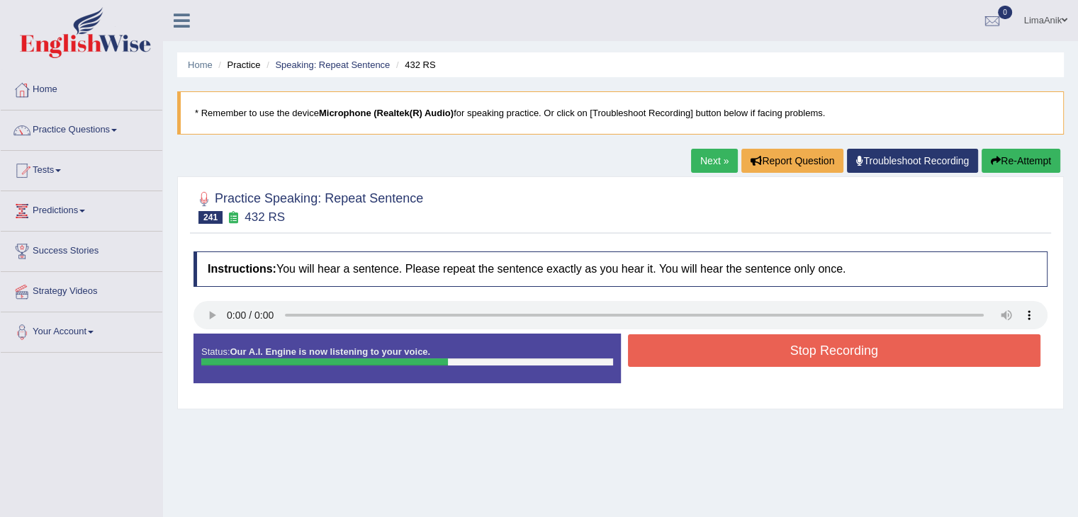
click at [754, 341] on button "Stop Recording" at bounding box center [834, 350] width 413 height 33
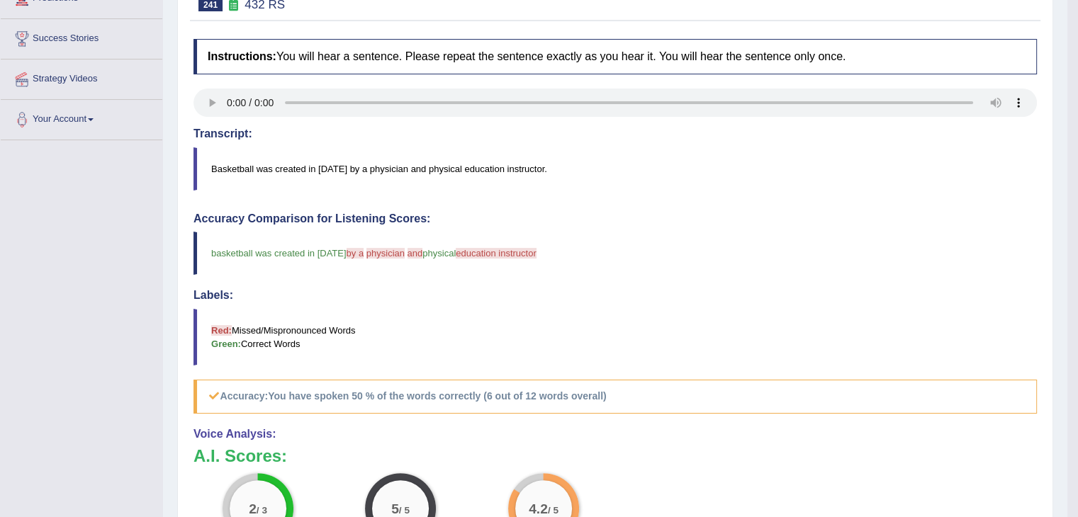
scroll to position [266, 0]
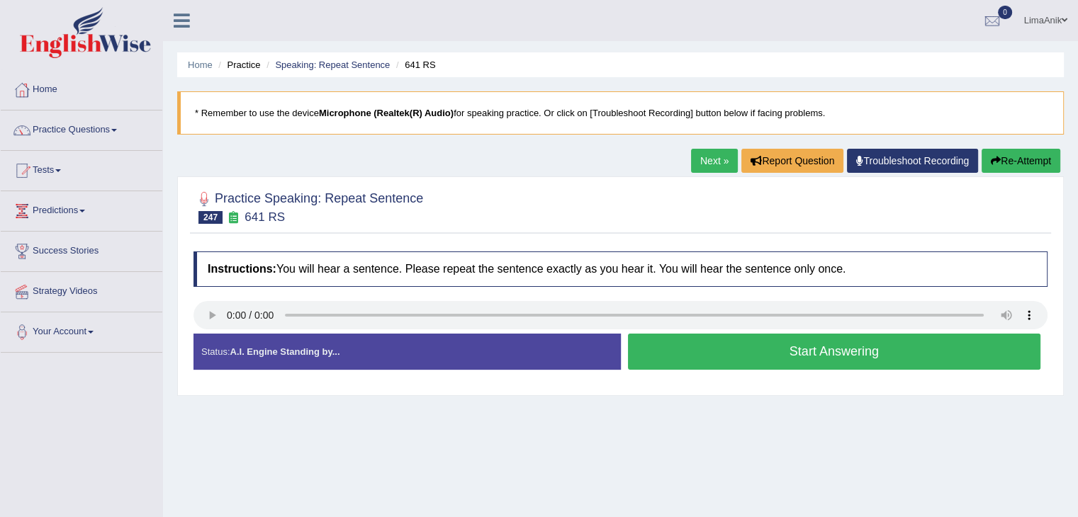
click at [747, 355] on button "Start Answering" at bounding box center [834, 352] width 413 height 36
click at [689, 340] on button "Start Answering" at bounding box center [834, 352] width 413 height 36
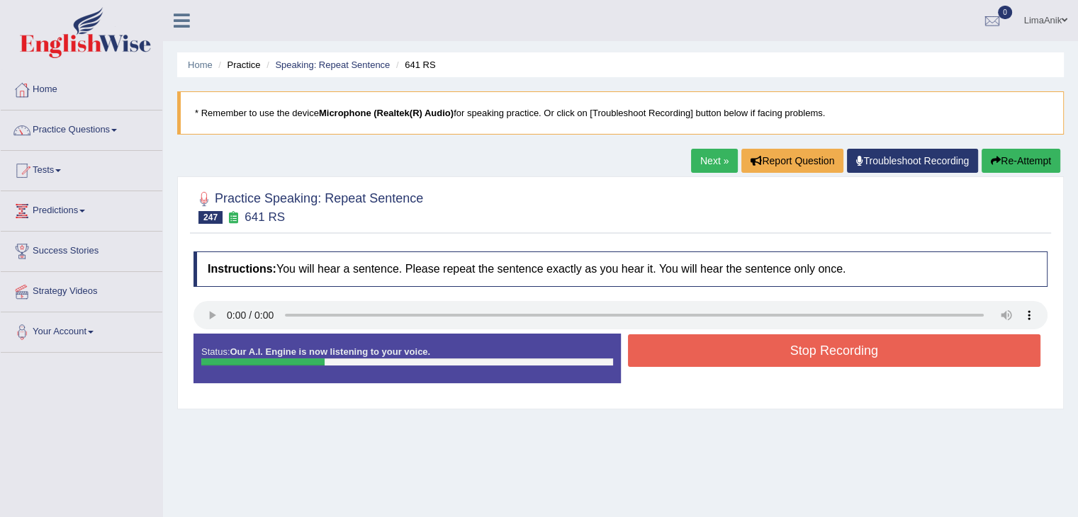
click at [689, 340] on button "Stop Recording" at bounding box center [834, 350] width 413 height 33
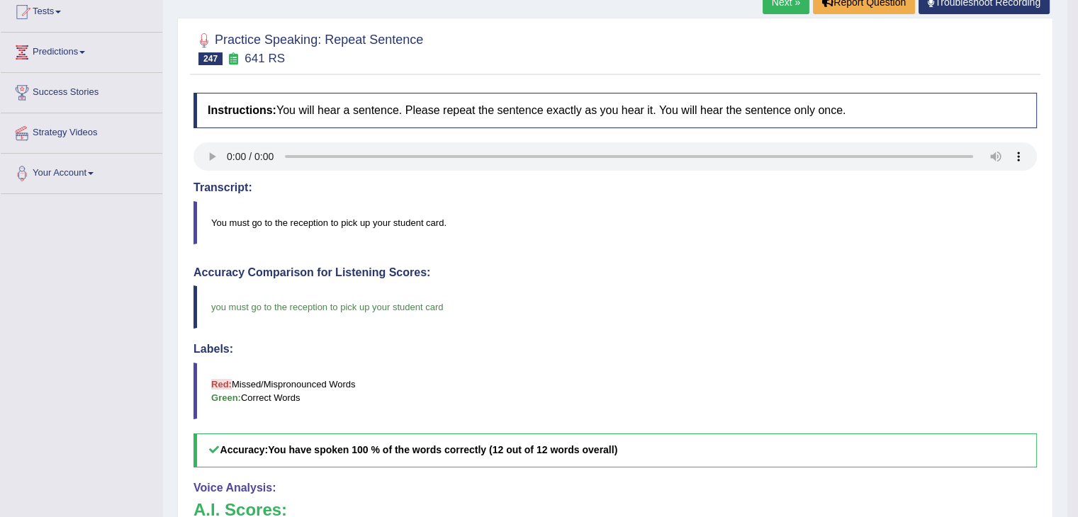
scroll to position [359, 0]
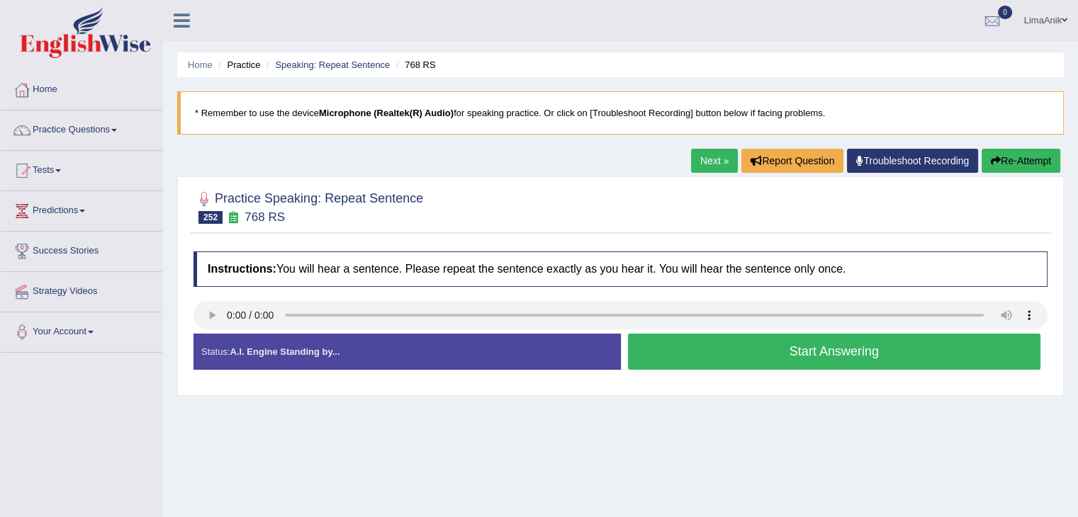
click at [847, 368] on button "Start Answering" at bounding box center [834, 352] width 413 height 36
click at [757, 357] on button "Start Answering" at bounding box center [834, 352] width 413 height 36
drag, startPoint x: 755, startPoint y: 236, endPoint x: 748, endPoint y: 343, distance: 107.2
click at [748, 343] on div "Practice Speaking: Repeat Sentence 252 768 RS Instructions: You will hear a sen…" at bounding box center [620, 286] width 886 height 220
click at [748, 343] on button "Start Answering" at bounding box center [834, 352] width 413 height 36
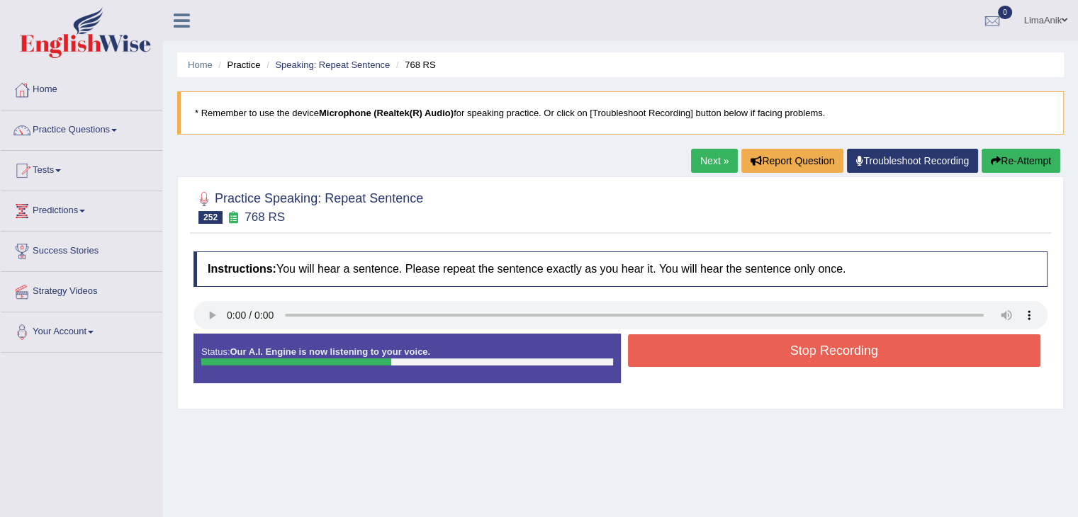
click at [732, 338] on button "Stop Recording" at bounding box center [834, 350] width 413 height 33
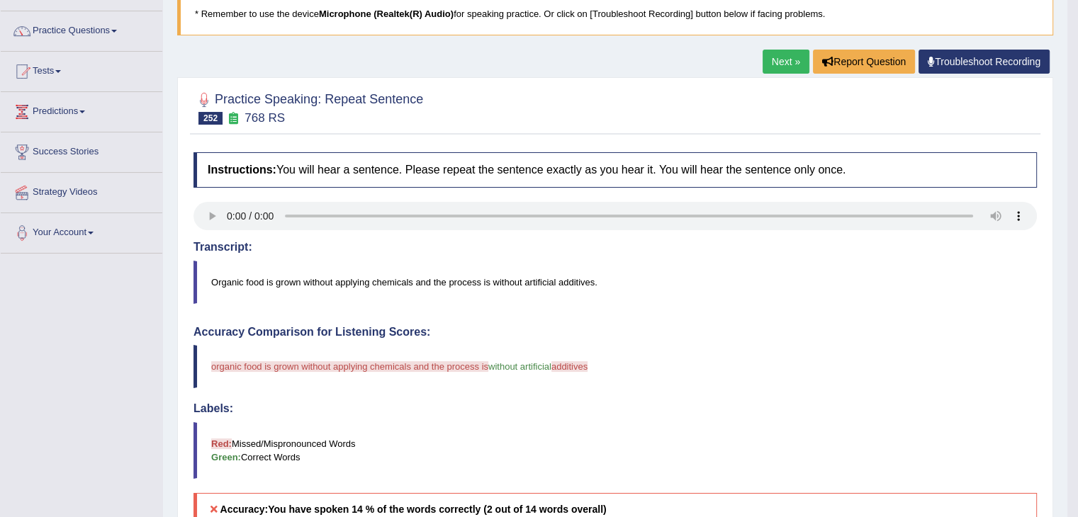
scroll to position [215, 0]
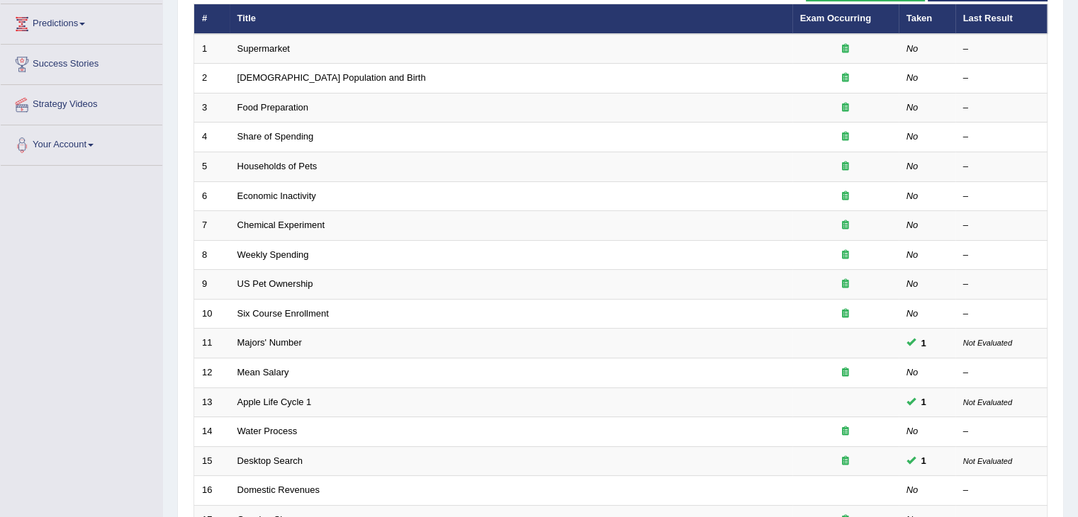
scroll to position [210, 0]
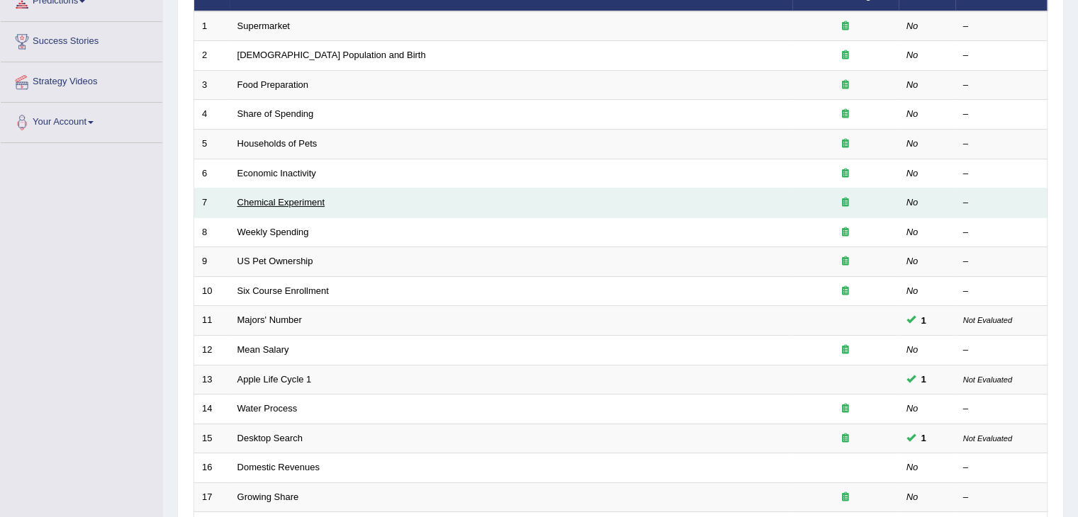
click at [264, 198] on link "Chemical Experiment" at bounding box center [281, 202] width 88 height 11
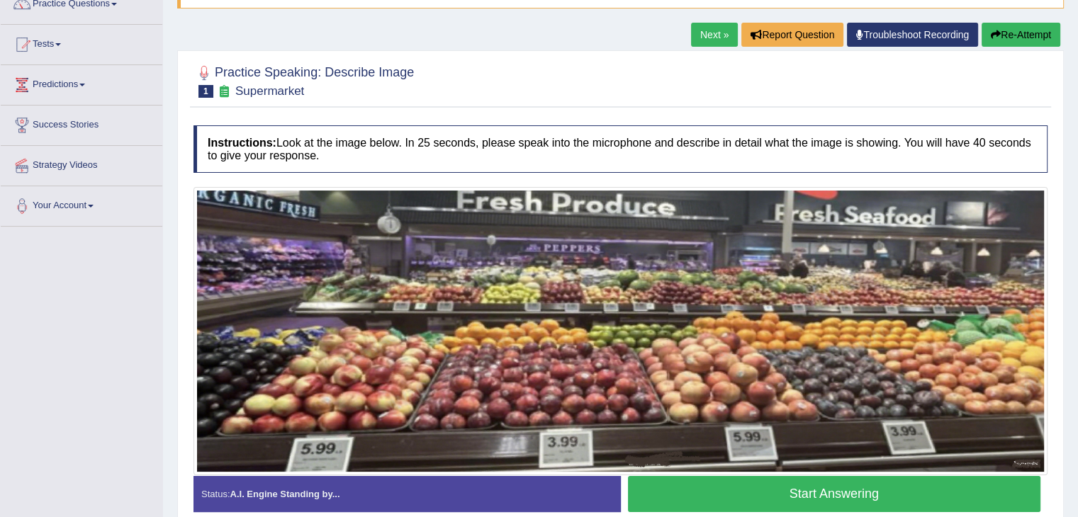
scroll to position [227, 0]
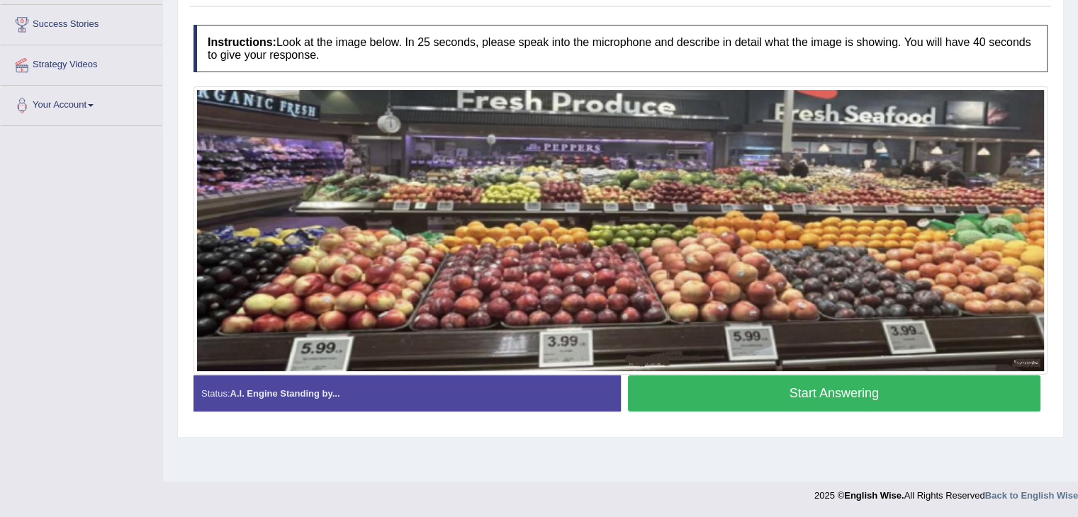
click at [755, 392] on button "Start Answering" at bounding box center [834, 394] width 413 height 36
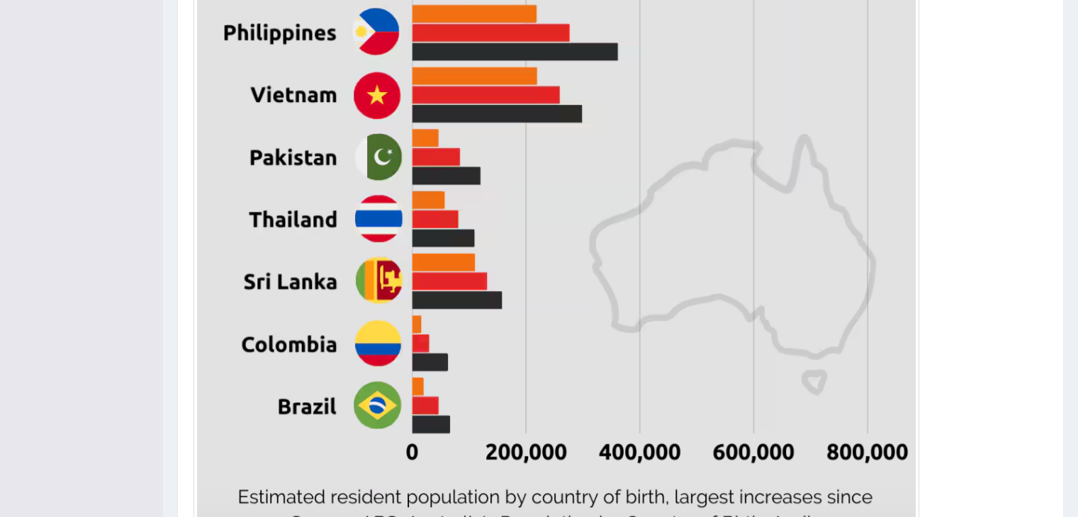
scroll to position [827, 0]
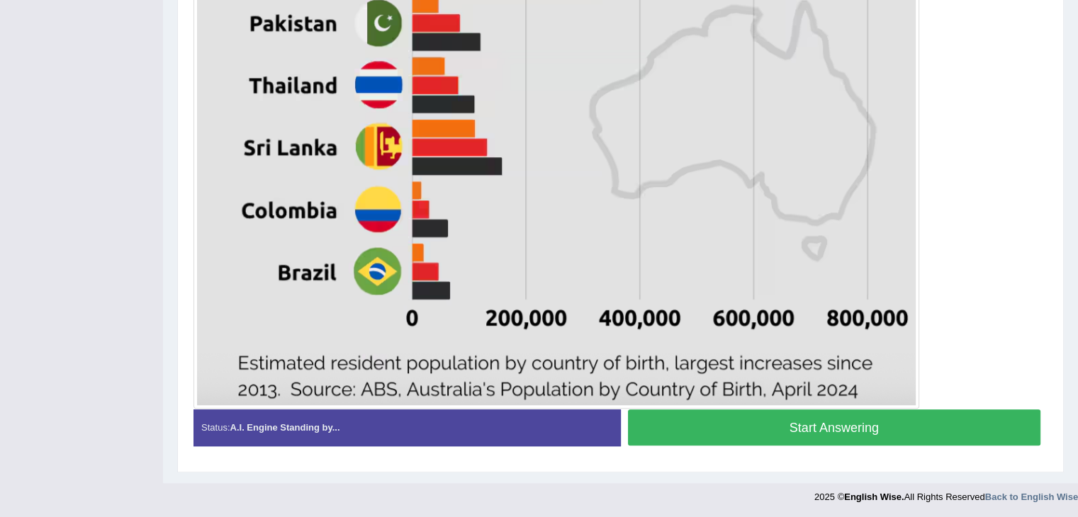
click at [866, 426] on button "Start Answering" at bounding box center [834, 428] width 413 height 36
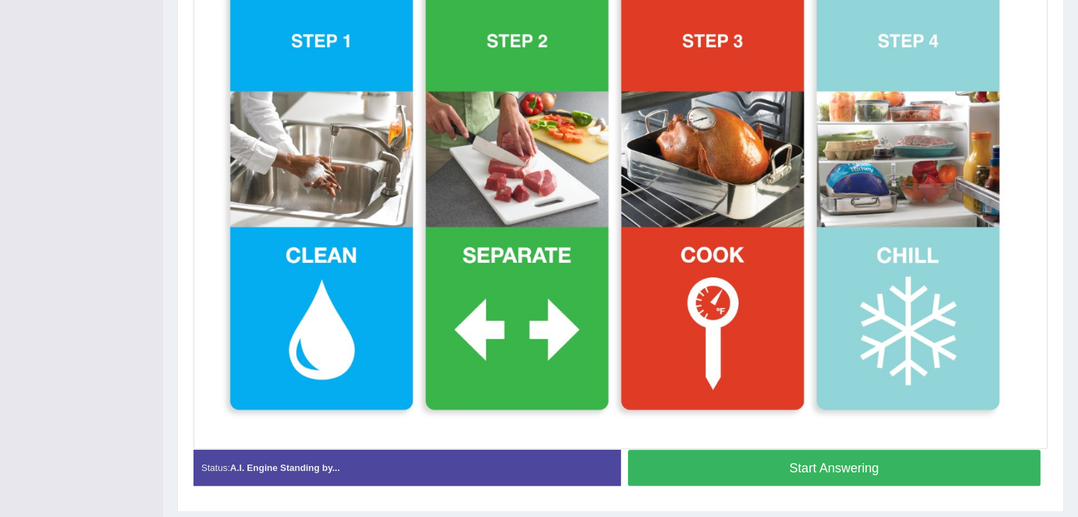
scroll to position [377, 0]
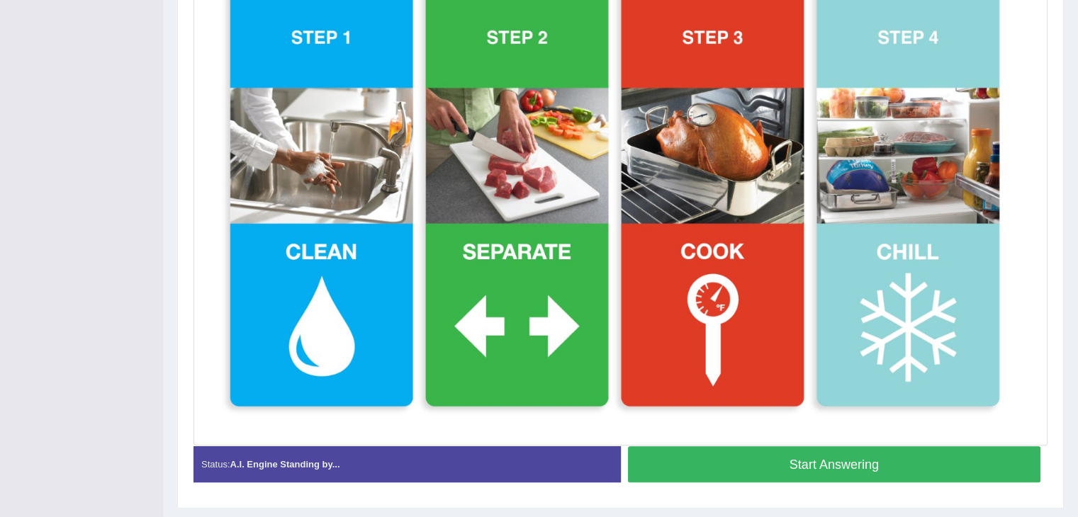
click at [920, 474] on button "Start Answering" at bounding box center [834, 464] width 413 height 36
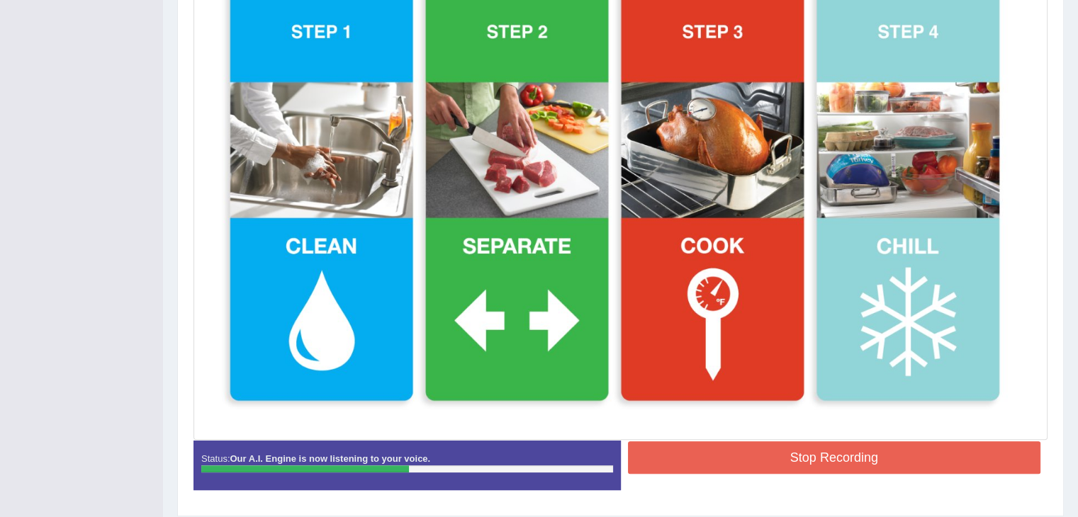
scroll to position [384, 0]
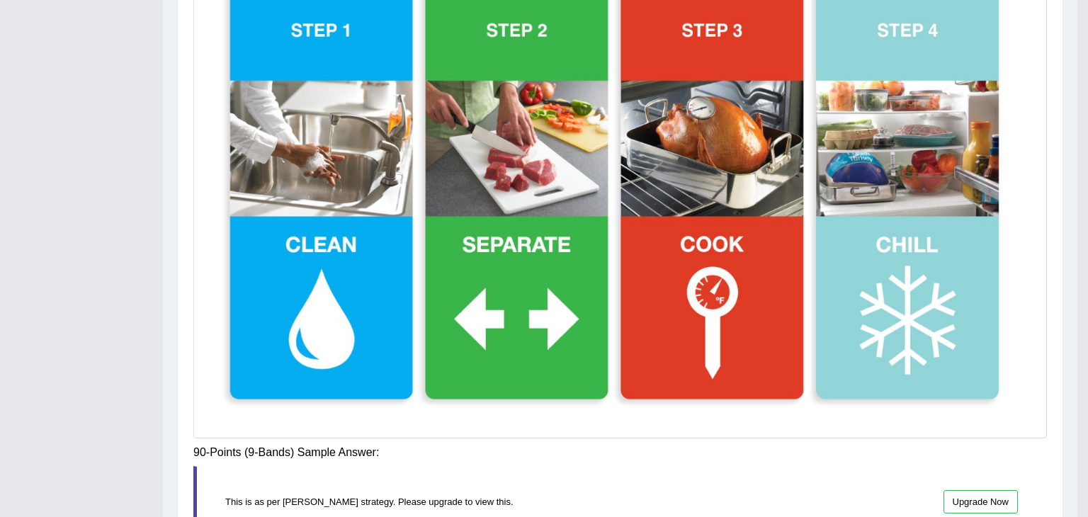
click at [0, 0] on div "Saving your answer..." at bounding box center [0, 0] width 0 height 0
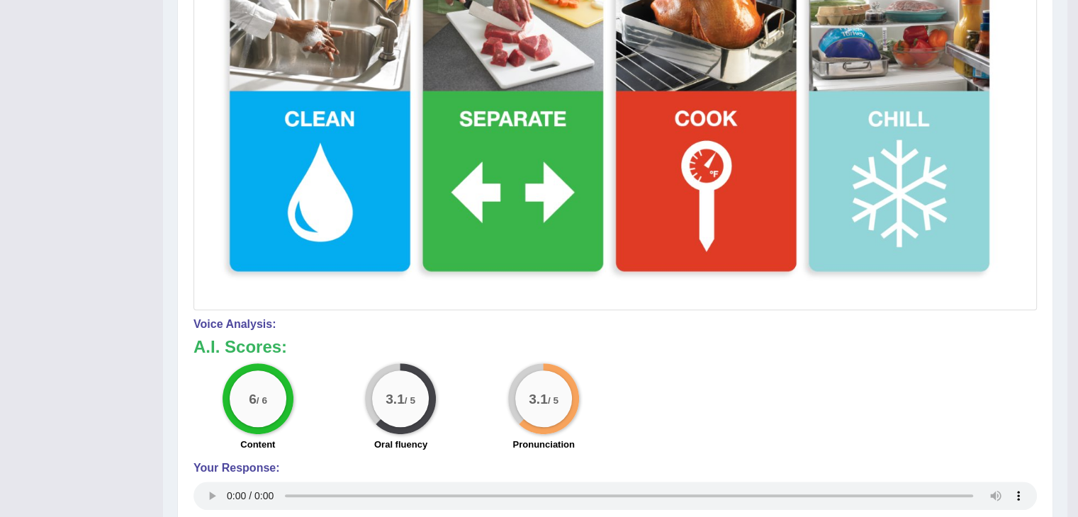
scroll to position [264, 0]
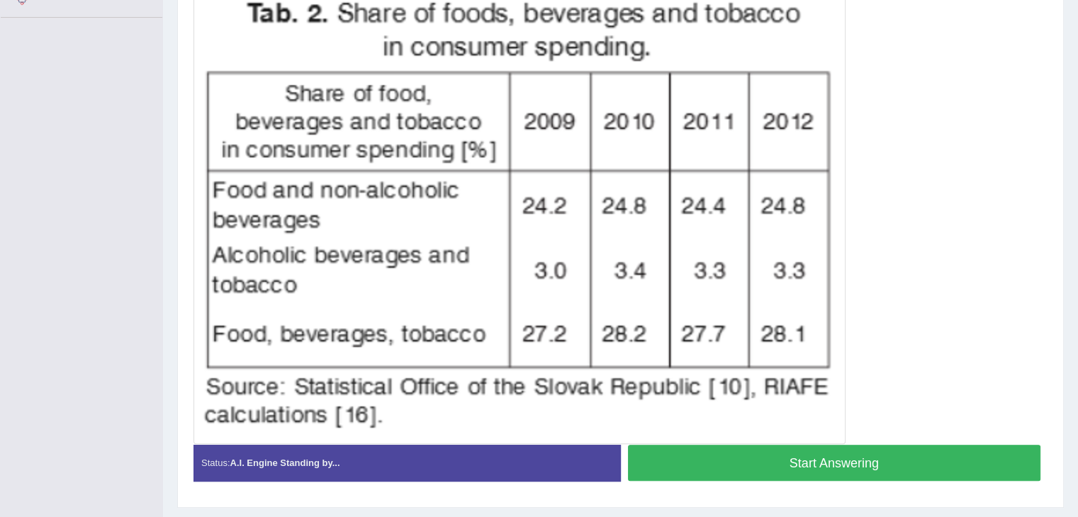
scroll to position [339, 0]
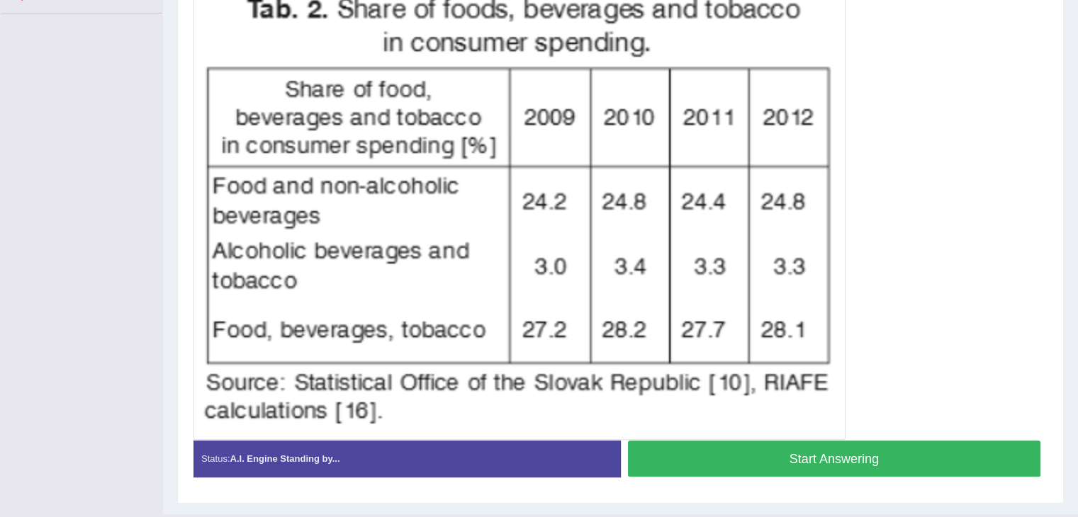
click at [837, 474] on button "Start Answering" at bounding box center [834, 459] width 413 height 36
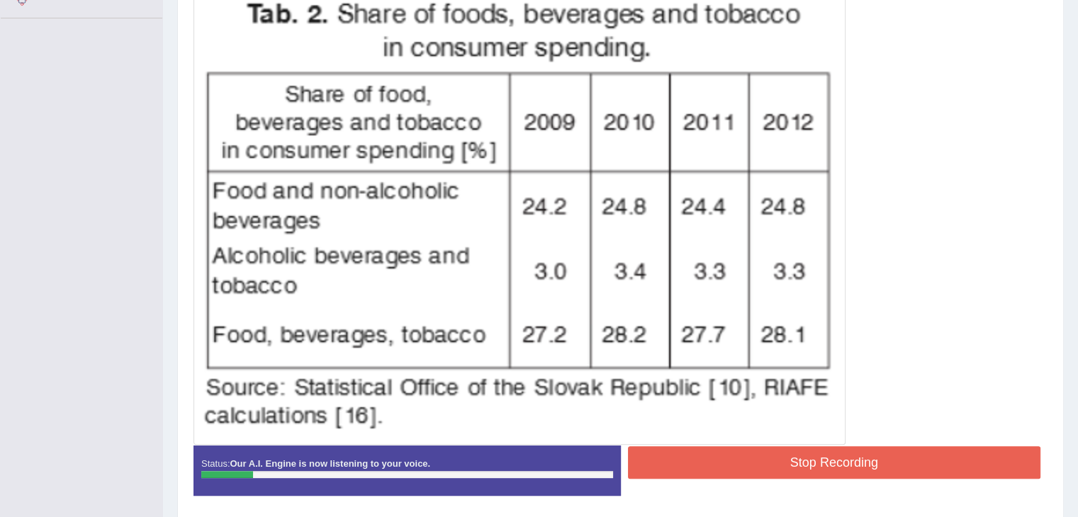
scroll to position [373, 0]
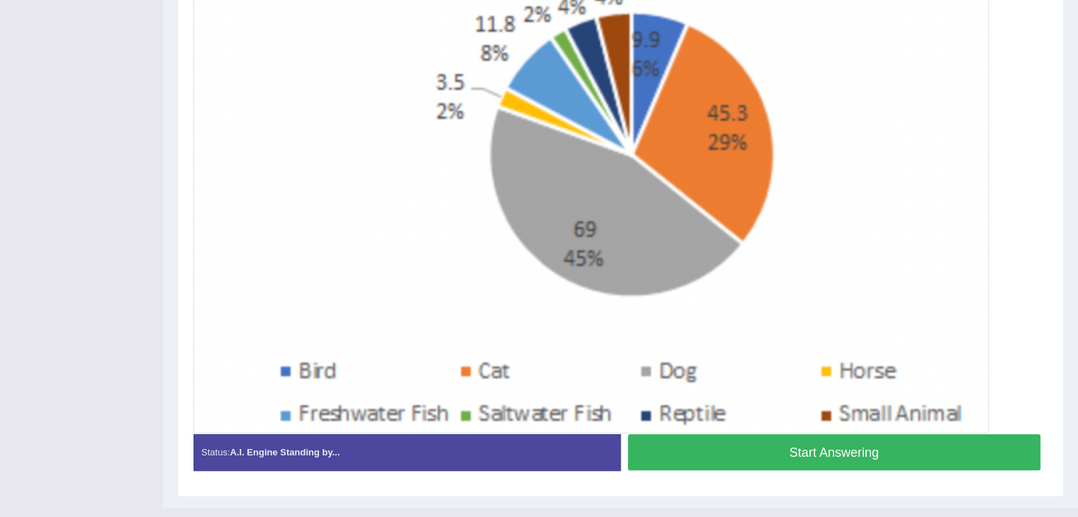
scroll to position [433, 0]
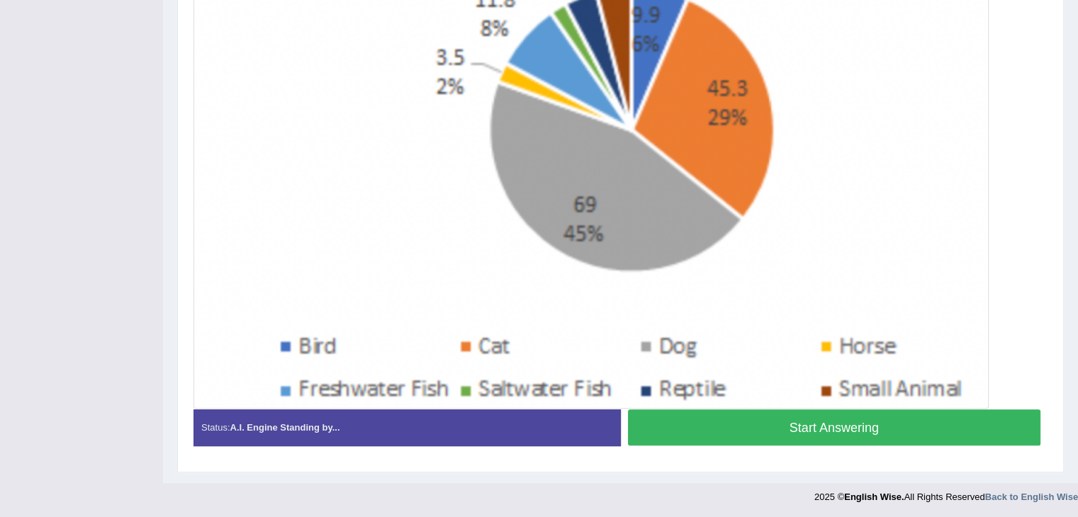
click at [869, 440] on button "Start Answering" at bounding box center [834, 428] width 413 height 36
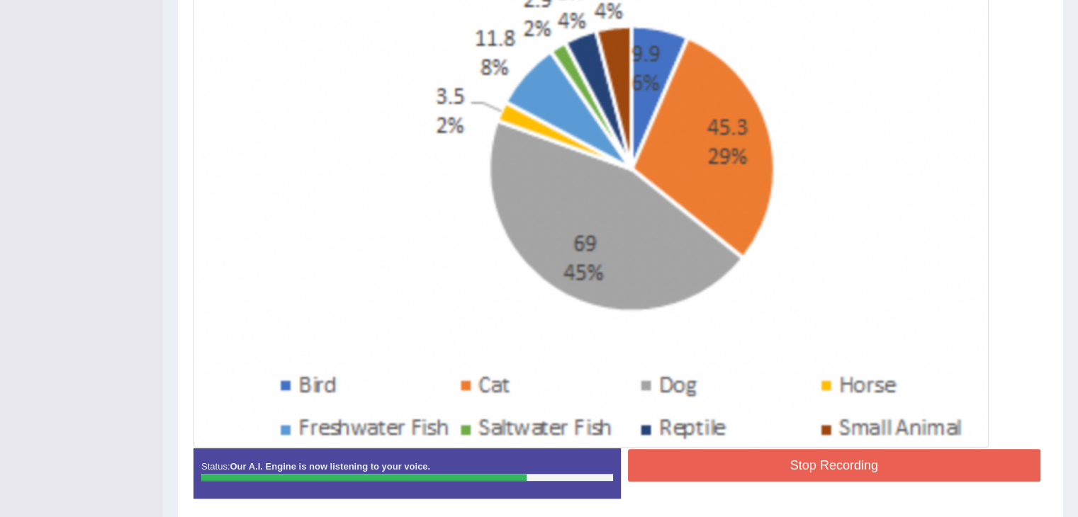
scroll to position [403, 0]
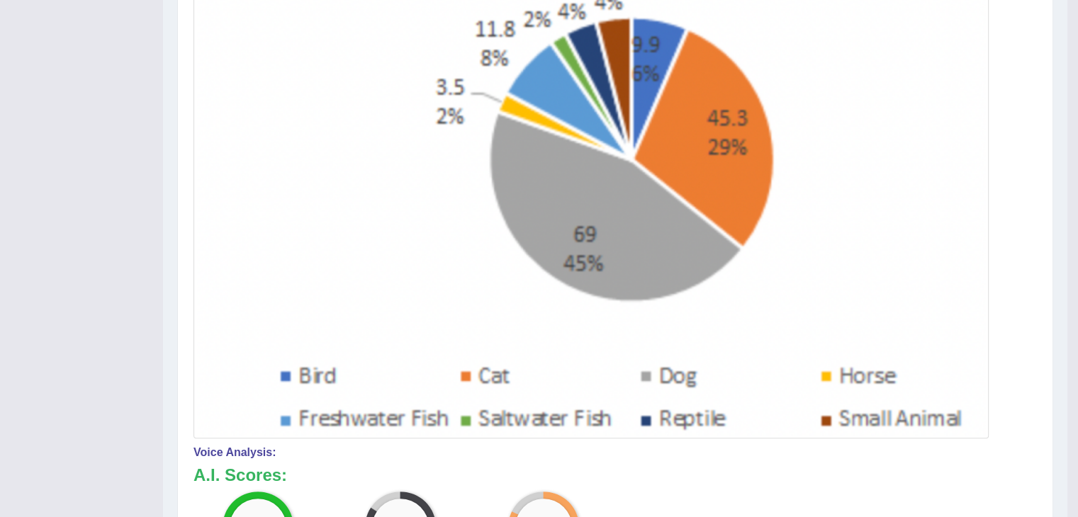
scroll to position [578, 0]
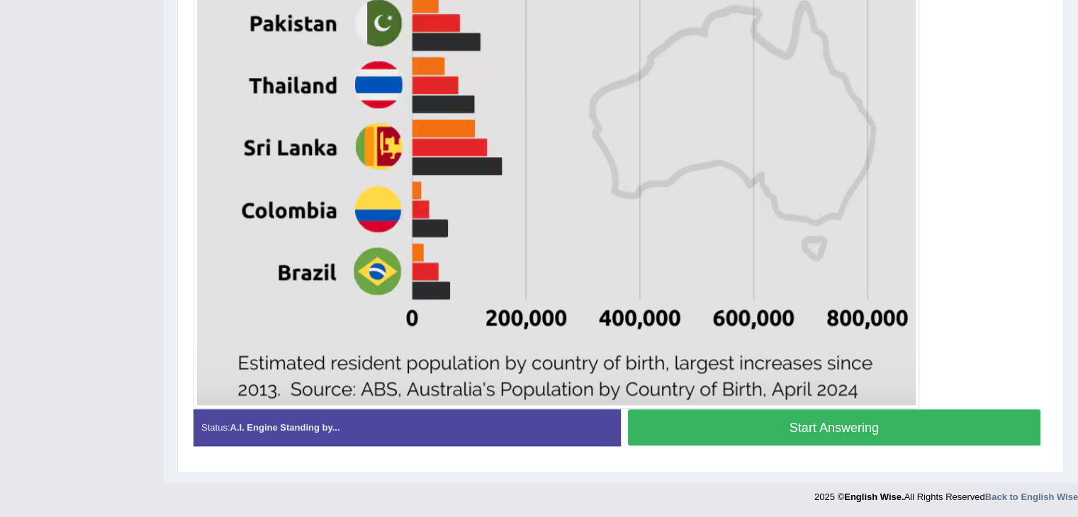
click at [874, 429] on button "Start Answering" at bounding box center [834, 428] width 413 height 36
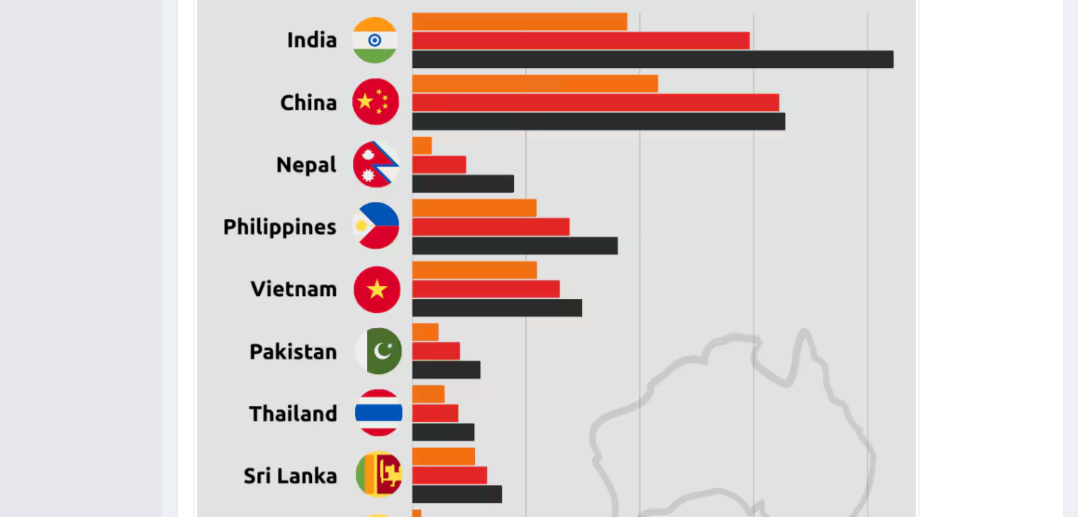
scroll to position [640, 0]
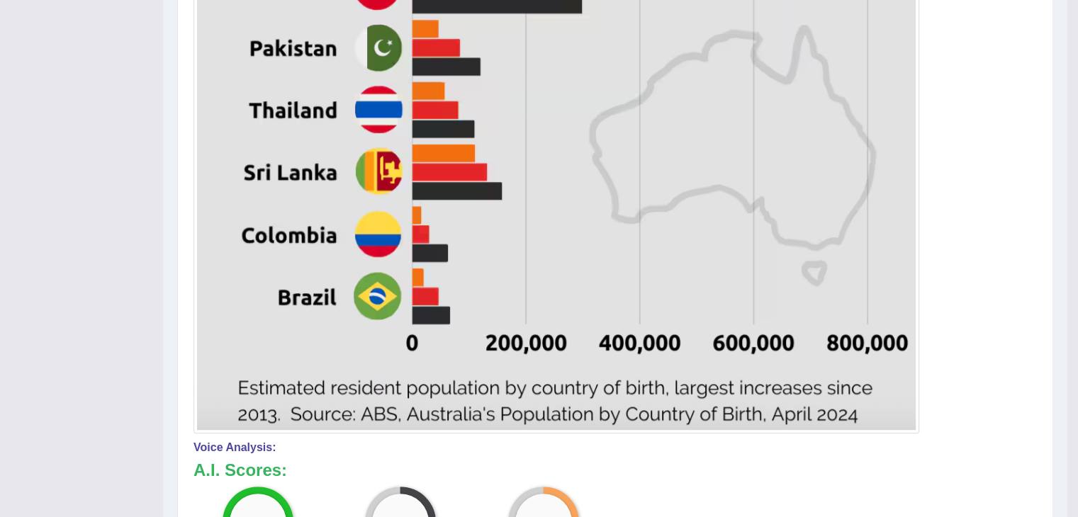
scroll to position [883, 0]
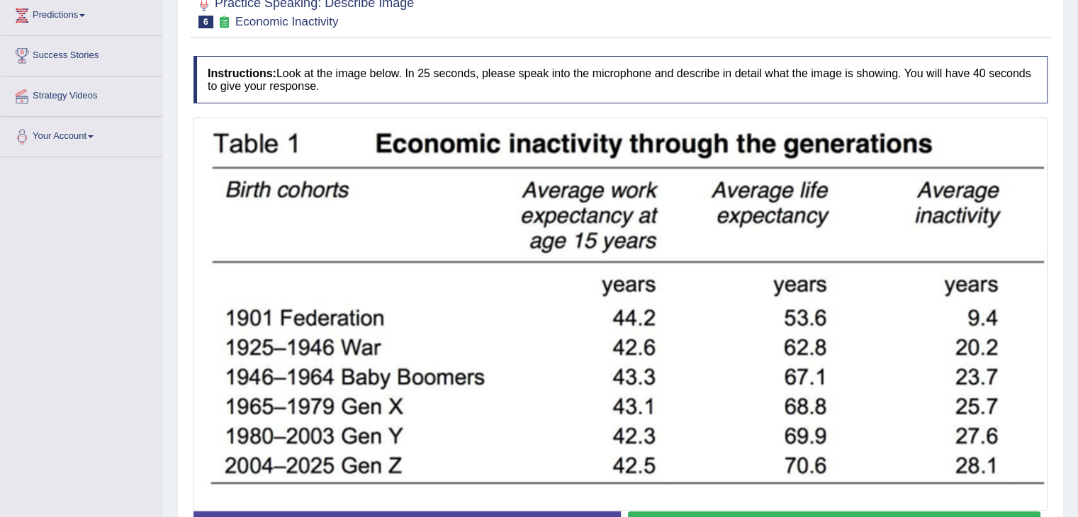
scroll to position [298, 0]
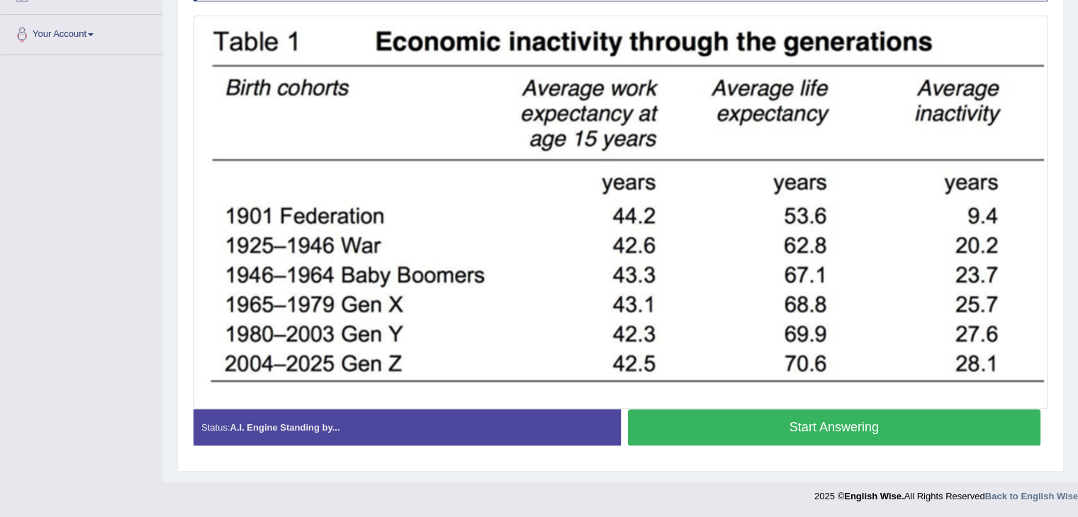
click at [809, 426] on button "Start Answering" at bounding box center [834, 428] width 413 height 36
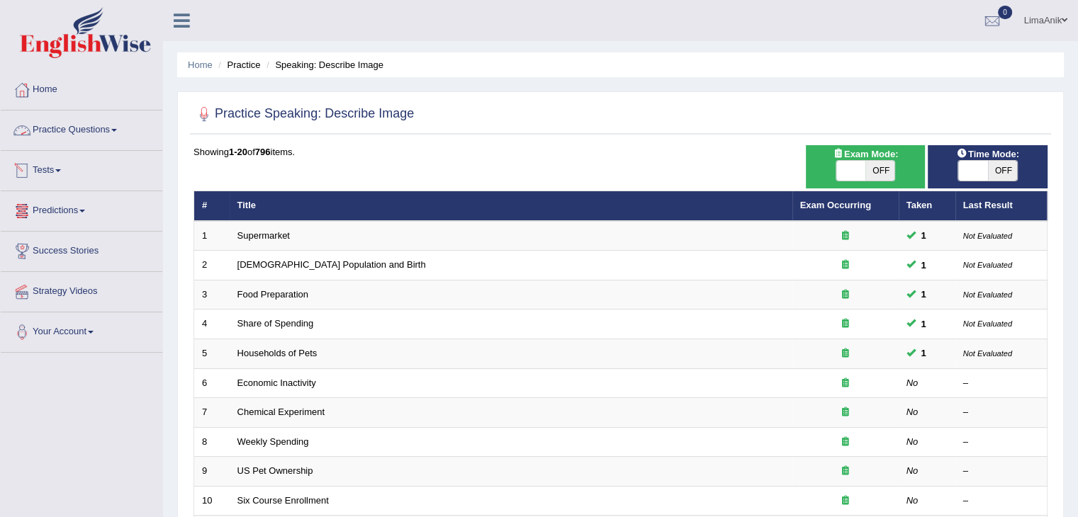
click at [113, 141] on link "Practice Questions" at bounding box center [82, 128] width 162 height 35
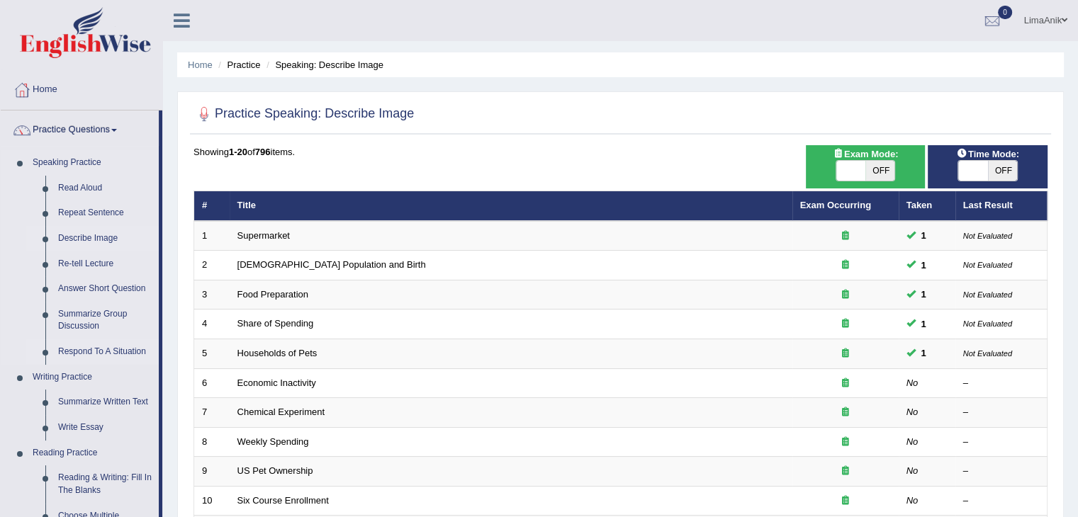
click at [113, 355] on link "Respond To A Situation" at bounding box center [105, 352] width 107 height 26
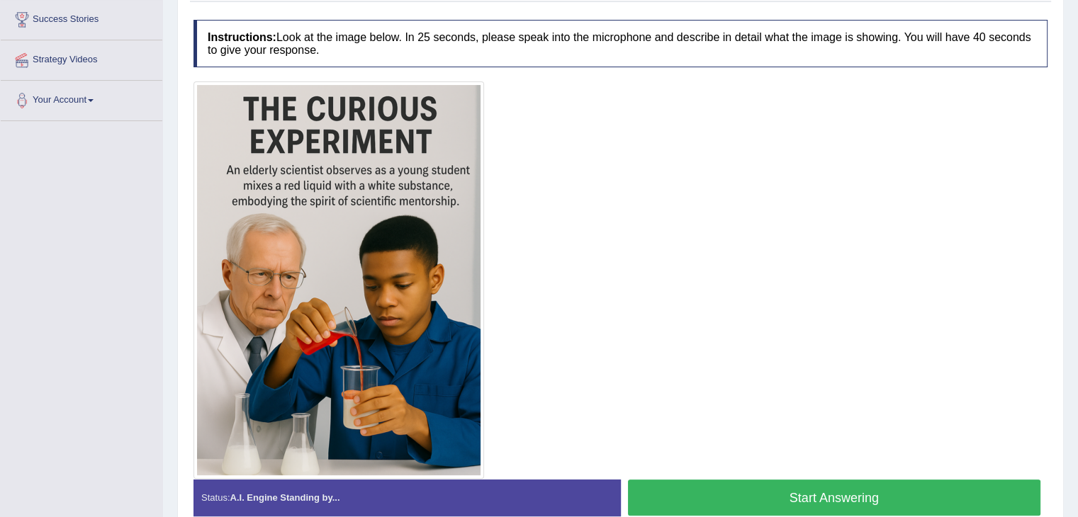
scroll to position [236, 0]
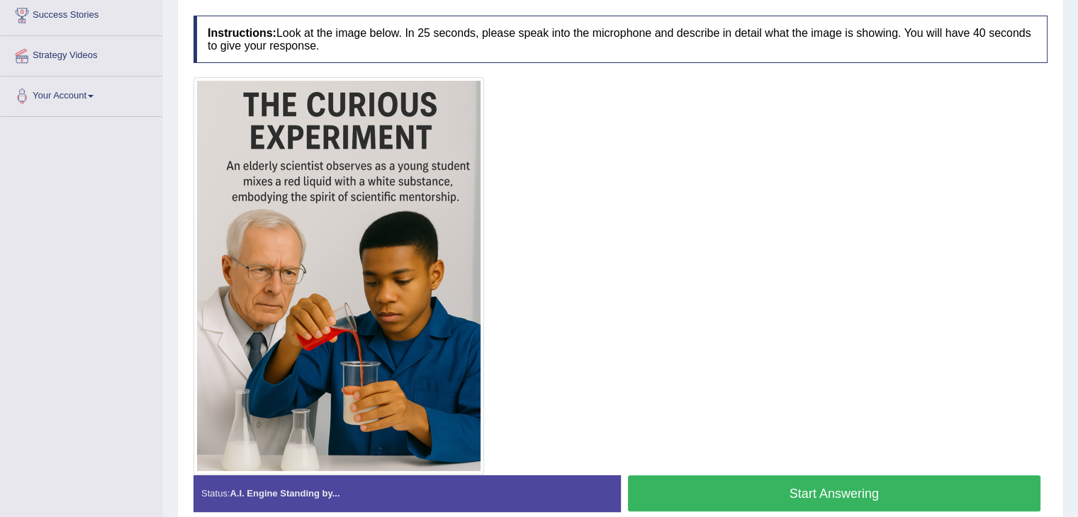
click at [763, 492] on button "Start Answering" at bounding box center [834, 493] width 413 height 36
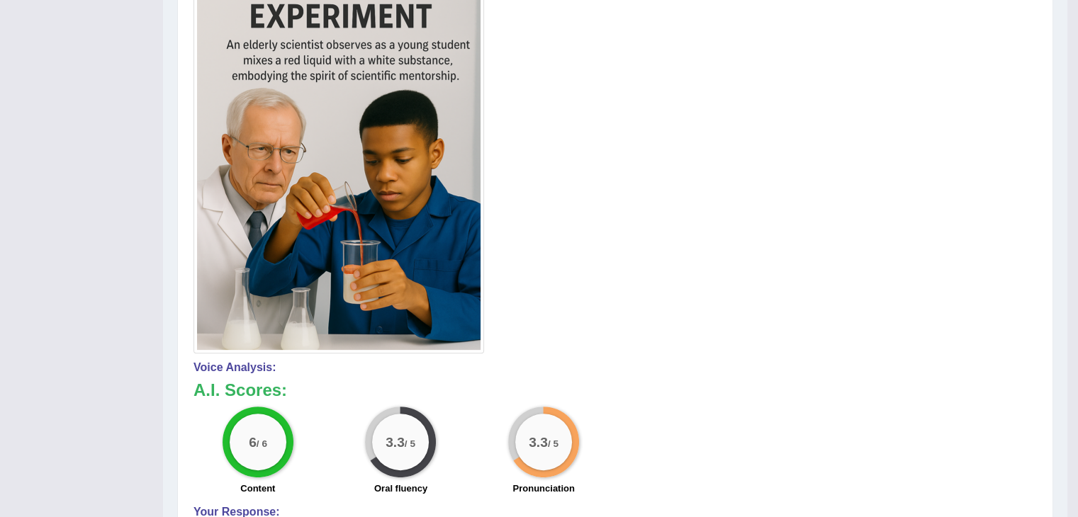
scroll to position [359, 0]
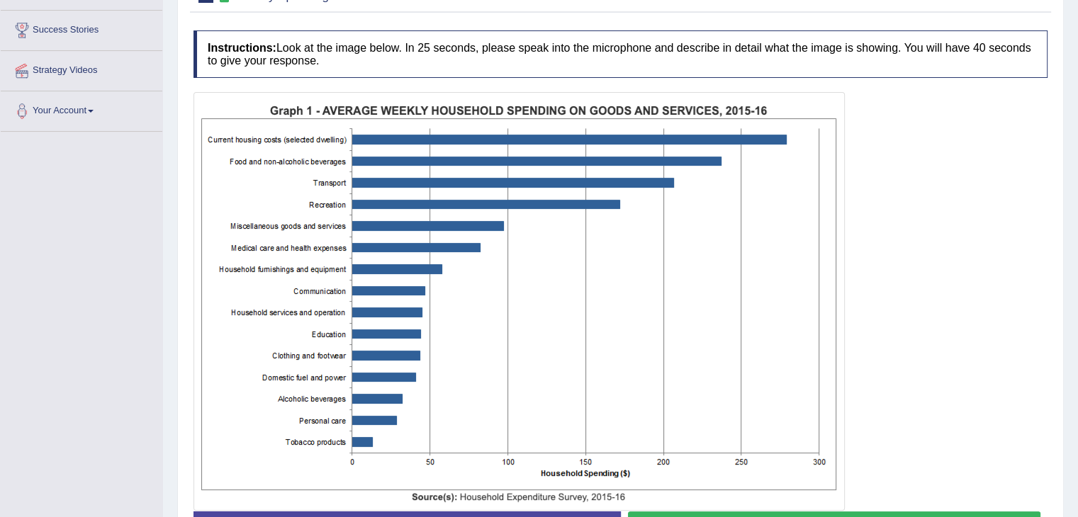
scroll to position [272, 0]
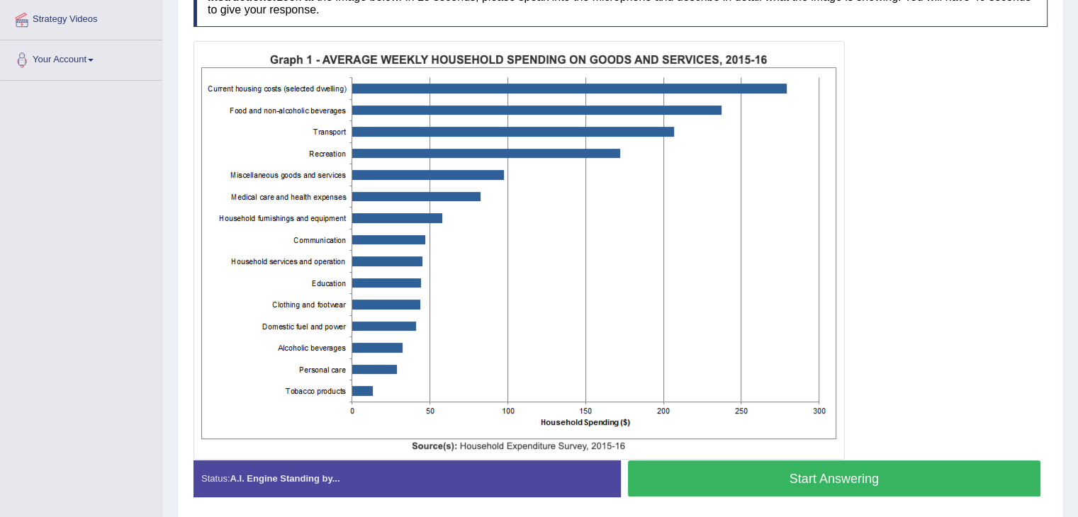
click at [828, 479] on button "Start Answering" at bounding box center [834, 479] width 413 height 36
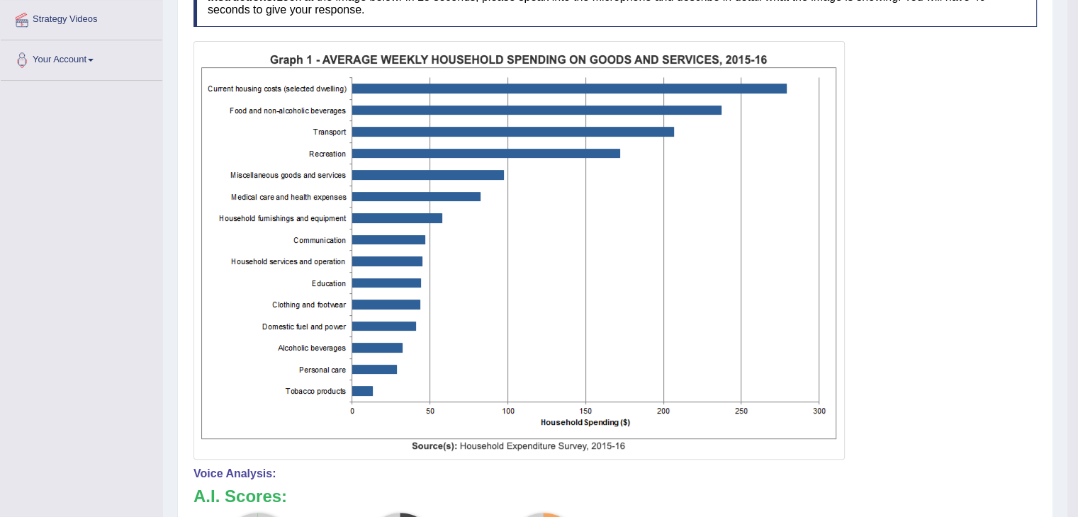
scroll to position [393, 0]
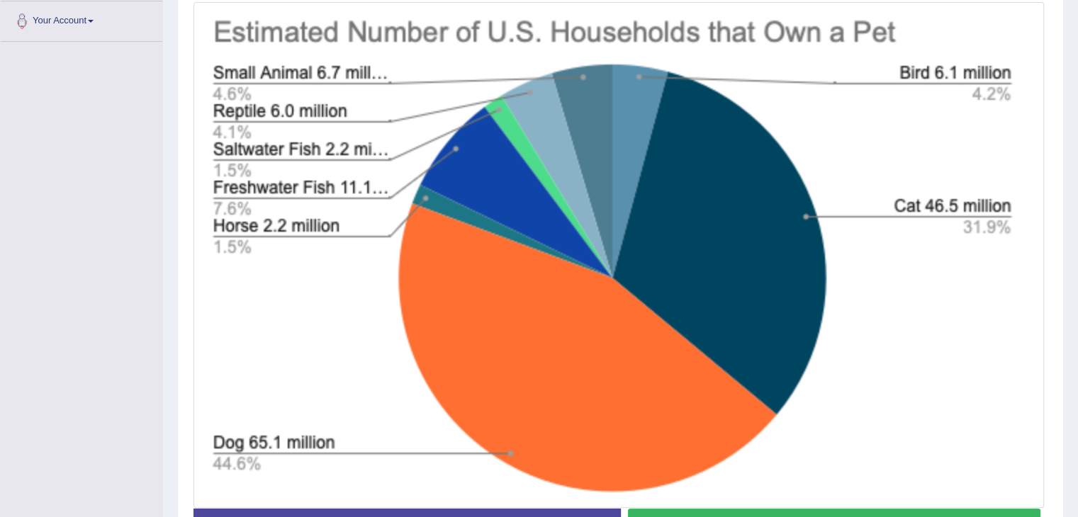
scroll to position [410, 0]
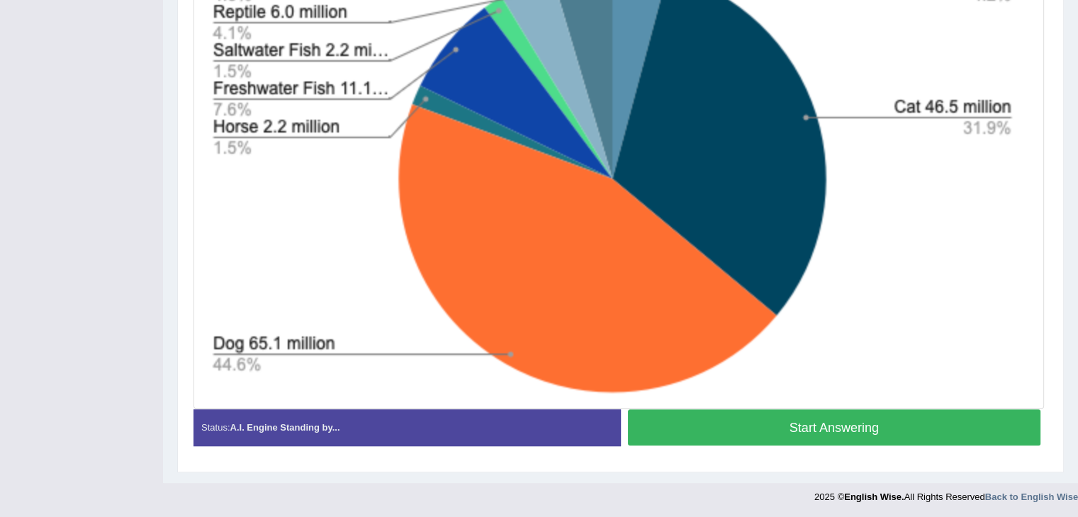
click at [879, 434] on button "Start Answering" at bounding box center [834, 428] width 413 height 36
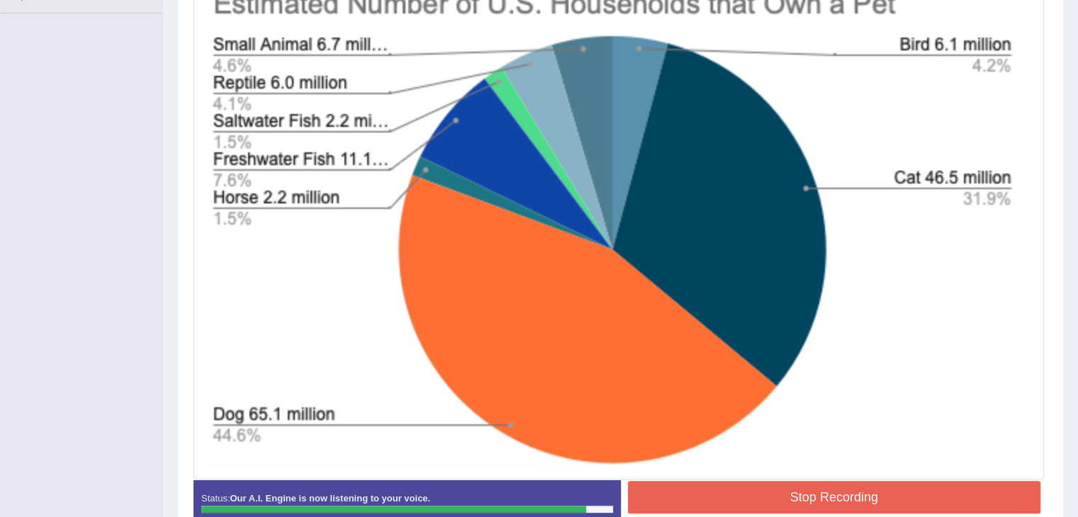
scroll to position [347, 0]
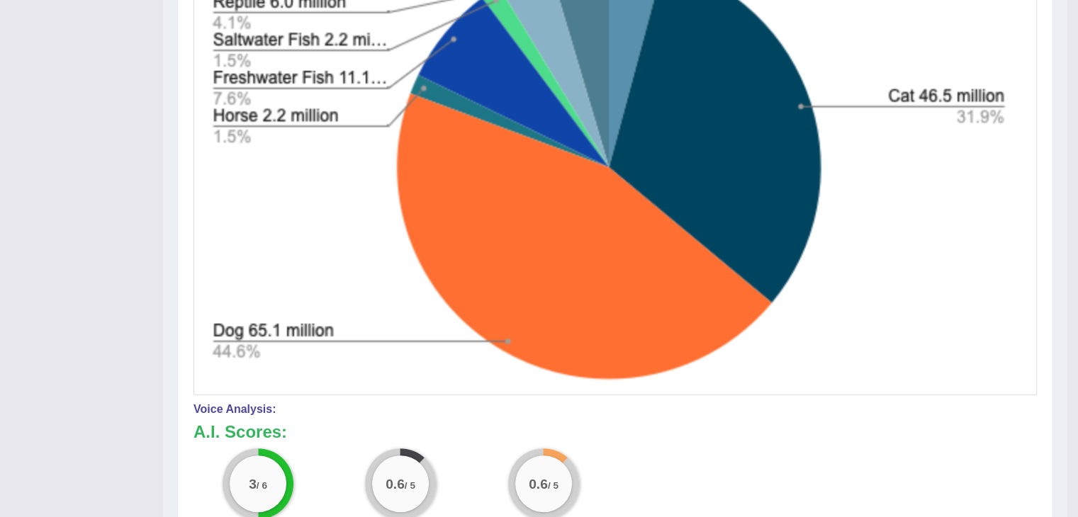
scroll to position [421, 0]
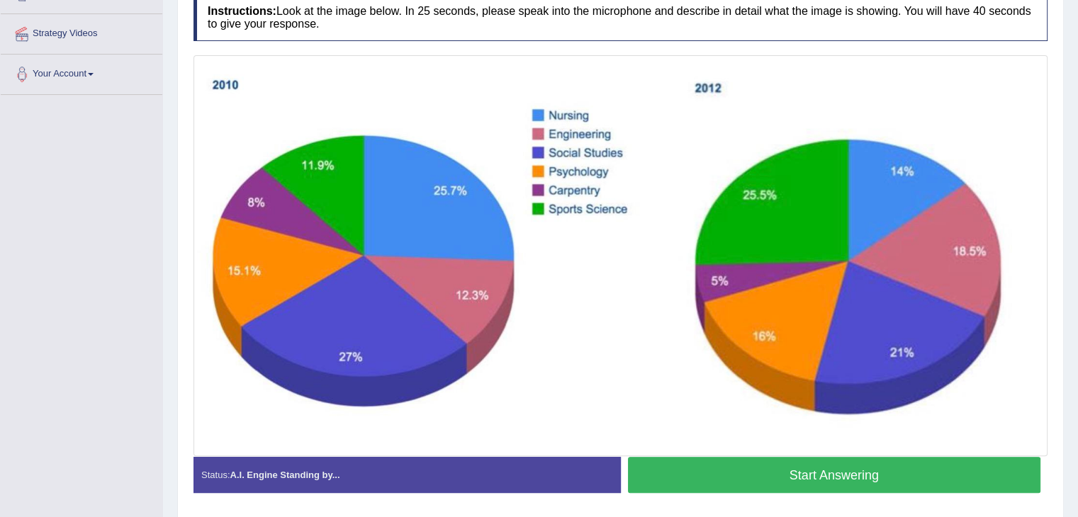
scroll to position [275, 0]
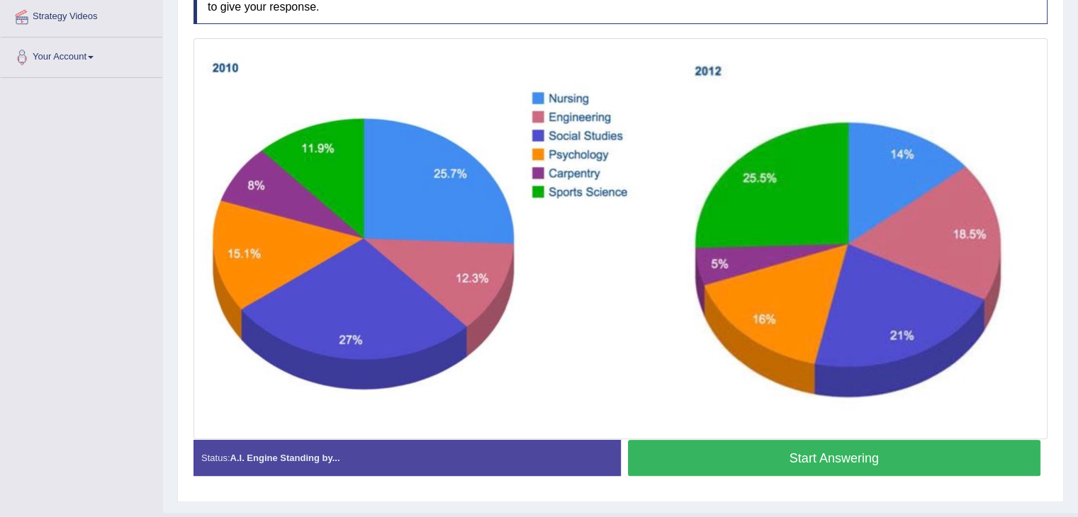
click at [681, 455] on button "Start Answering" at bounding box center [834, 458] width 413 height 36
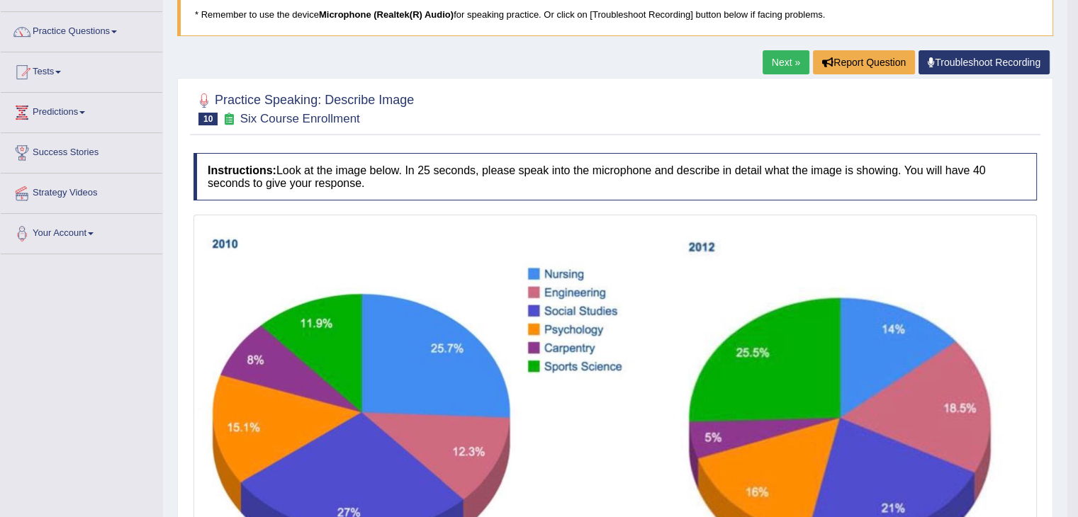
scroll to position [82, 0]
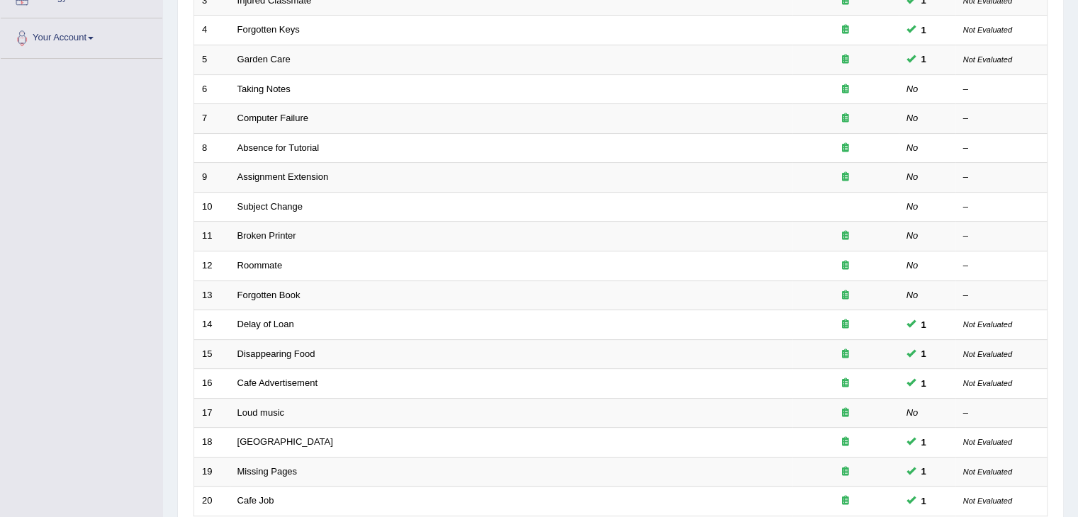
scroll to position [293, 0]
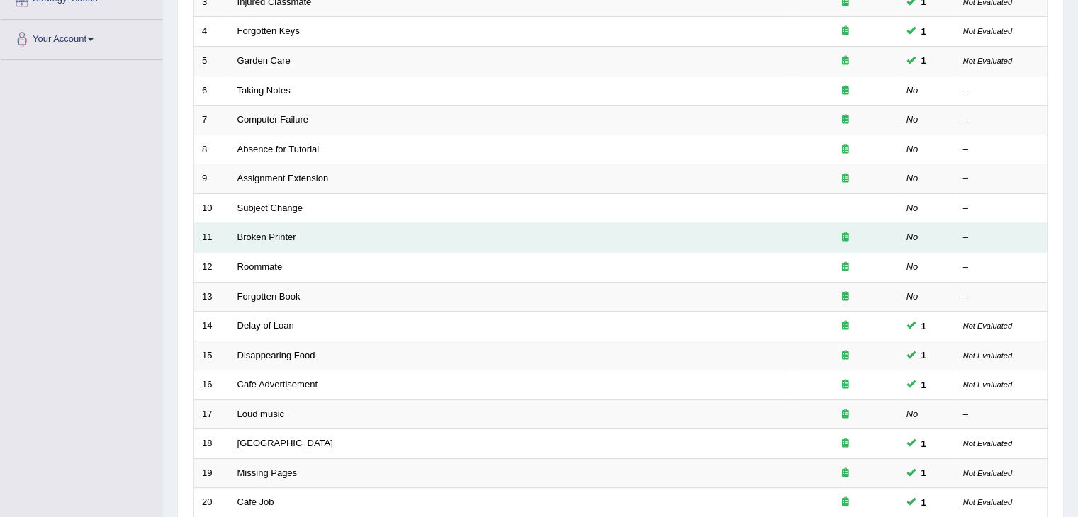
click at [1010, 234] on div "–" at bounding box center [1001, 237] width 77 height 13
click at [1010, 231] on div "–" at bounding box center [1001, 237] width 77 height 13
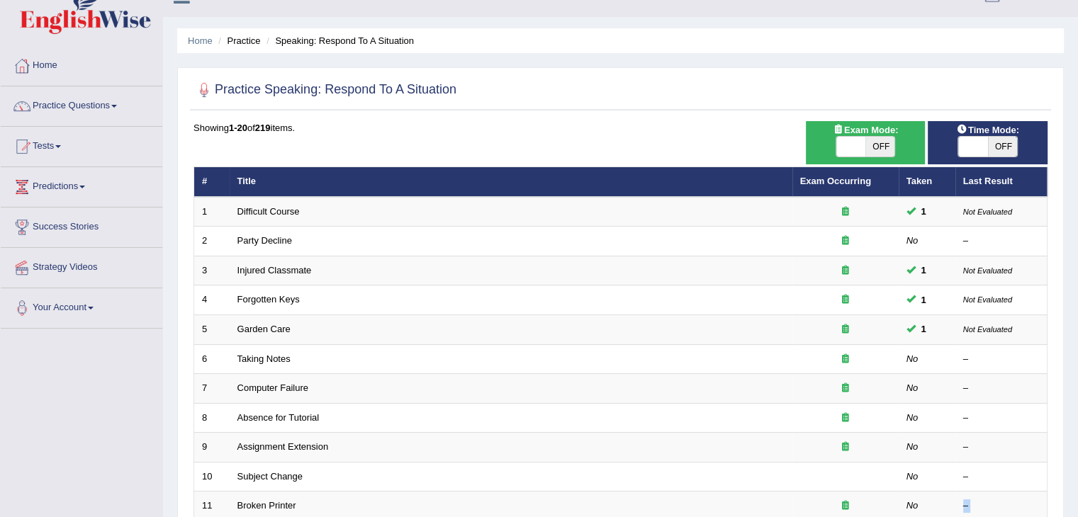
scroll to position [0, 0]
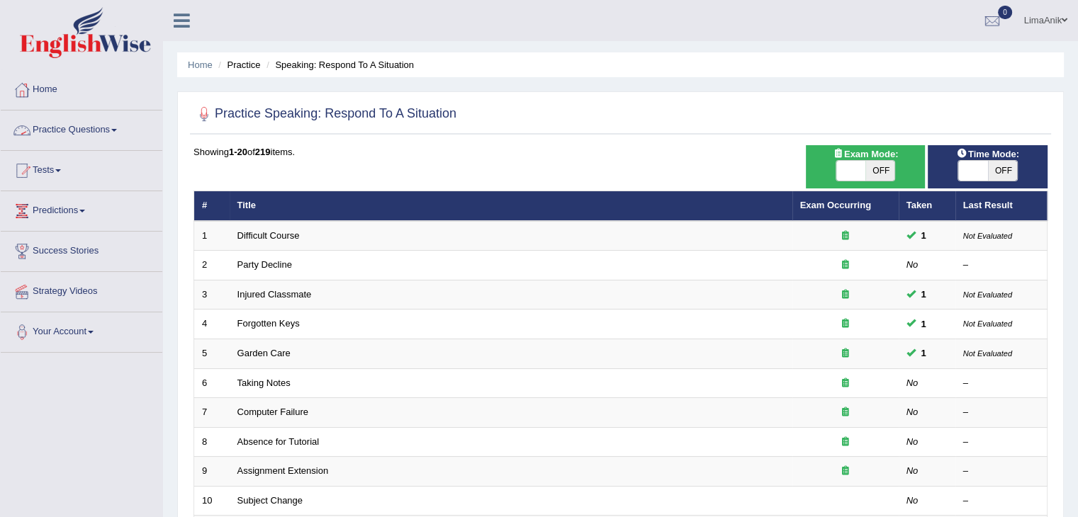
click at [75, 123] on link "Practice Questions" at bounding box center [82, 128] width 162 height 35
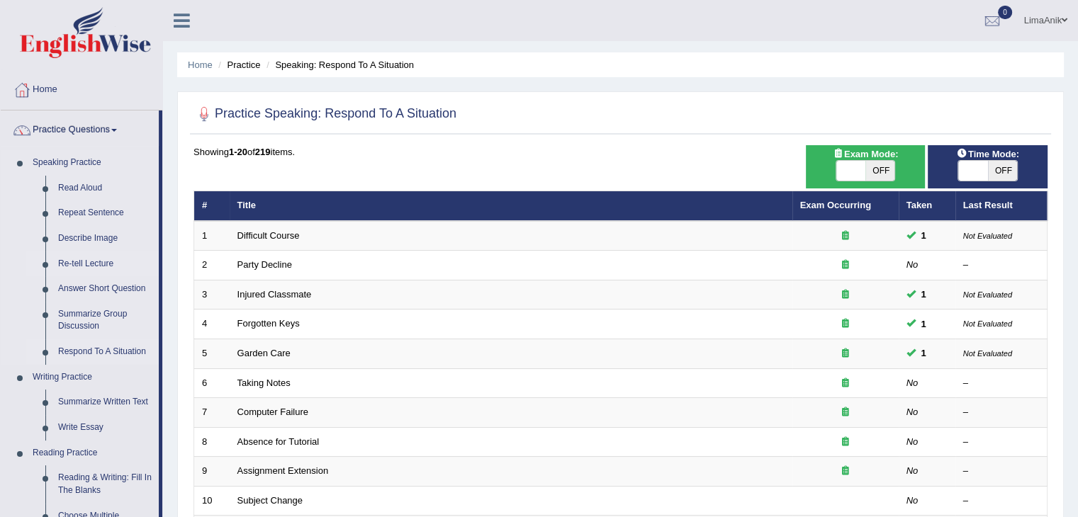
click at [101, 264] on link "Re-tell Lecture" at bounding box center [105, 265] width 107 height 26
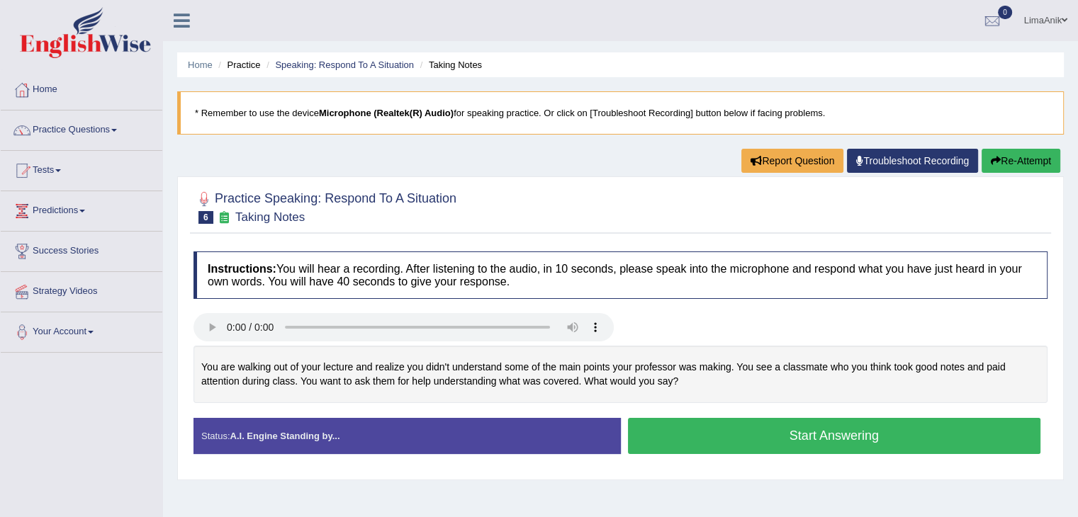
click at [748, 317] on div at bounding box center [620, 329] width 868 height 32
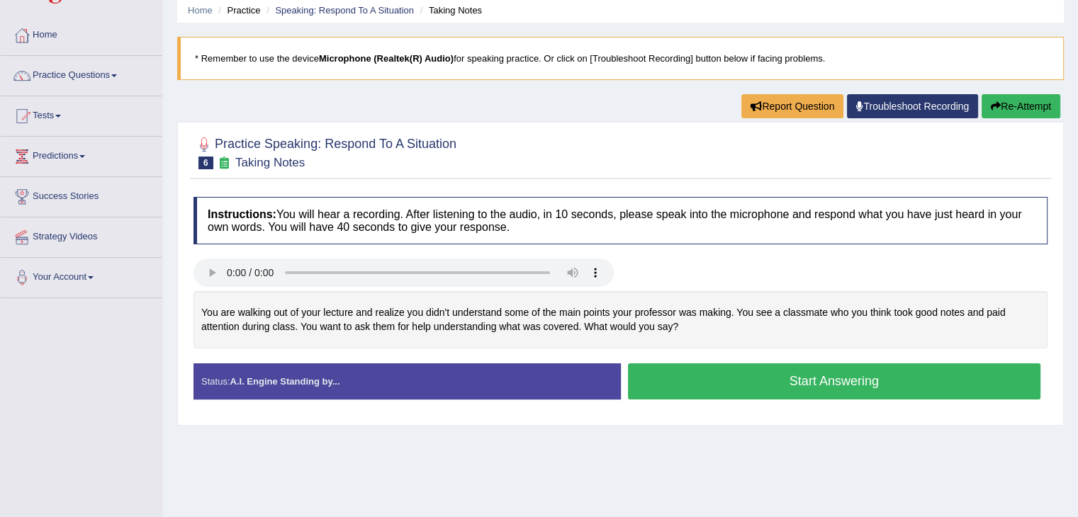
scroll to position [63, 0]
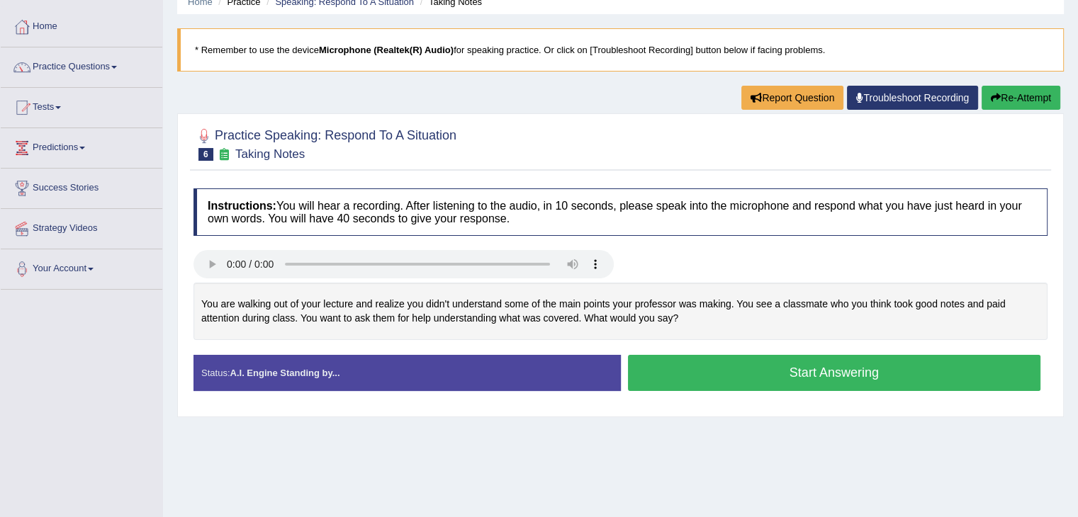
click at [771, 376] on button "Start Answering" at bounding box center [834, 373] width 413 height 36
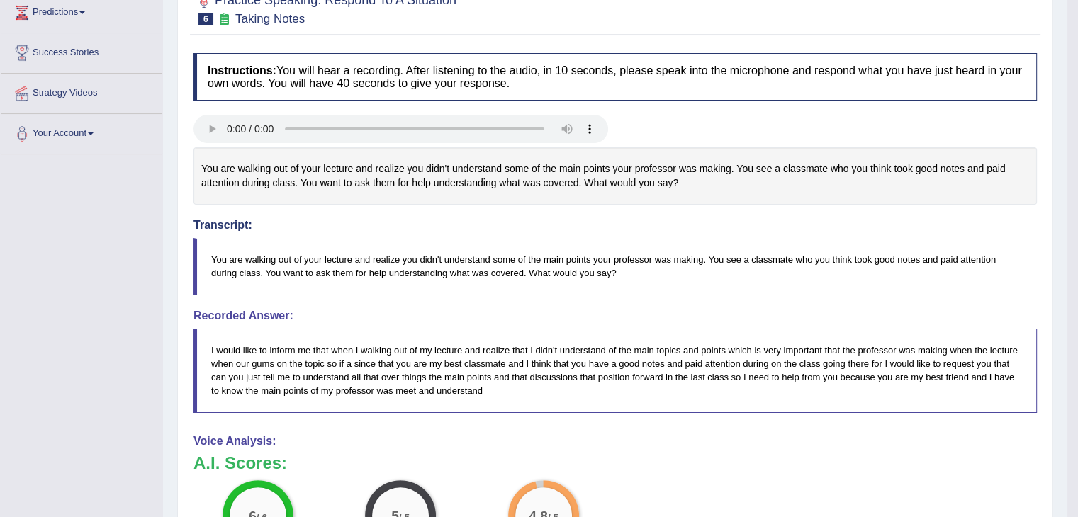
scroll to position [208, 0]
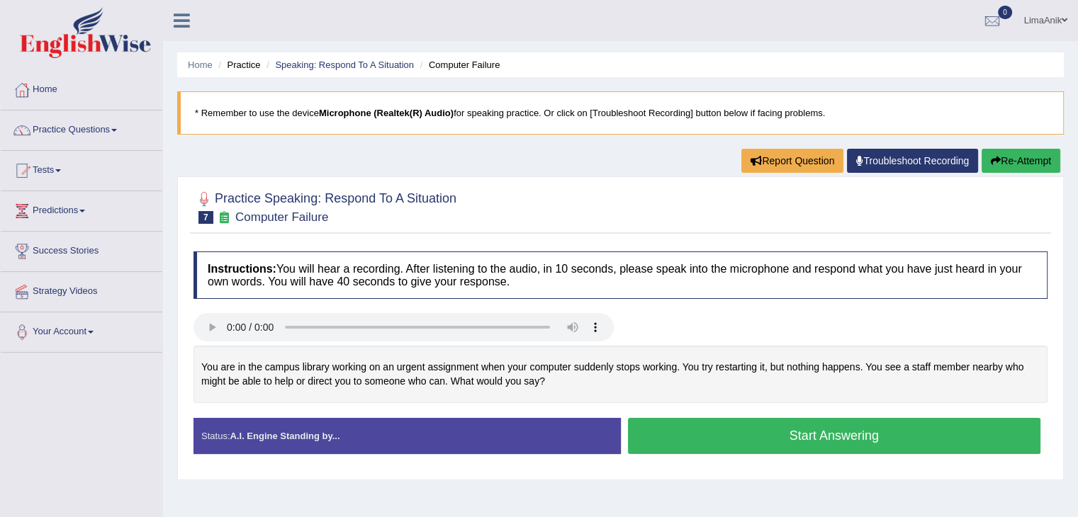
scroll to position [83, 0]
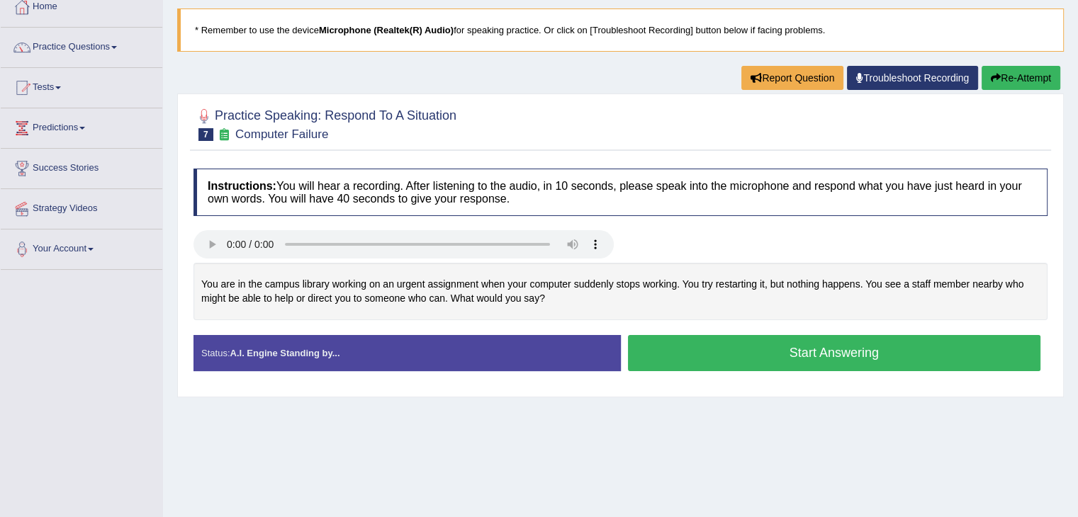
click at [813, 361] on button "Start Answering" at bounding box center [834, 353] width 413 height 36
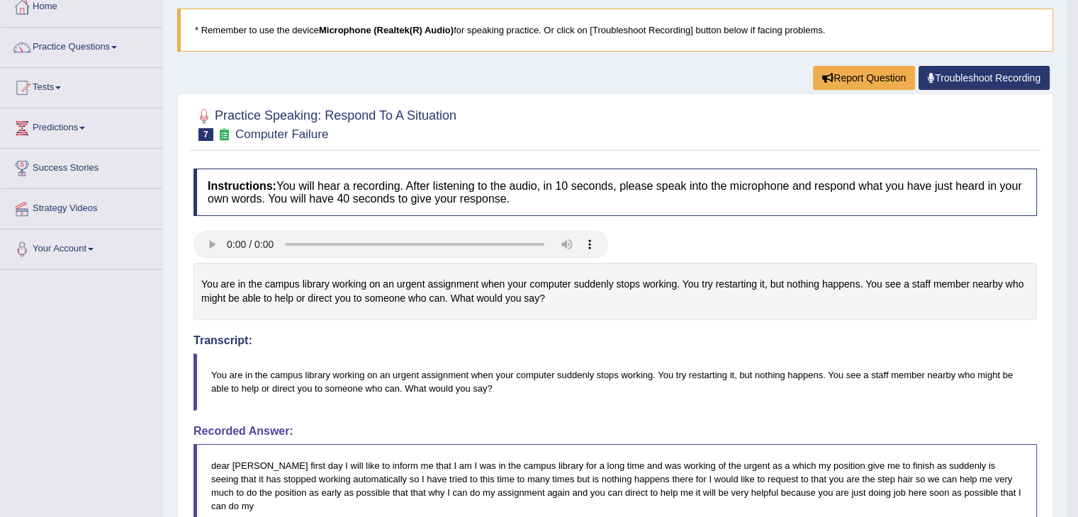
drag, startPoint x: 1088, startPoint y: 256, endPoint x: 1081, endPoint y: 298, distance: 43.0
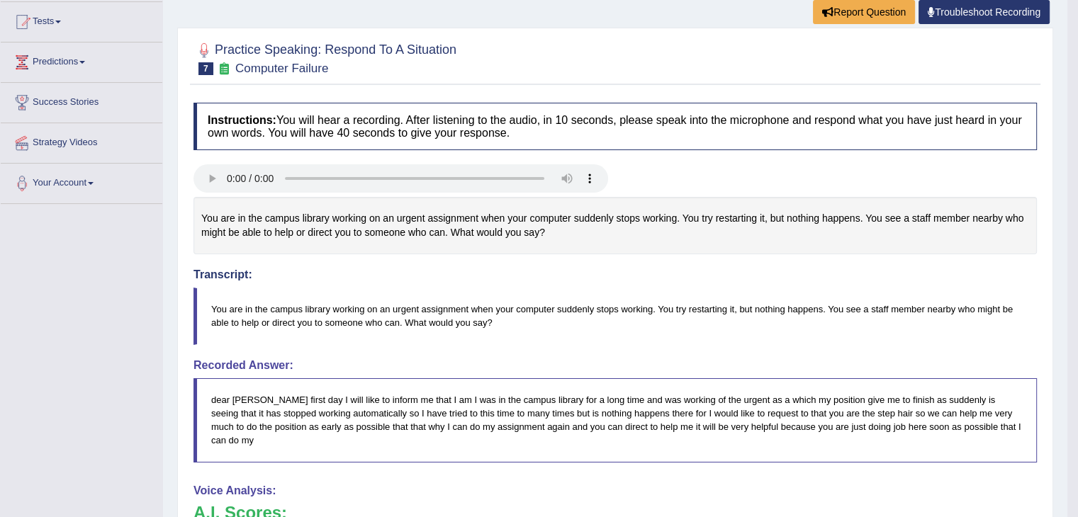
scroll to position [244, 0]
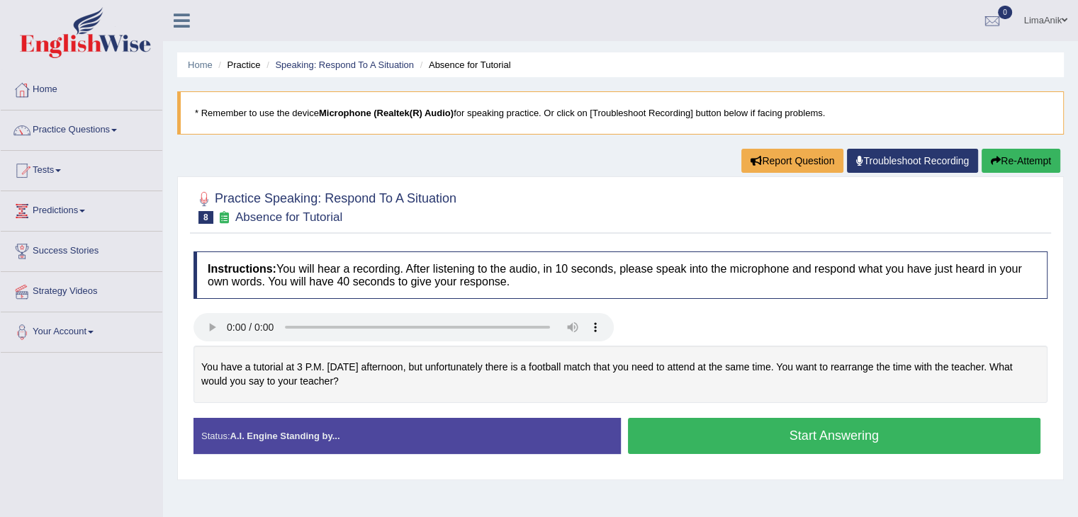
click at [782, 419] on button "Start Answering" at bounding box center [834, 436] width 413 height 36
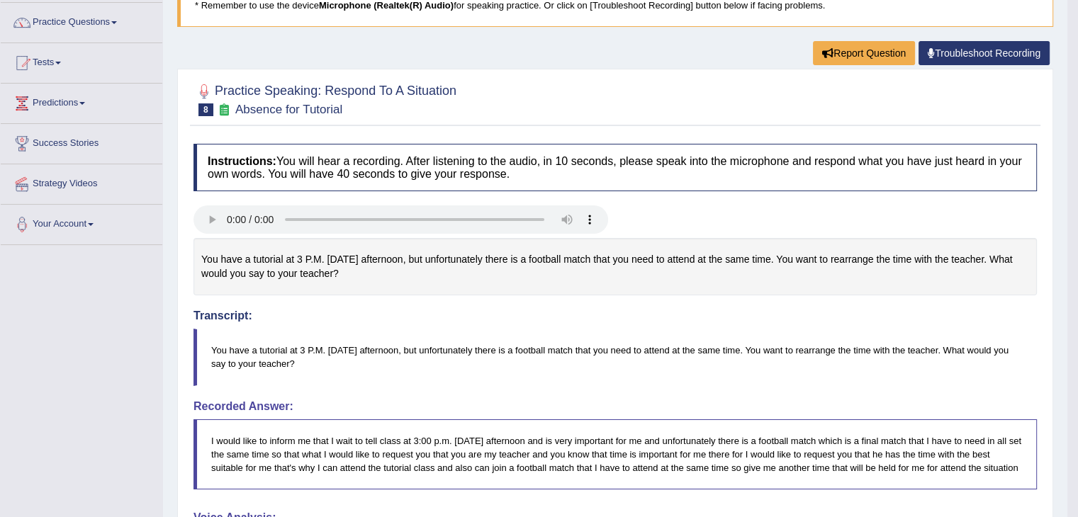
scroll to position [195, 0]
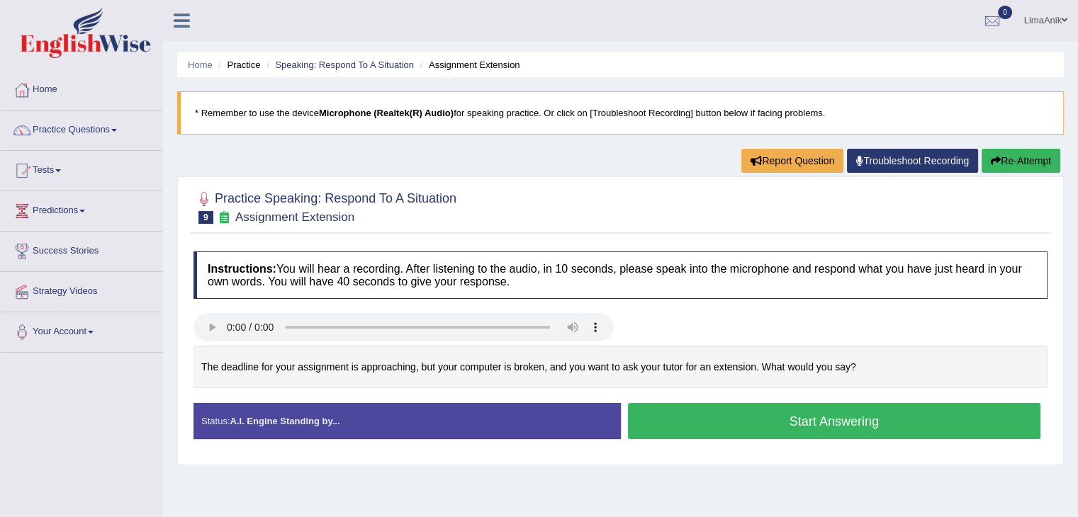
click at [765, 418] on button "Start Answering" at bounding box center [834, 421] width 413 height 36
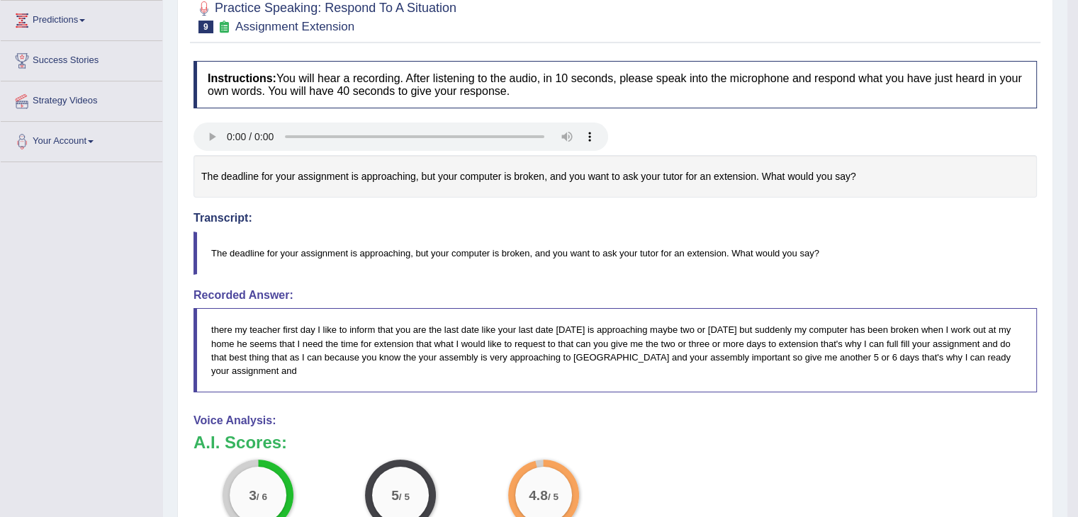
scroll to position [196, 0]
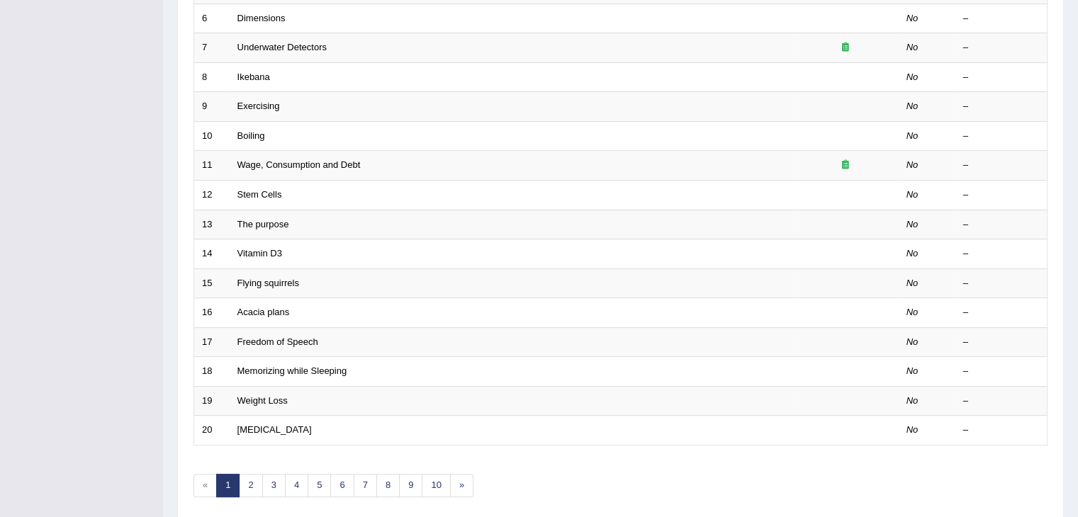
scroll to position [417, 0]
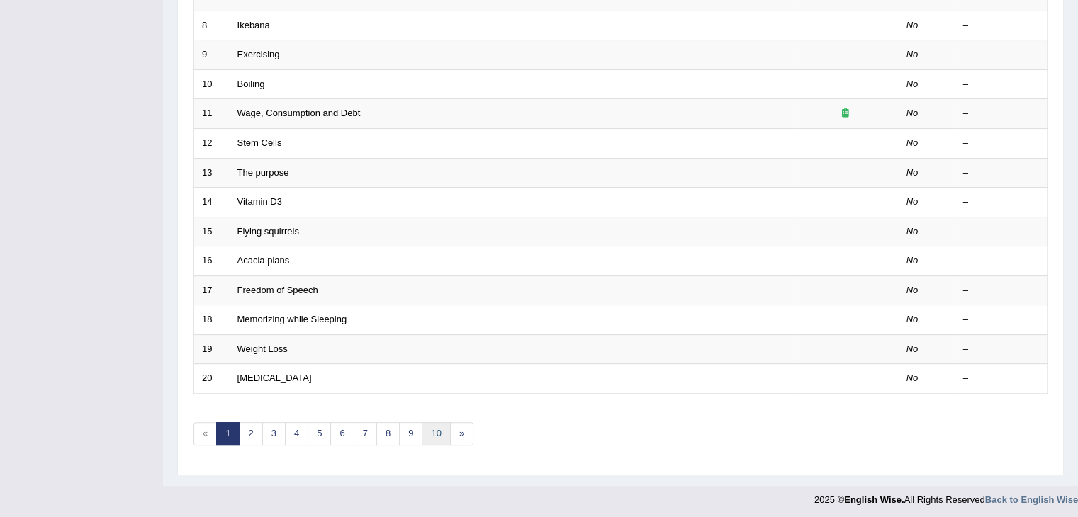
click at [437, 429] on link "10" at bounding box center [436, 433] width 28 height 23
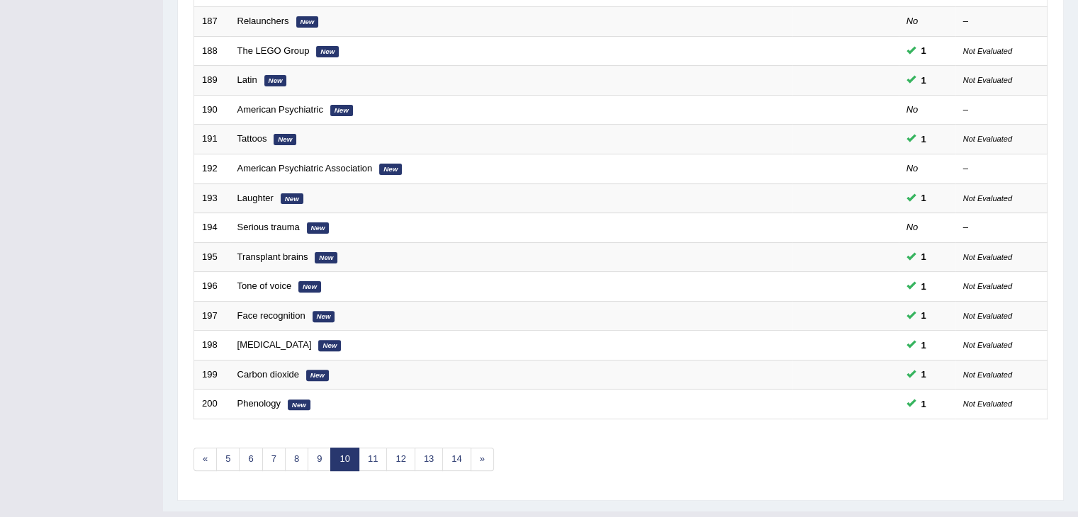
scroll to position [417, 0]
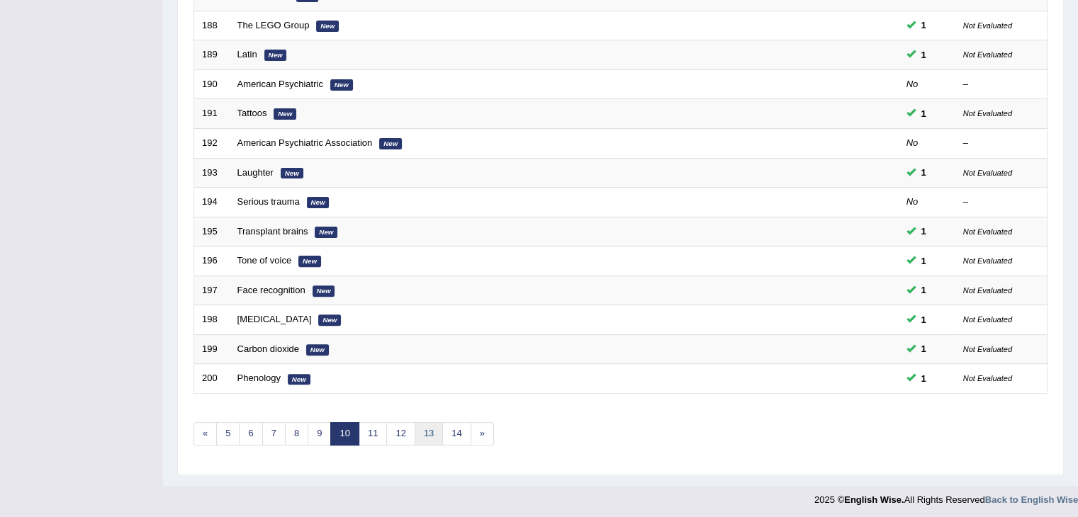
click at [419, 427] on link "13" at bounding box center [428, 433] width 28 height 23
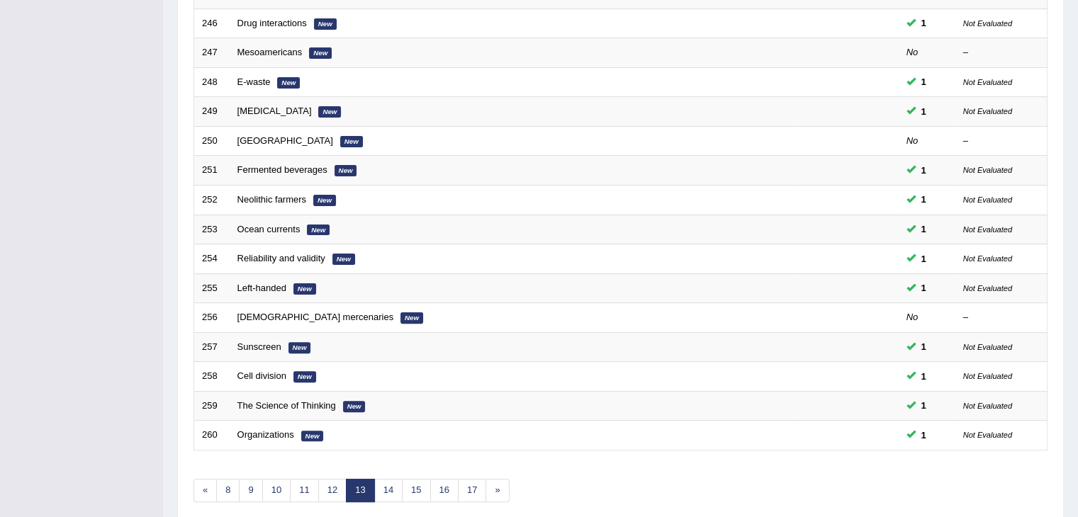
scroll to position [411, 0]
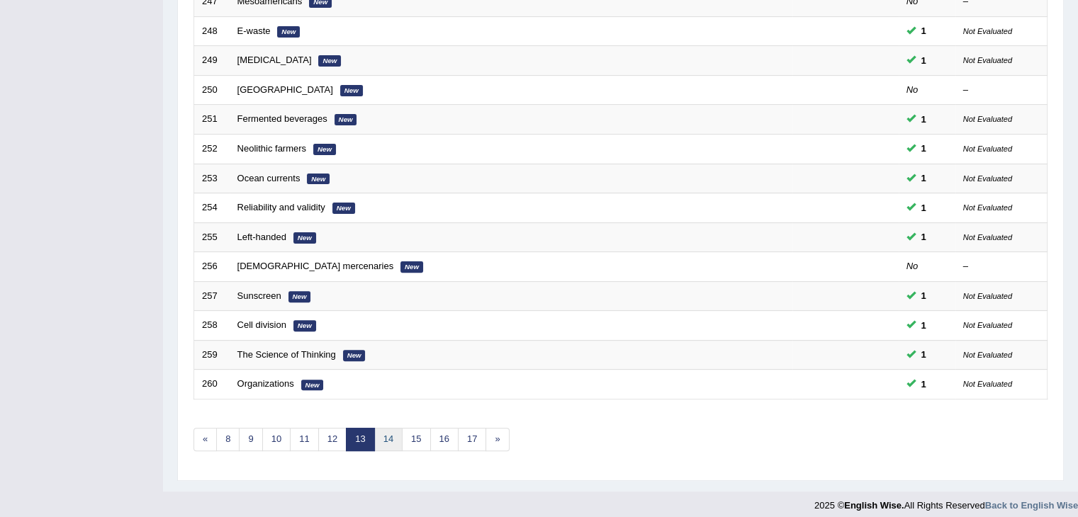
click at [387, 429] on link "14" at bounding box center [388, 439] width 28 height 23
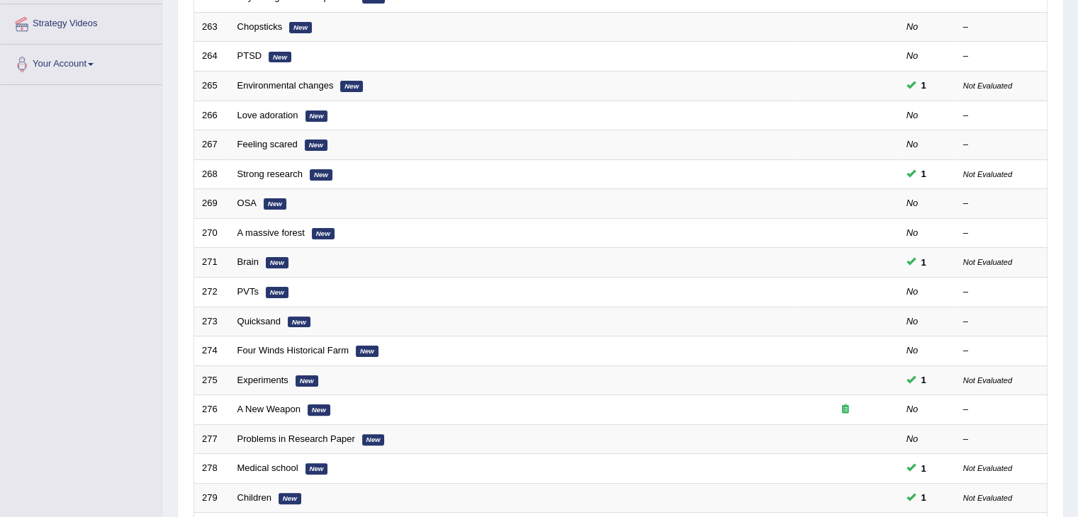
scroll to position [273, 0]
